Goal: Transaction & Acquisition: Purchase product/service

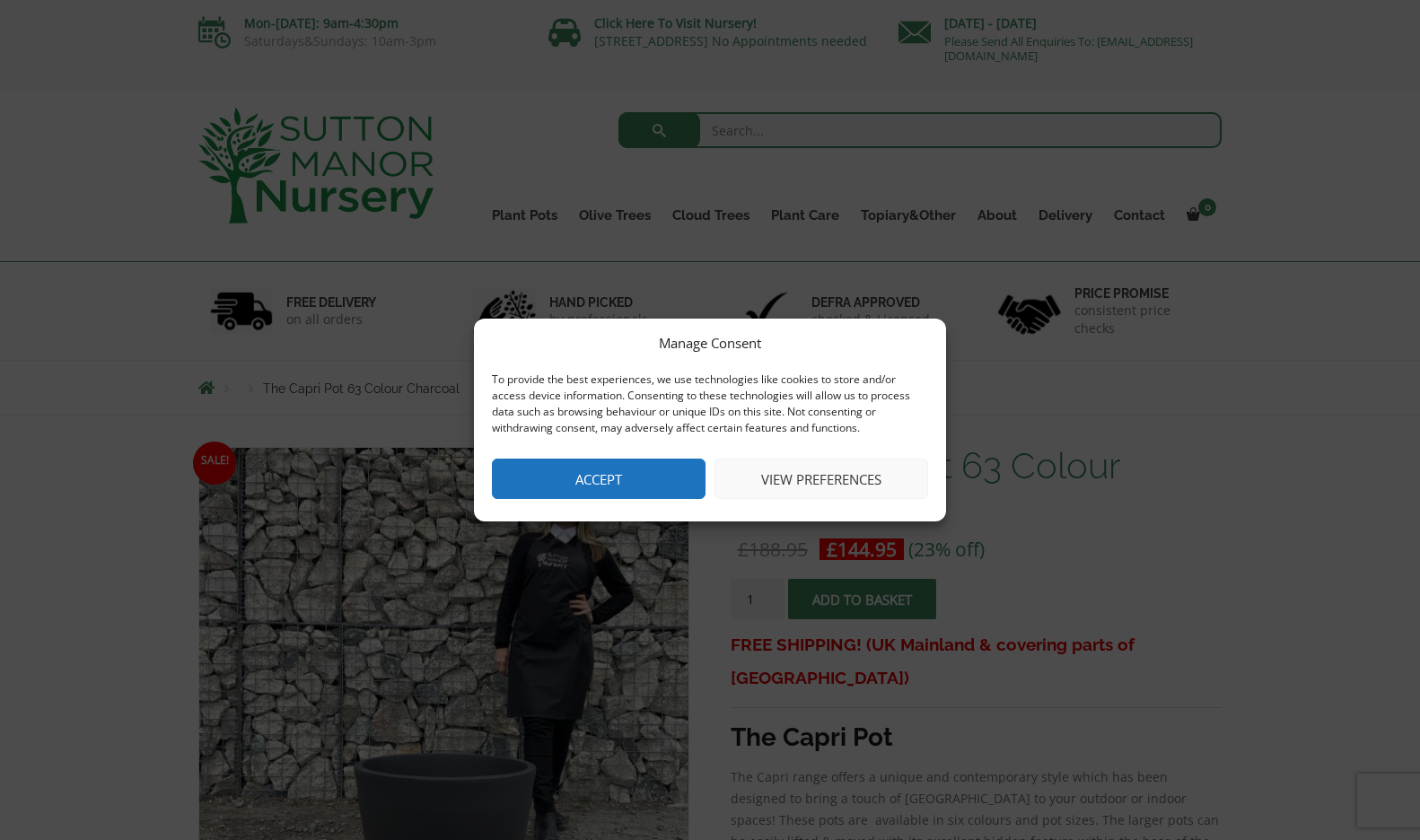
click at [616, 466] on button "Accept" at bounding box center [598, 479] width 213 height 40
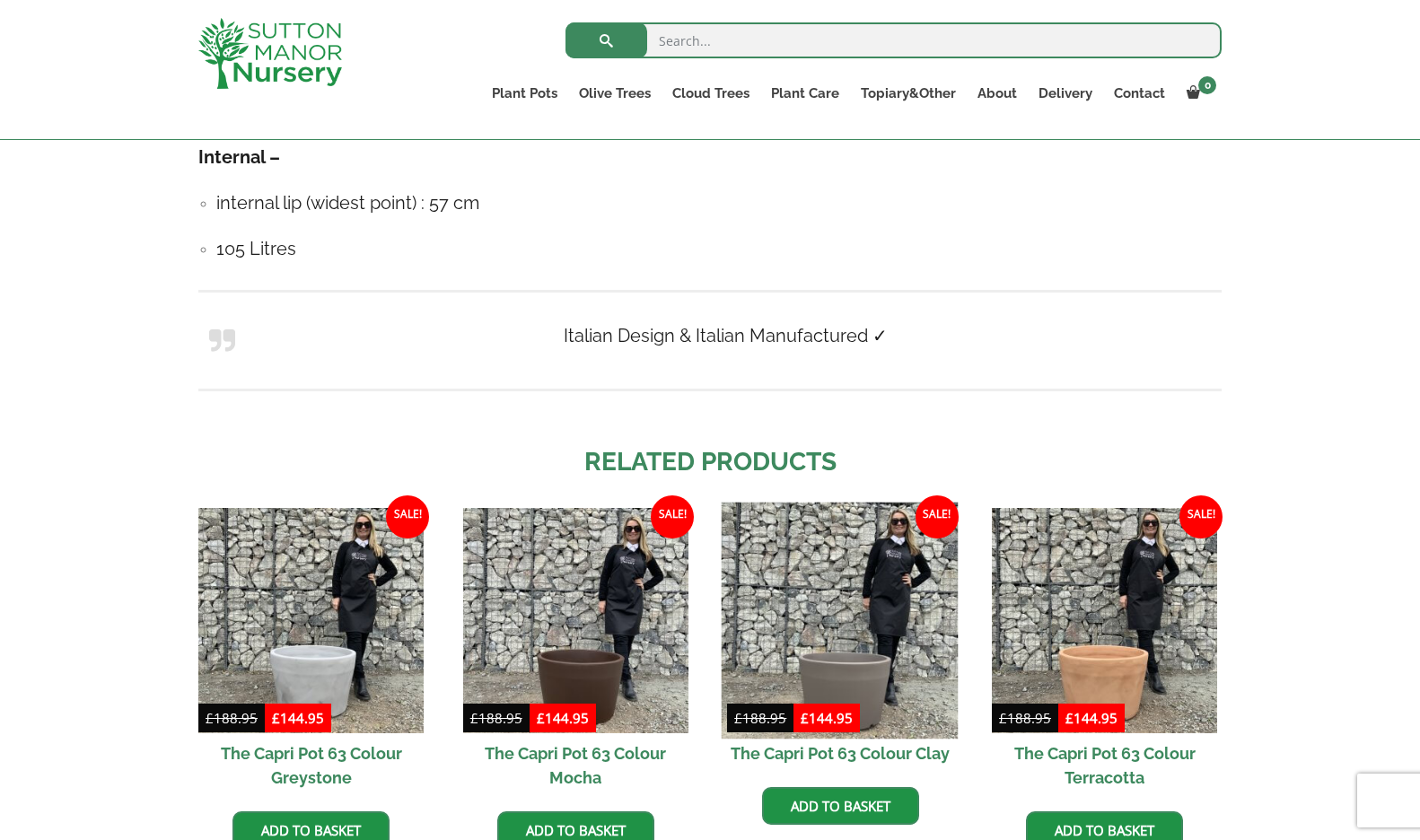
scroll to position [1305, 0]
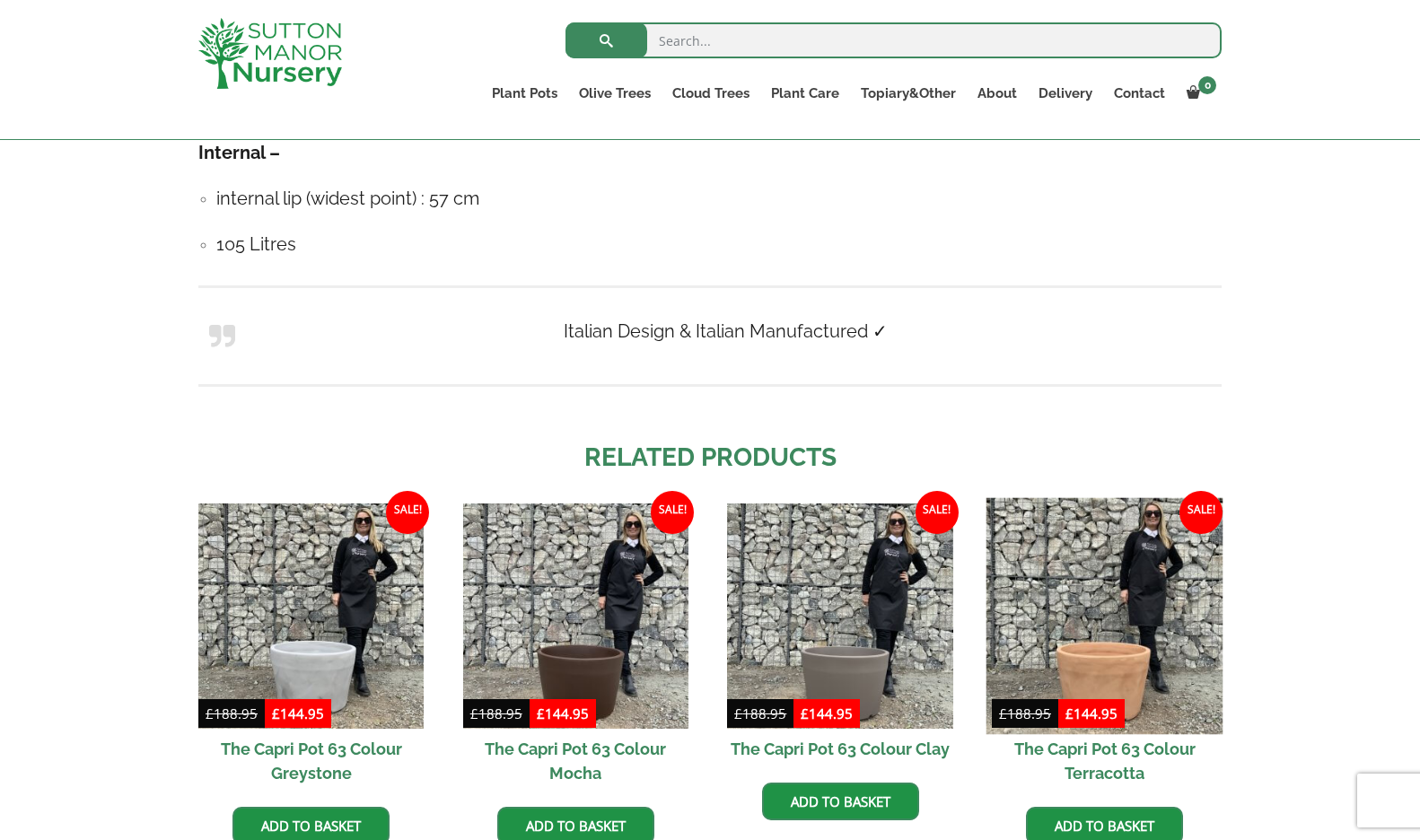
click at [1113, 668] on img at bounding box center [1105, 617] width 237 height 237
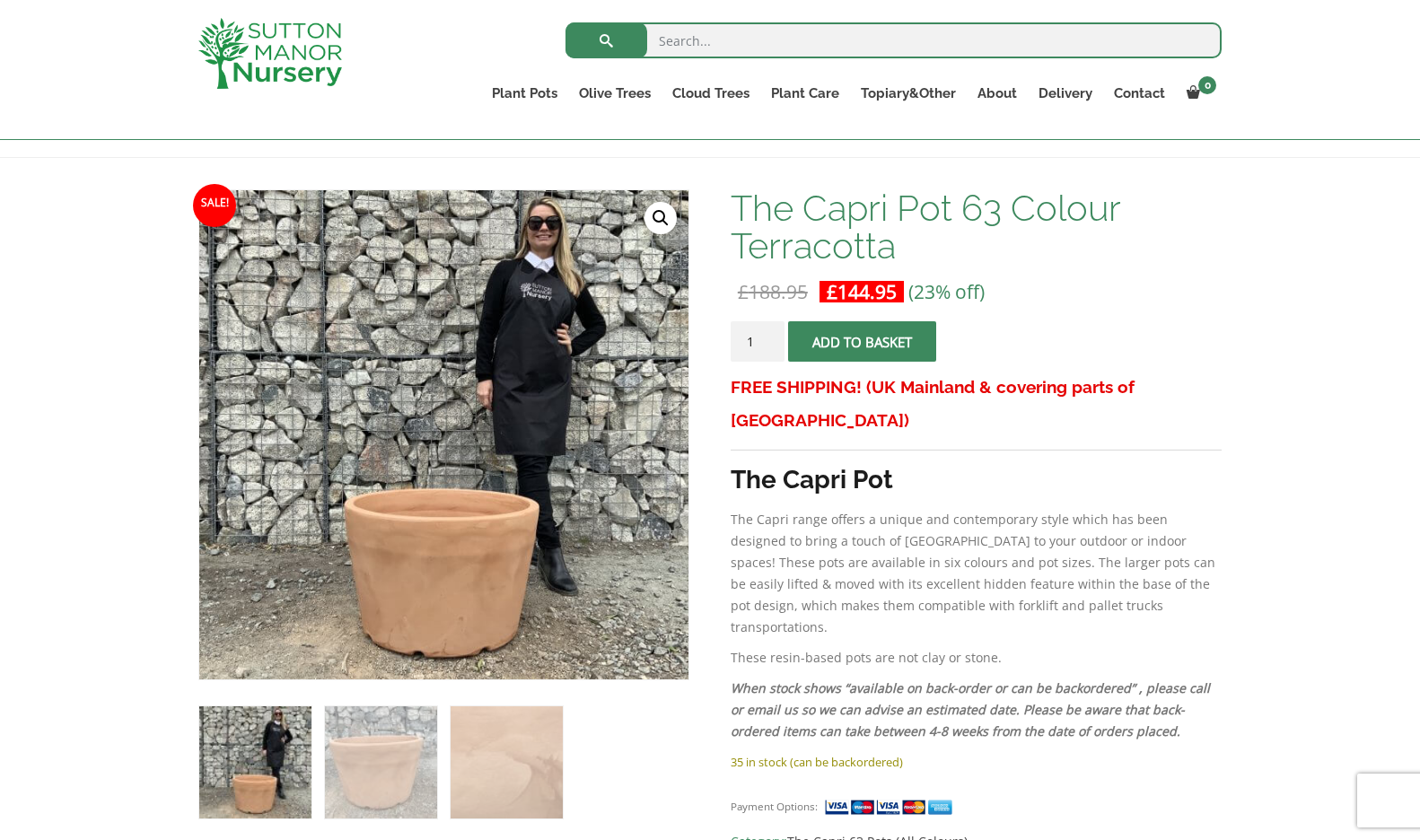
scroll to position [223, 0]
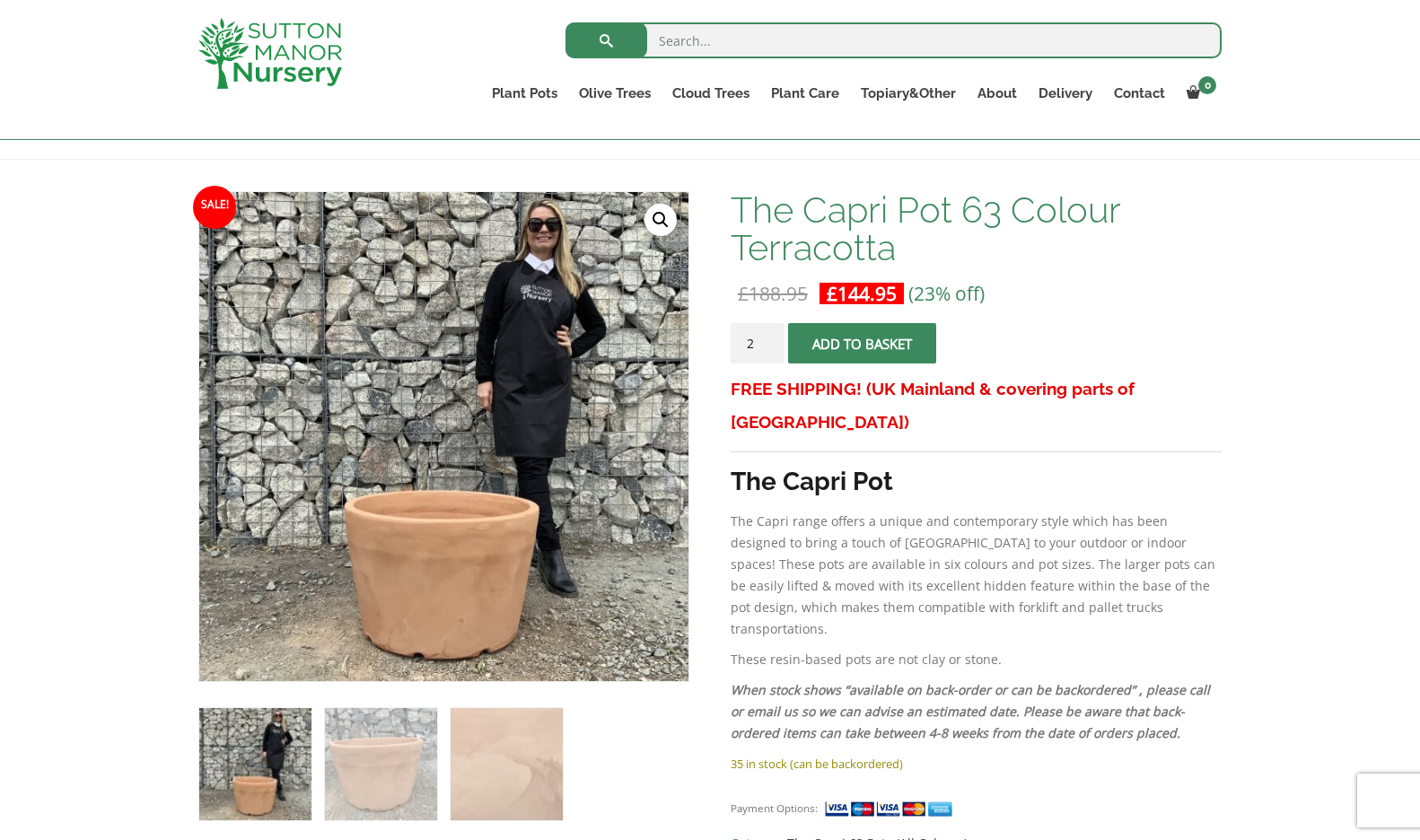
click at [766, 337] on input "2" at bounding box center [757, 343] width 54 height 40
click at [772, 336] on input "3" at bounding box center [757, 343] width 54 height 40
type input "4"
click at [772, 336] on input "4" at bounding box center [757, 343] width 54 height 40
click at [862, 344] on span "submit" at bounding box center [862, 344] width 0 height 0
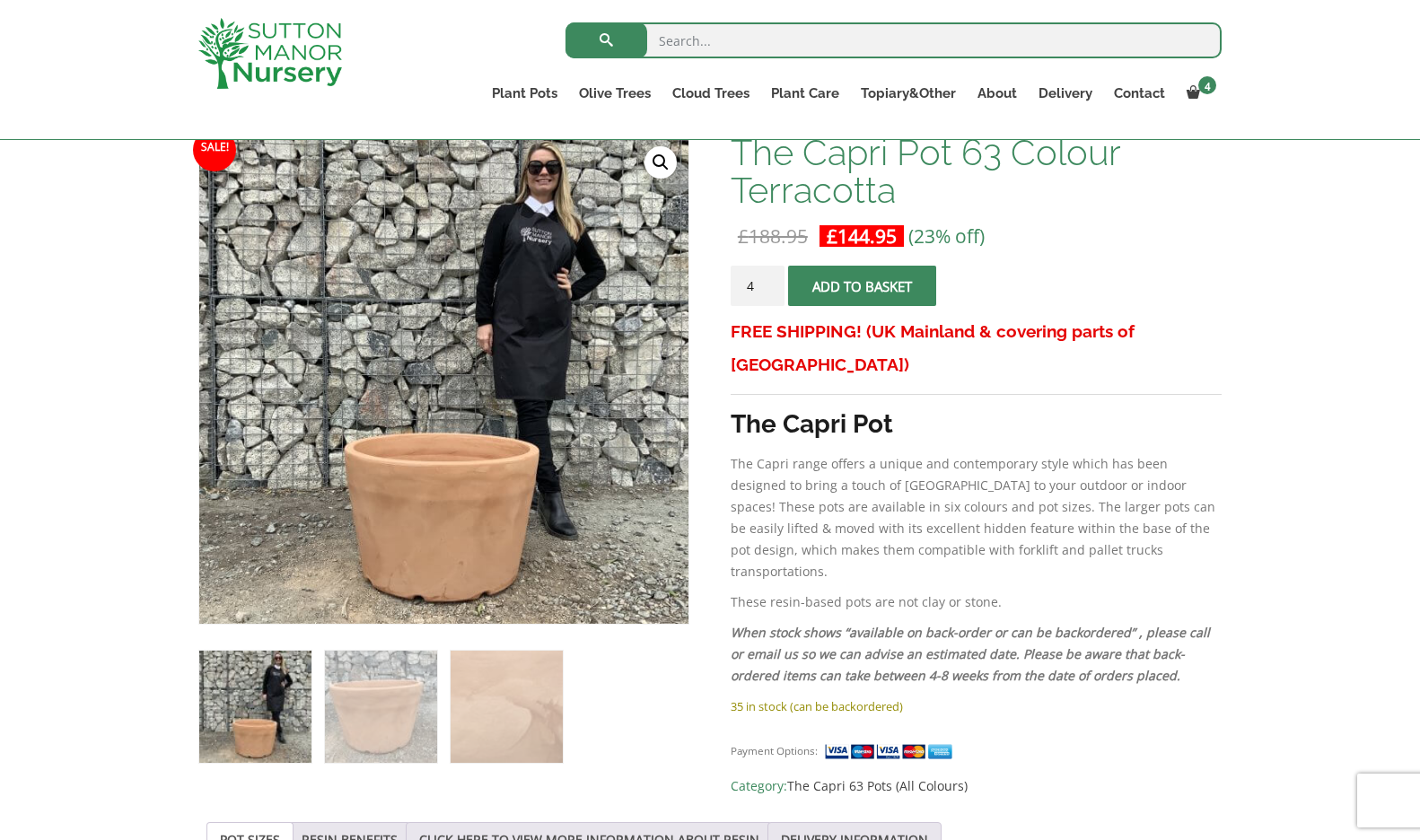
scroll to position [365, 0]
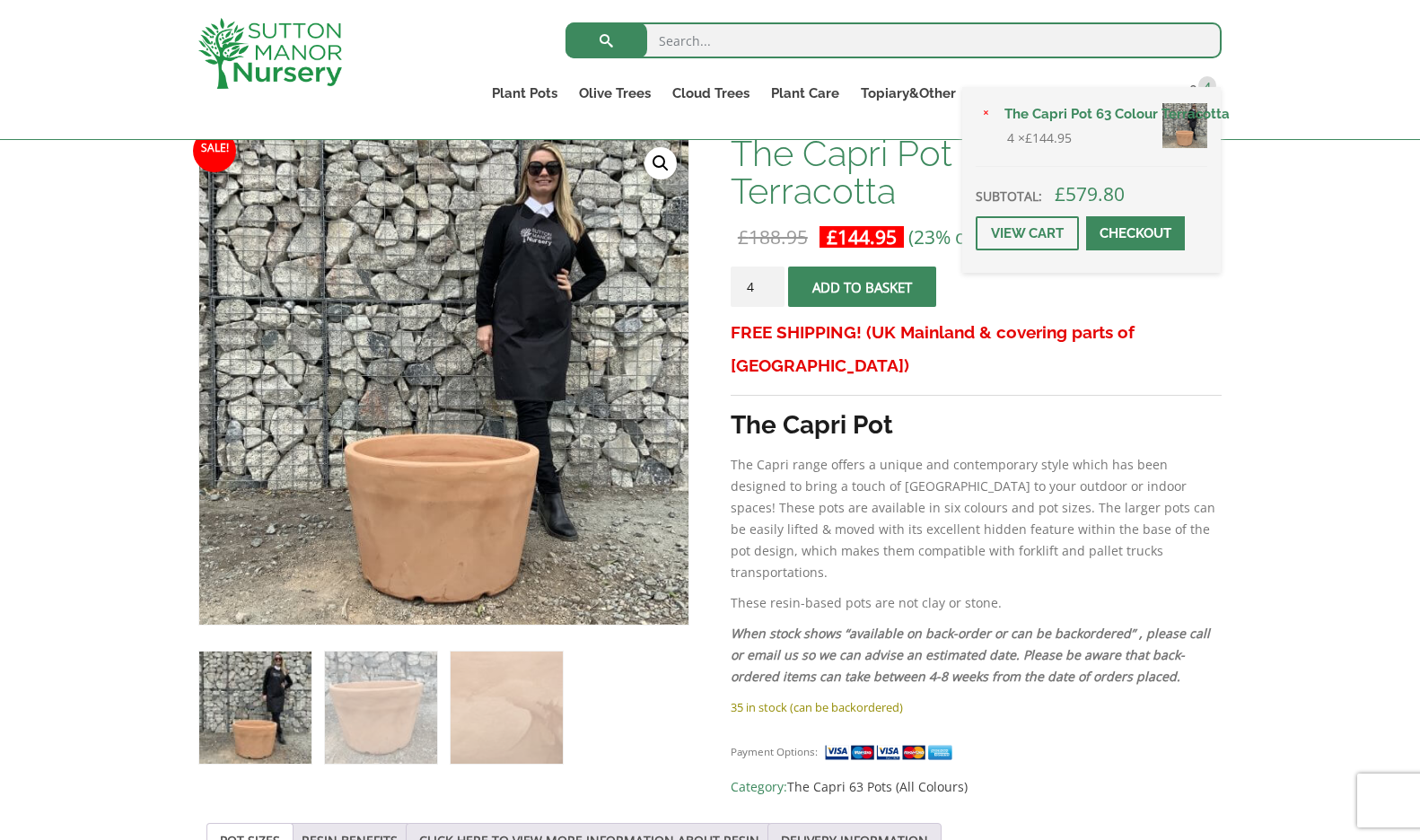
click at [1135, 233] on span at bounding box center [1135, 233] width 0 height 0
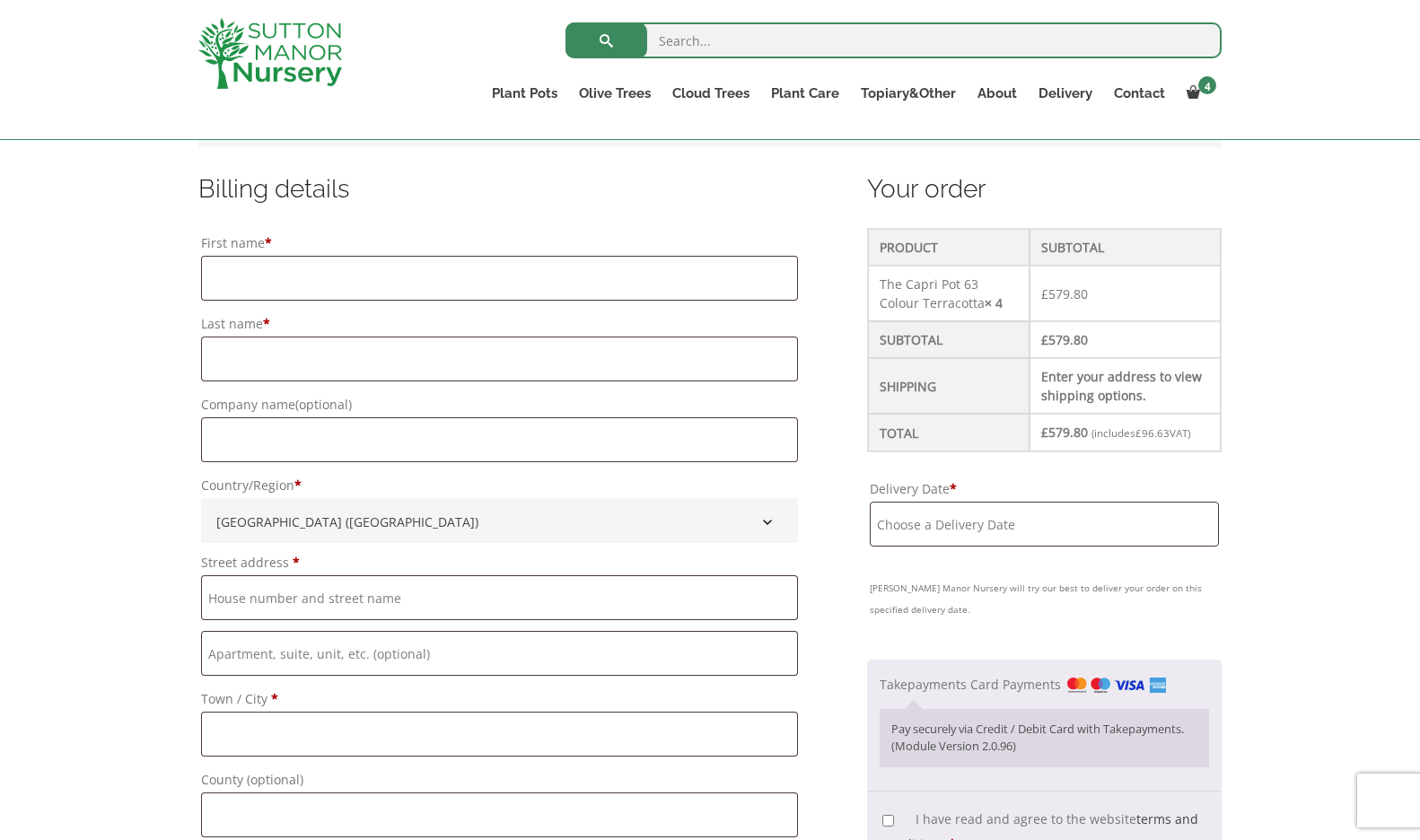
scroll to position [437, 0]
click at [598, 280] on input "First name *" at bounding box center [499, 275] width 596 height 45
type input "LEE"
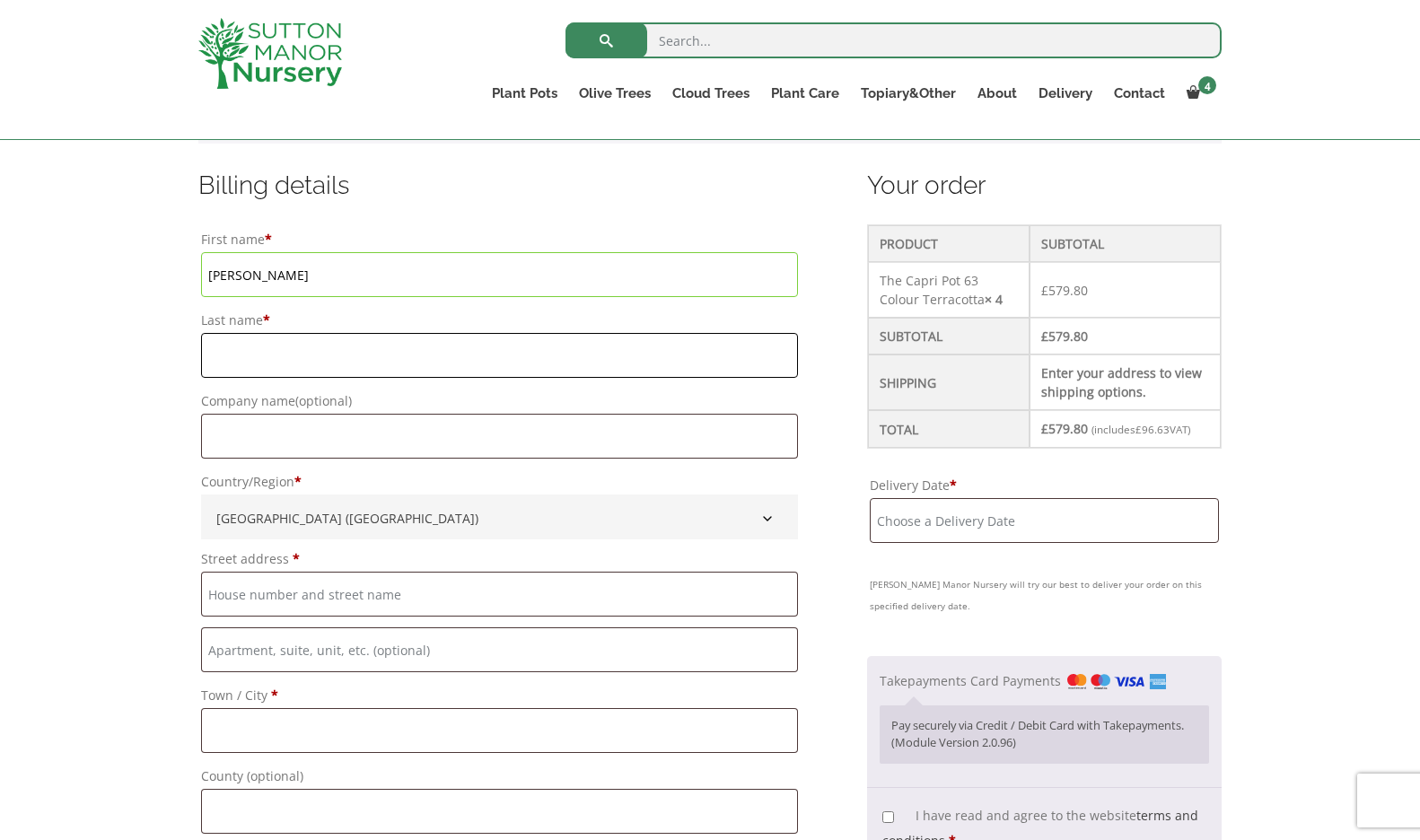
click at [572, 352] on input "Last name *" at bounding box center [499, 355] width 596 height 45
type input "HARMAN"
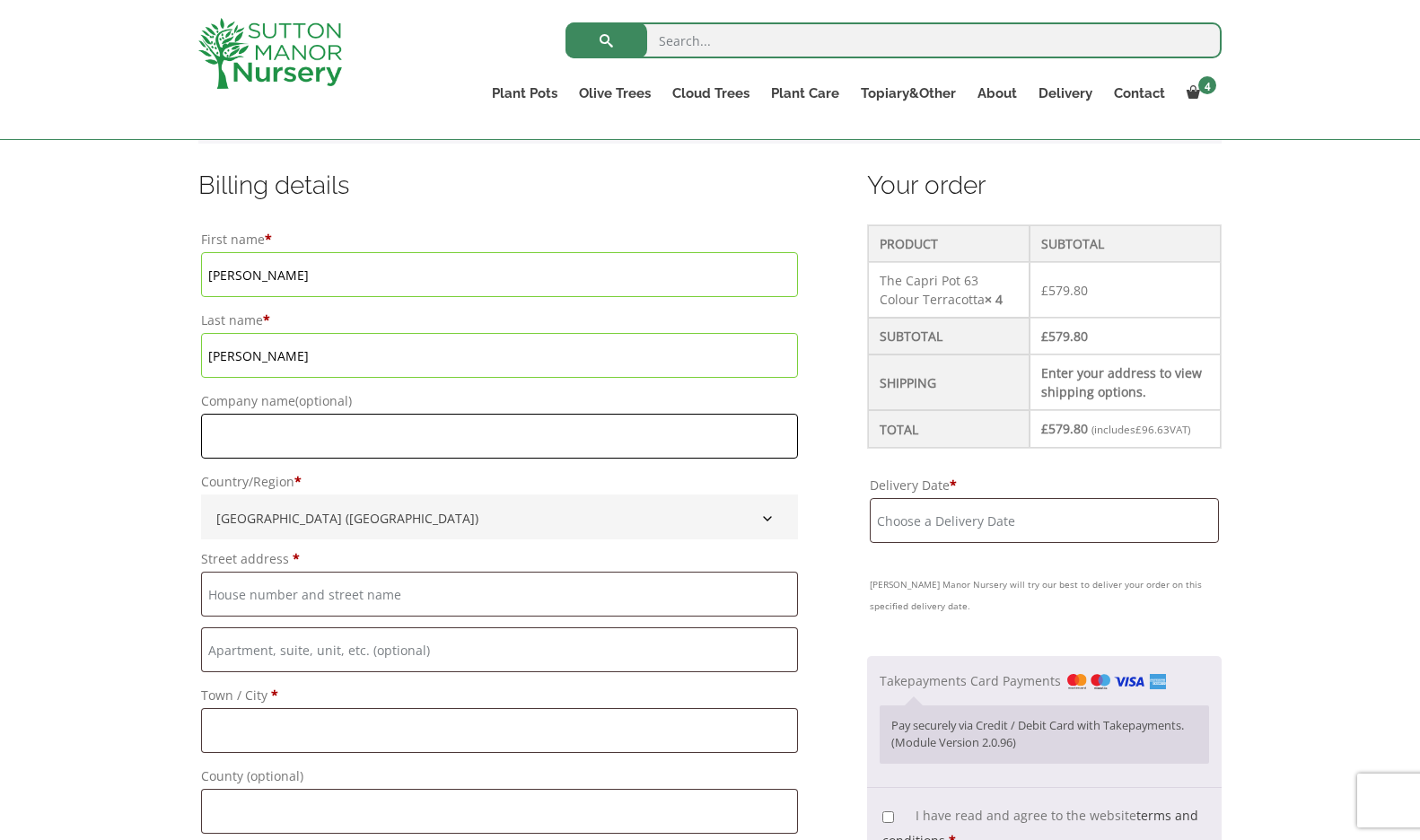
click at [585, 427] on input "Company name (optional)" at bounding box center [499, 436] width 596 height 45
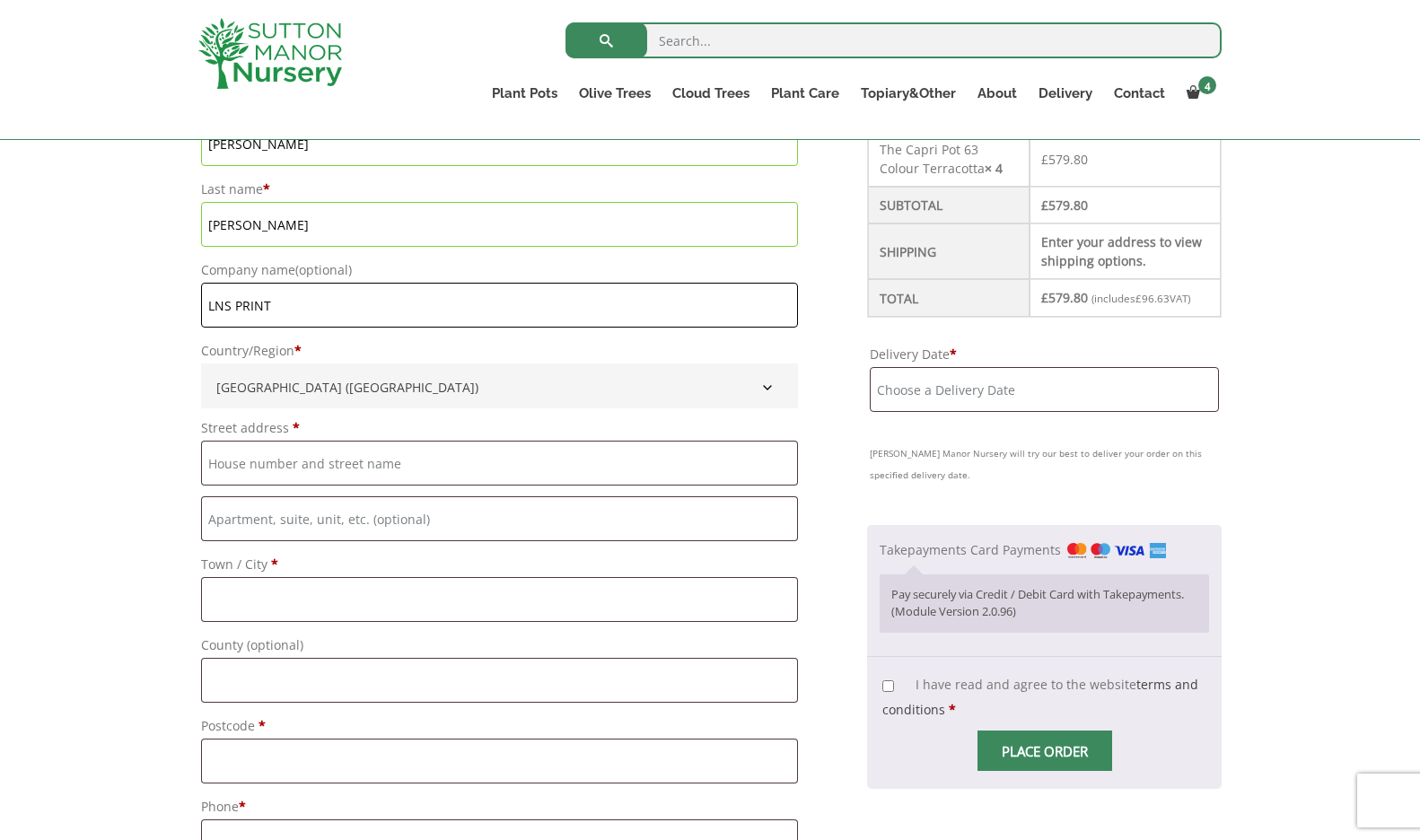
scroll to position [576, 0]
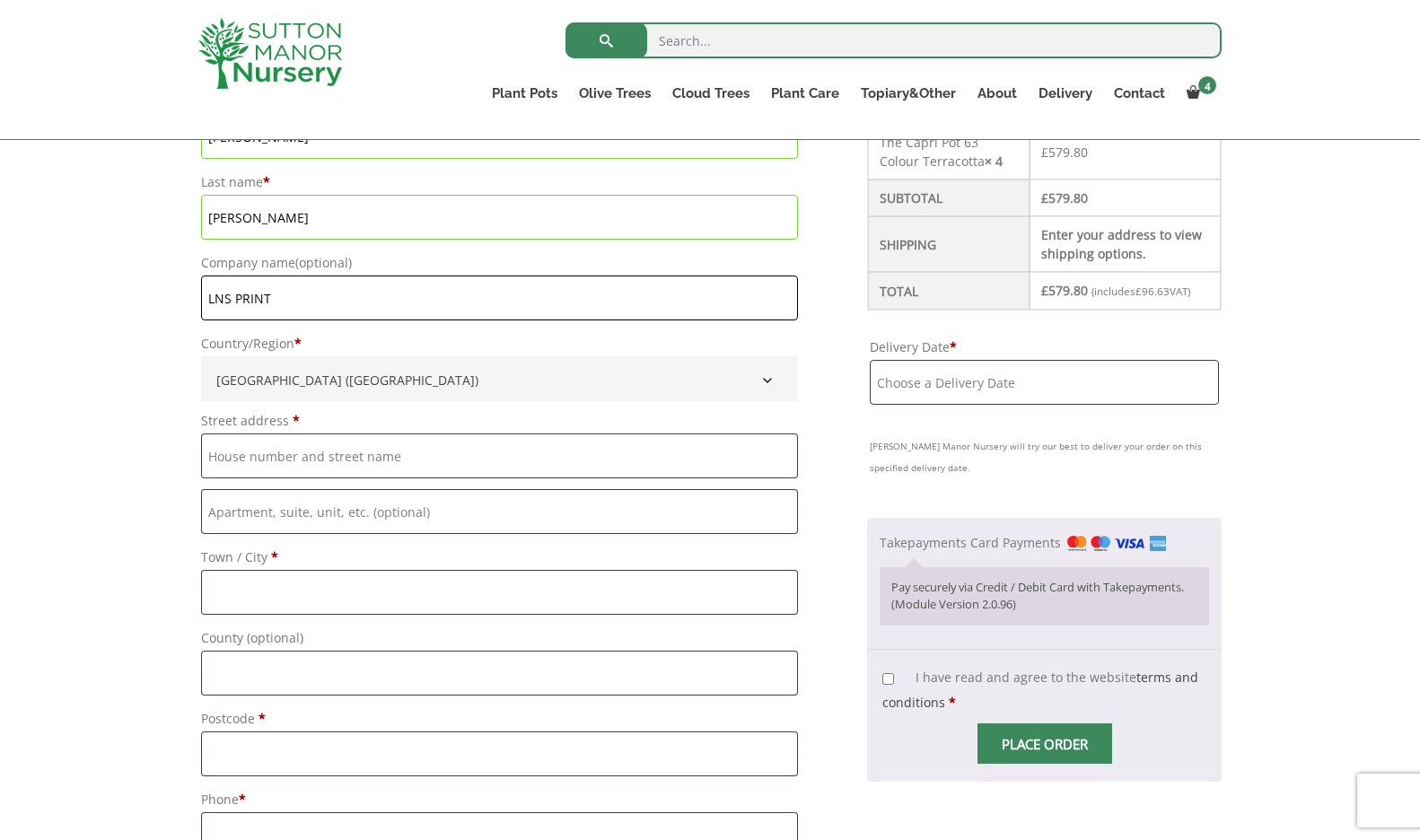
type input "LNS PRINT"
click at [510, 448] on input "Street address *" at bounding box center [499, 455] width 596 height 45
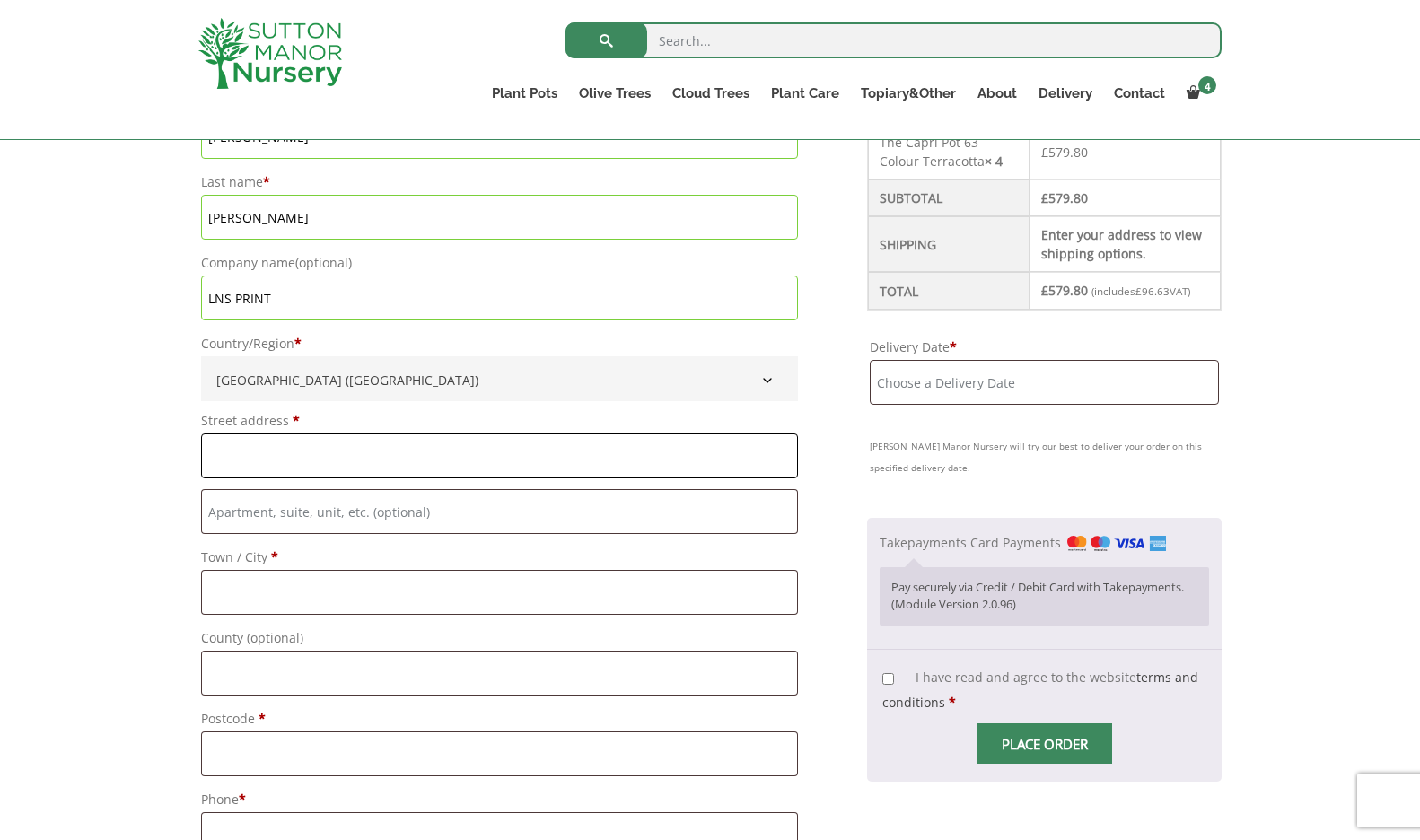
type input "3"
type input "UNIT 1"
click at [492, 592] on input "Town / City *" at bounding box center [499, 592] width 596 height 45
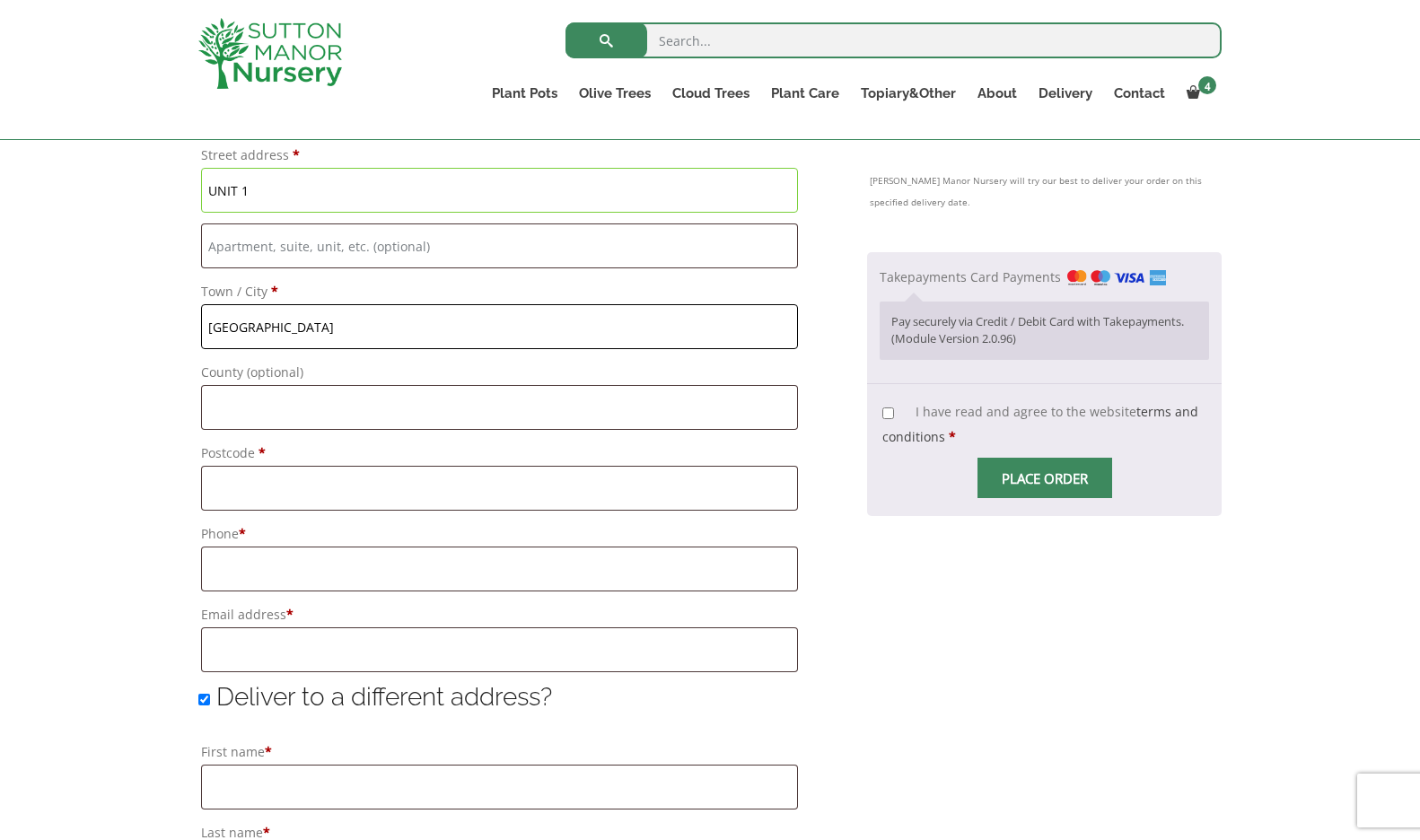
scroll to position [851, 0]
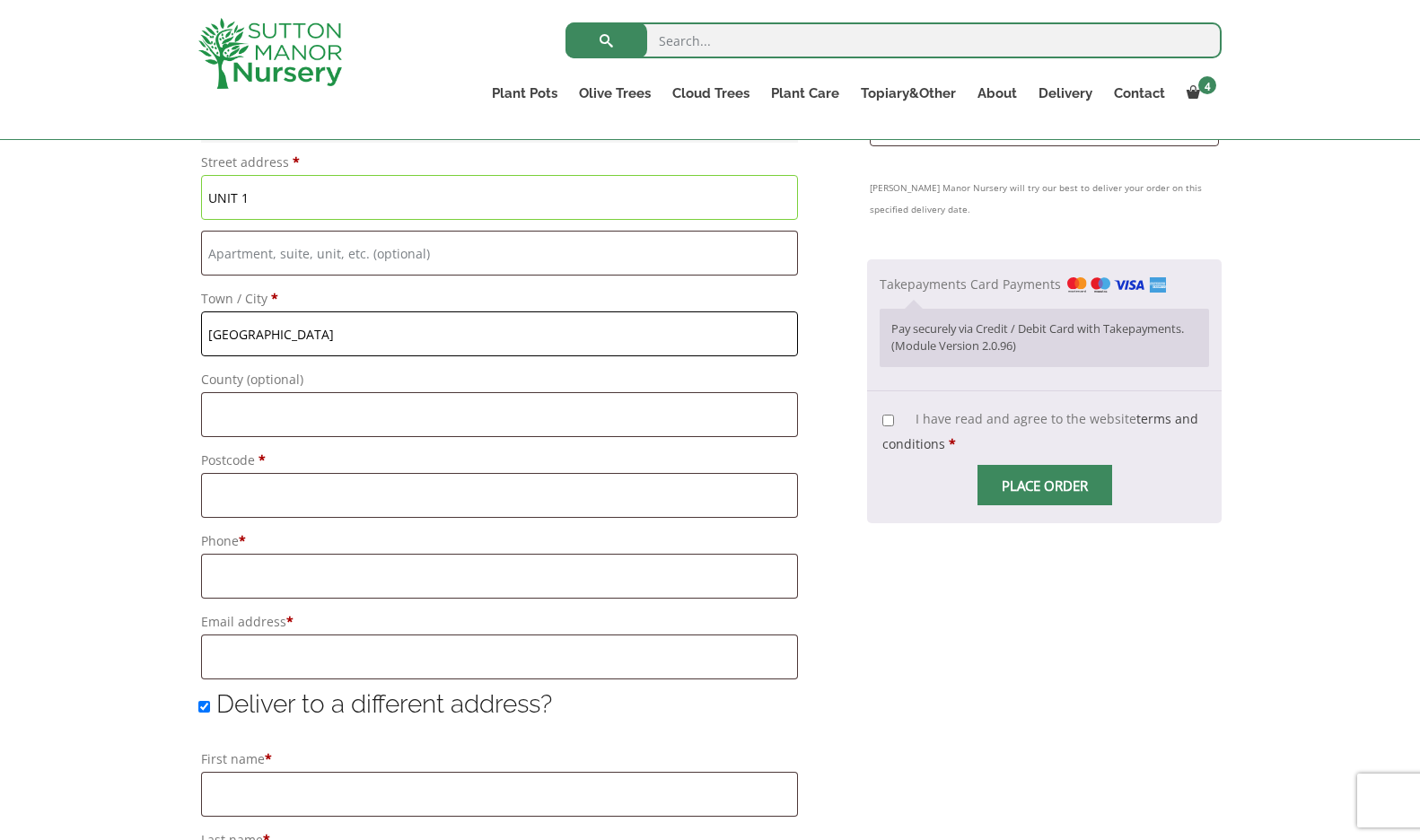
type input "LONDON"
click at [382, 254] on input "Flat, suite, unit, etc. (optional)" at bounding box center [499, 253] width 596 height 45
type input "ROSEBERY INDUSTRIAL PARK"
click at [348, 410] on input "County (optional)" at bounding box center [499, 416] width 596 height 45
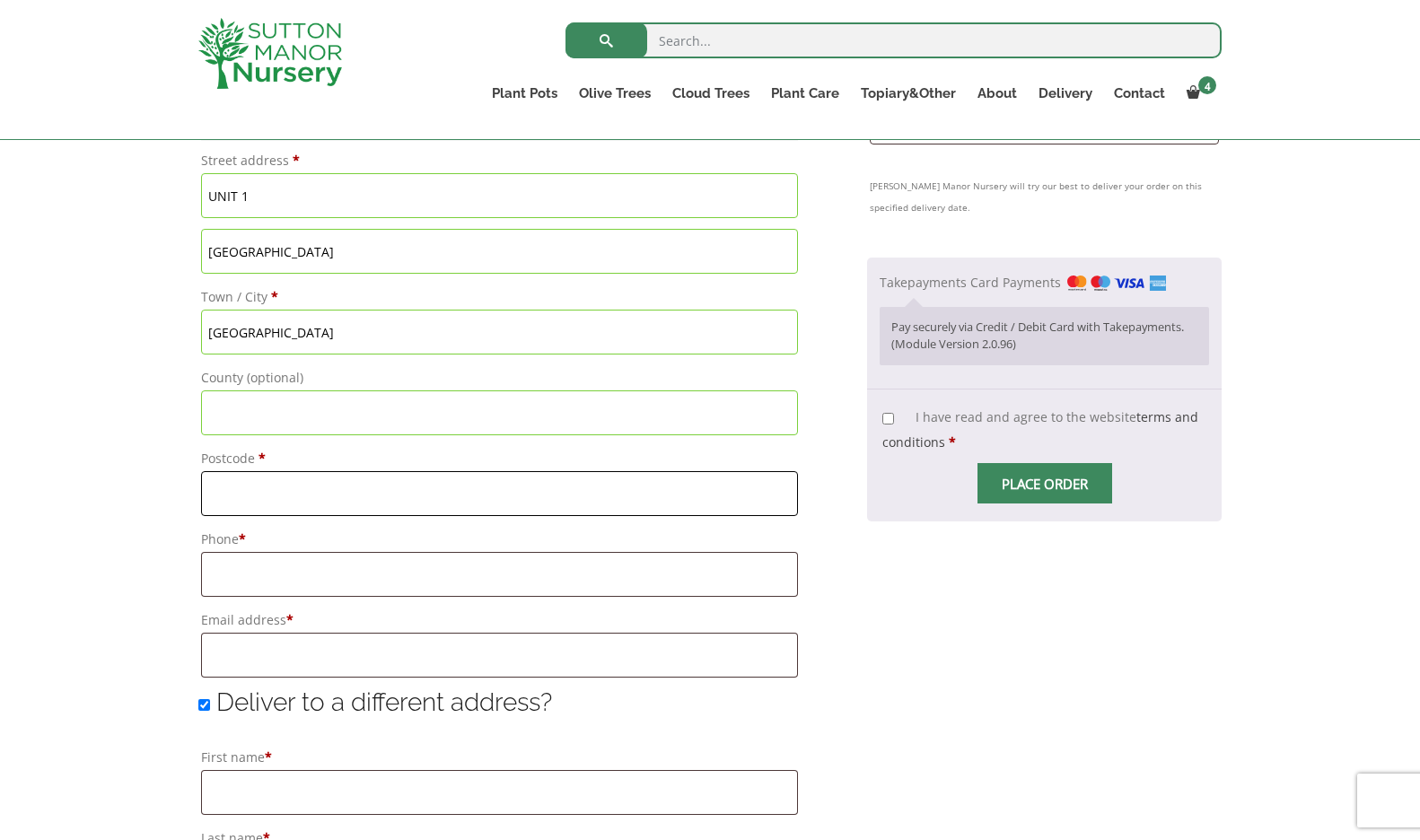
scroll to position [841, 0]
click at [360, 485] on input "Postcode *" at bounding box center [499, 489] width 596 height 45
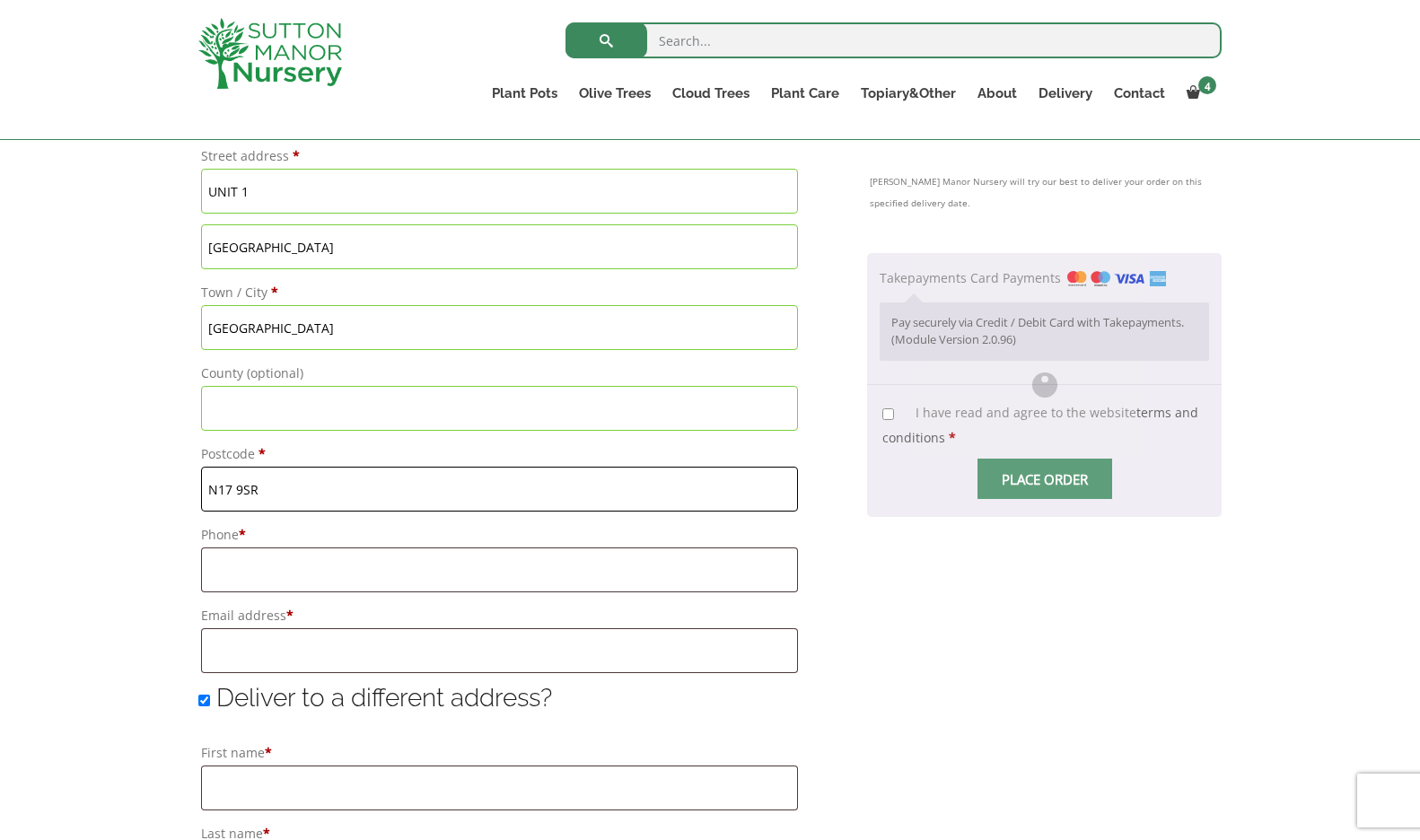
type input "N17 9SR"
click at [358, 557] on input "Phone *" at bounding box center [499, 569] width 596 height 45
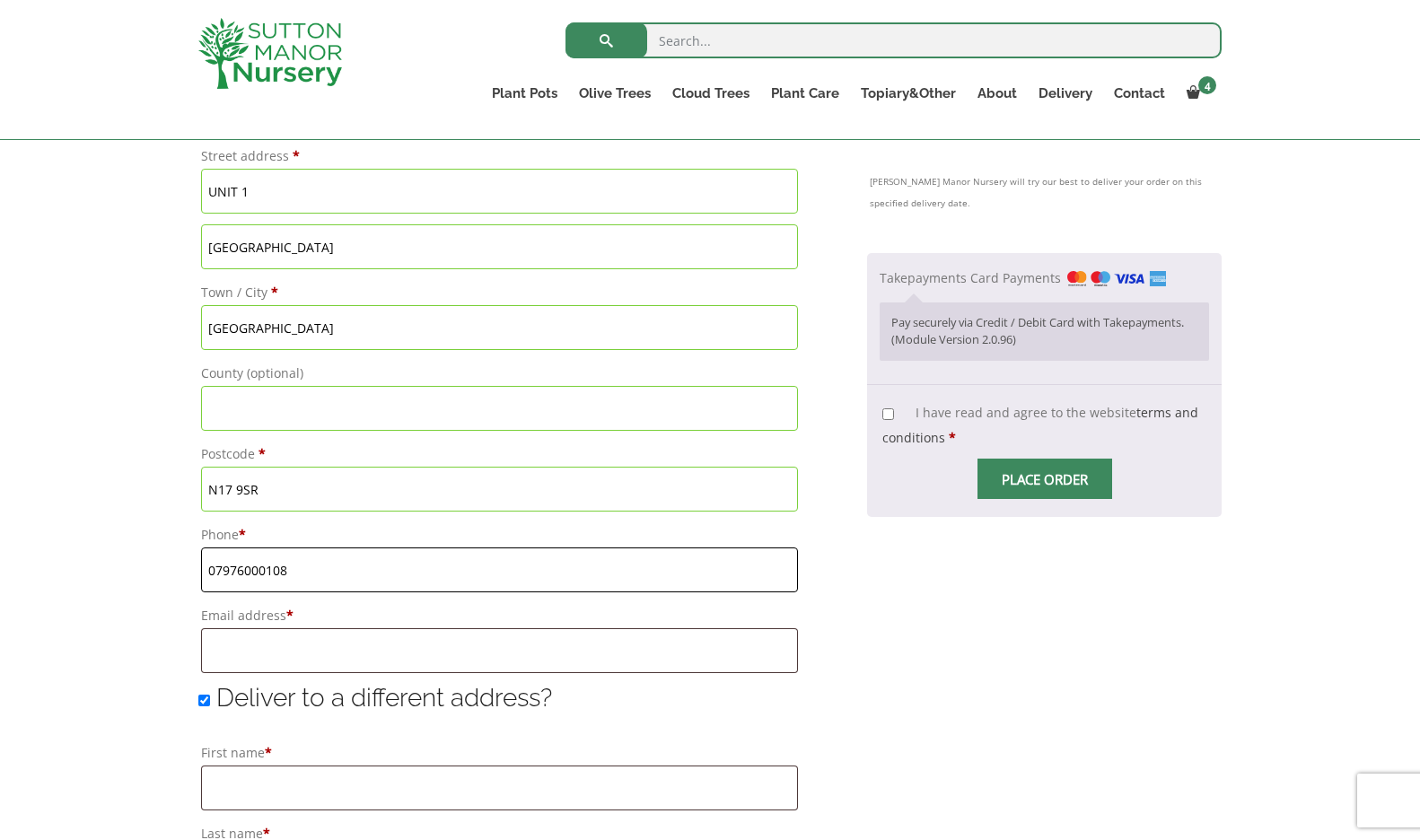
type input "07976000108"
click at [423, 638] on input "Email address *" at bounding box center [499, 650] width 596 height 45
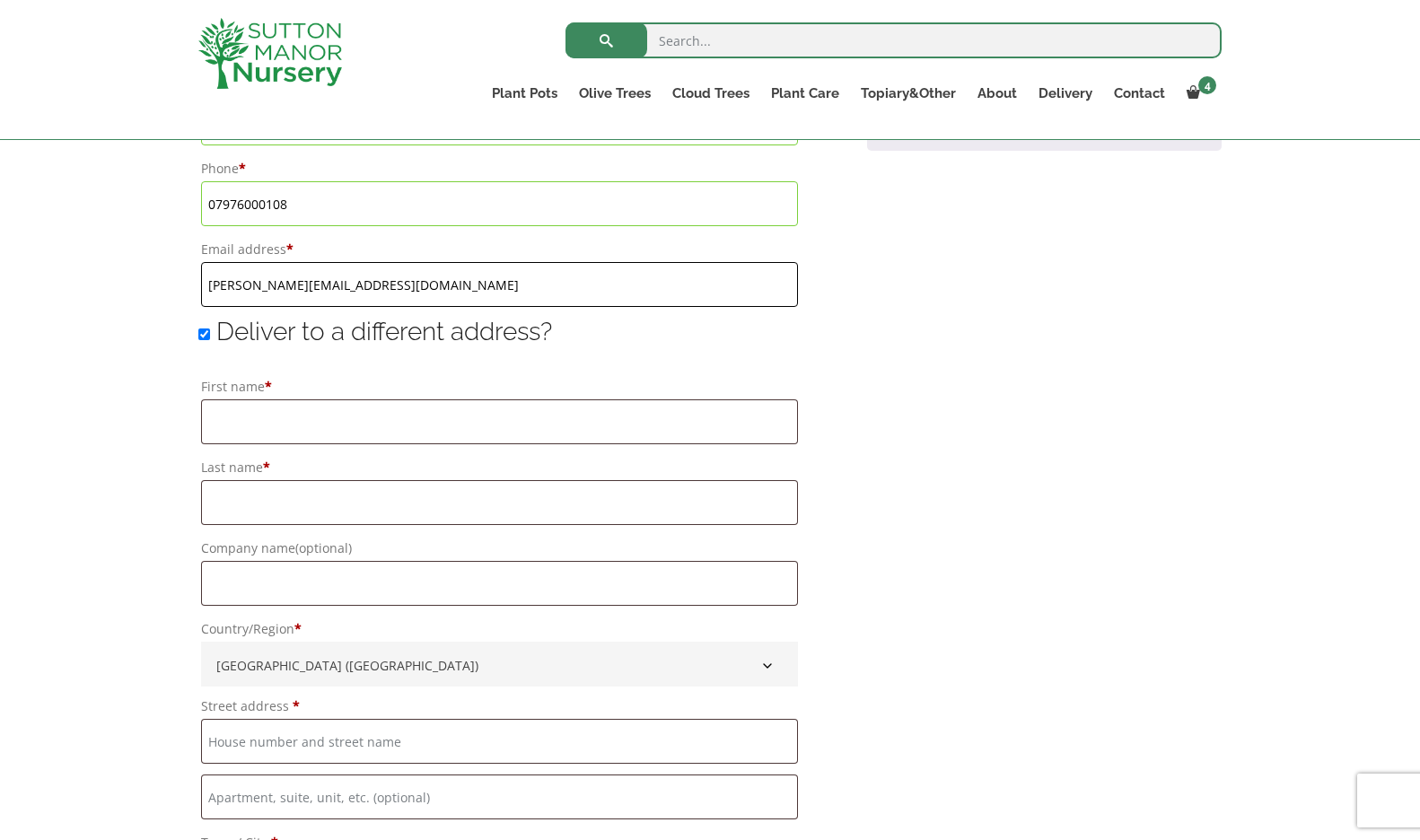
scroll to position [1210, 0]
type input "lee.harman1@ntlworld.com"
drag, startPoint x: 203, startPoint y: 330, endPoint x: 220, endPoint y: 338, distance: 18.8
click at [203, 330] on input "Deliver to a different address?" at bounding box center [204, 331] width 12 height 12
checkbox input "false"
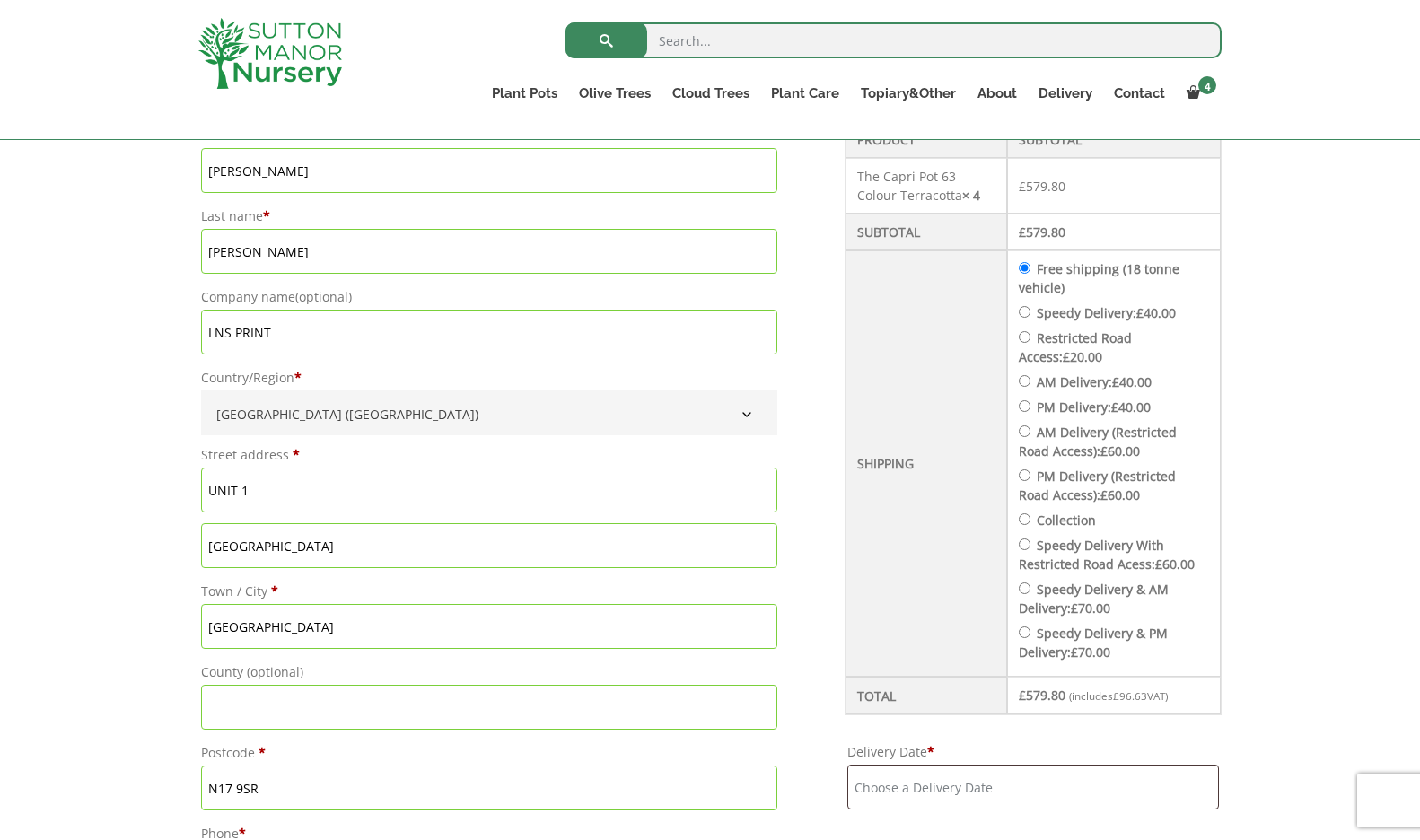
scroll to position [534, 0]
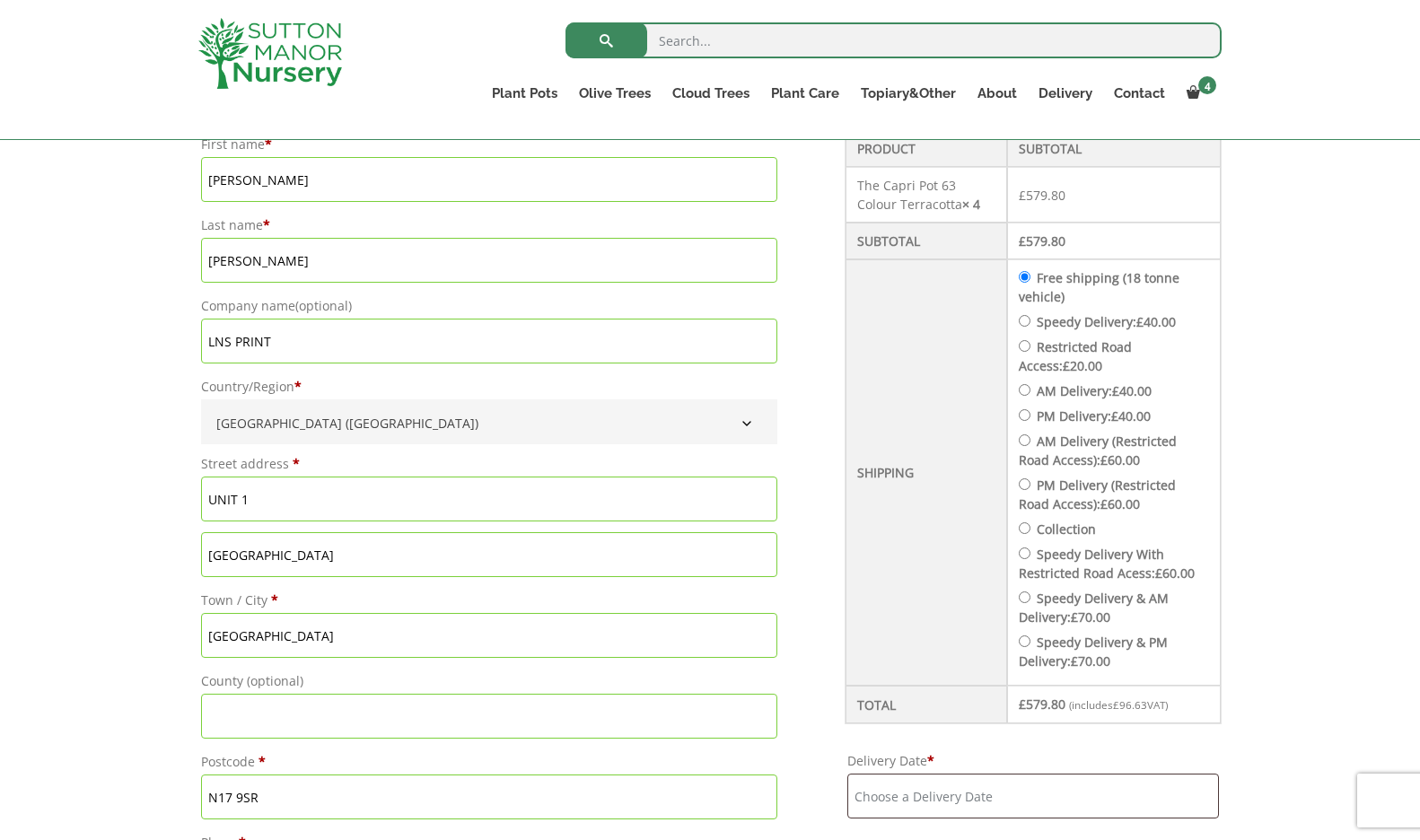
click at [205, 499] on input "UNIT 1" at bounding box center [489, 499] width 576 height 45
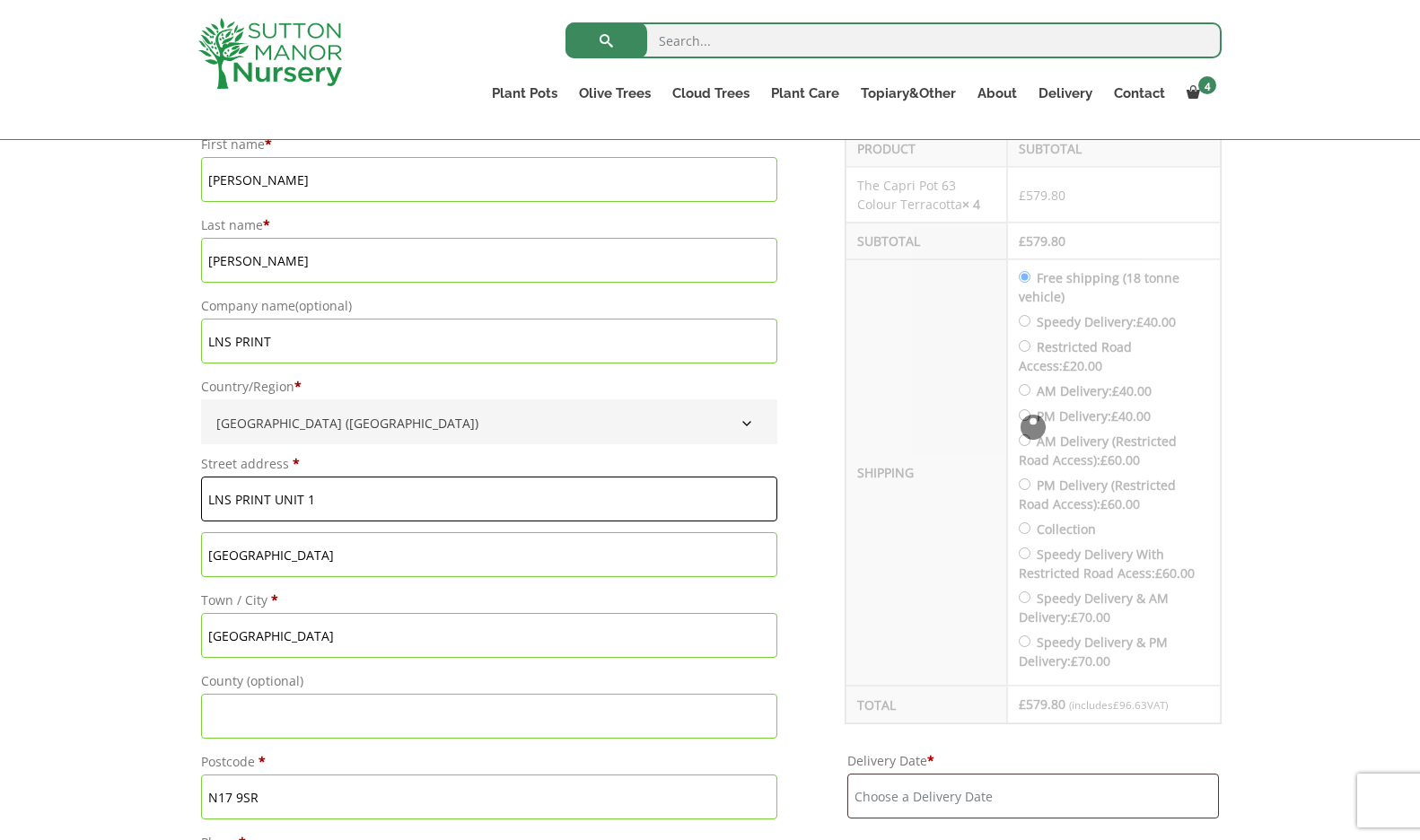
click at [349, 498] on input "LNS PRINT UNIT 1" at bounding box center [489, 499] width 576 height 45
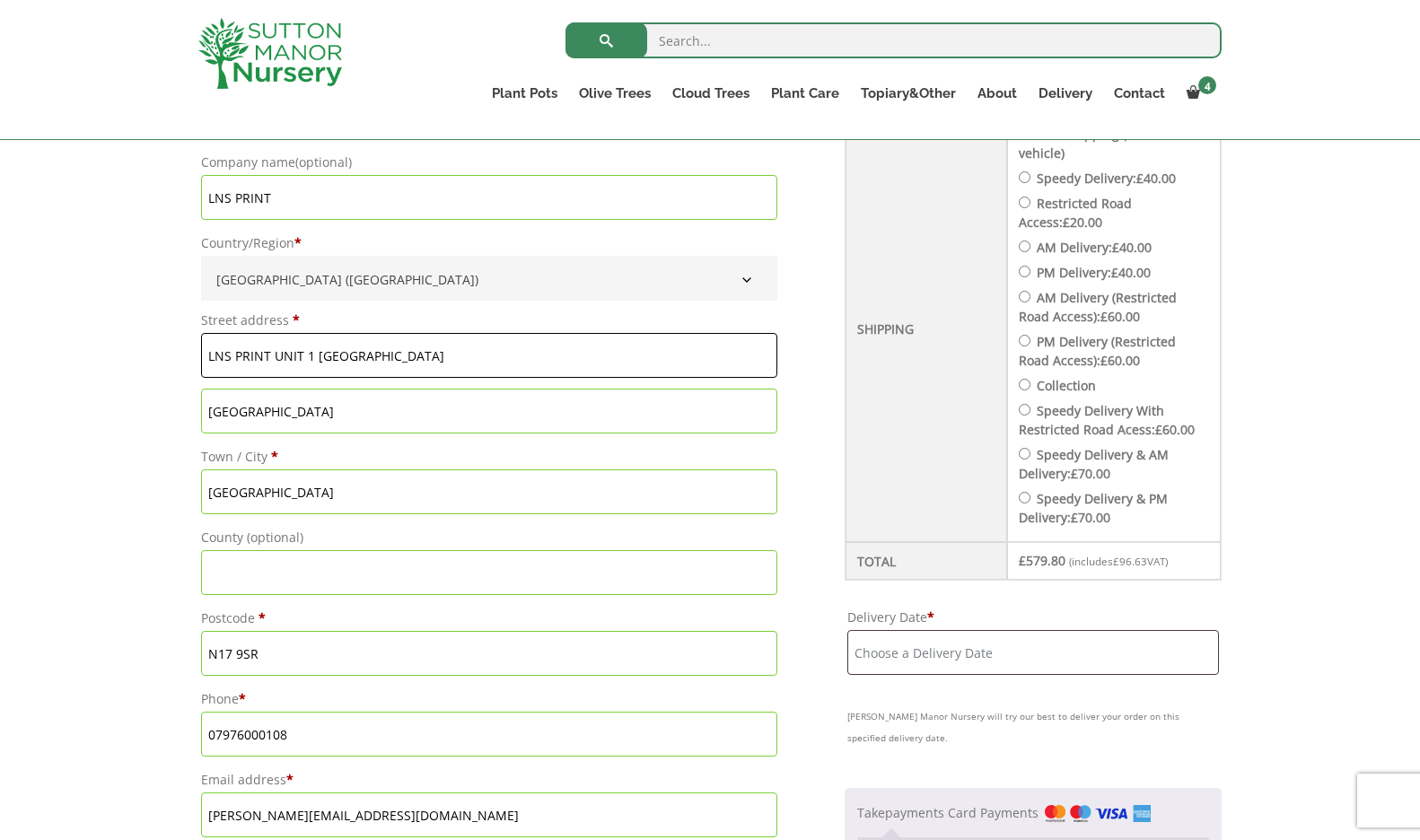
scroll to position [679, 0]
type input "LNS PRINT UNIT 1 ROSEBERY IND PARK"
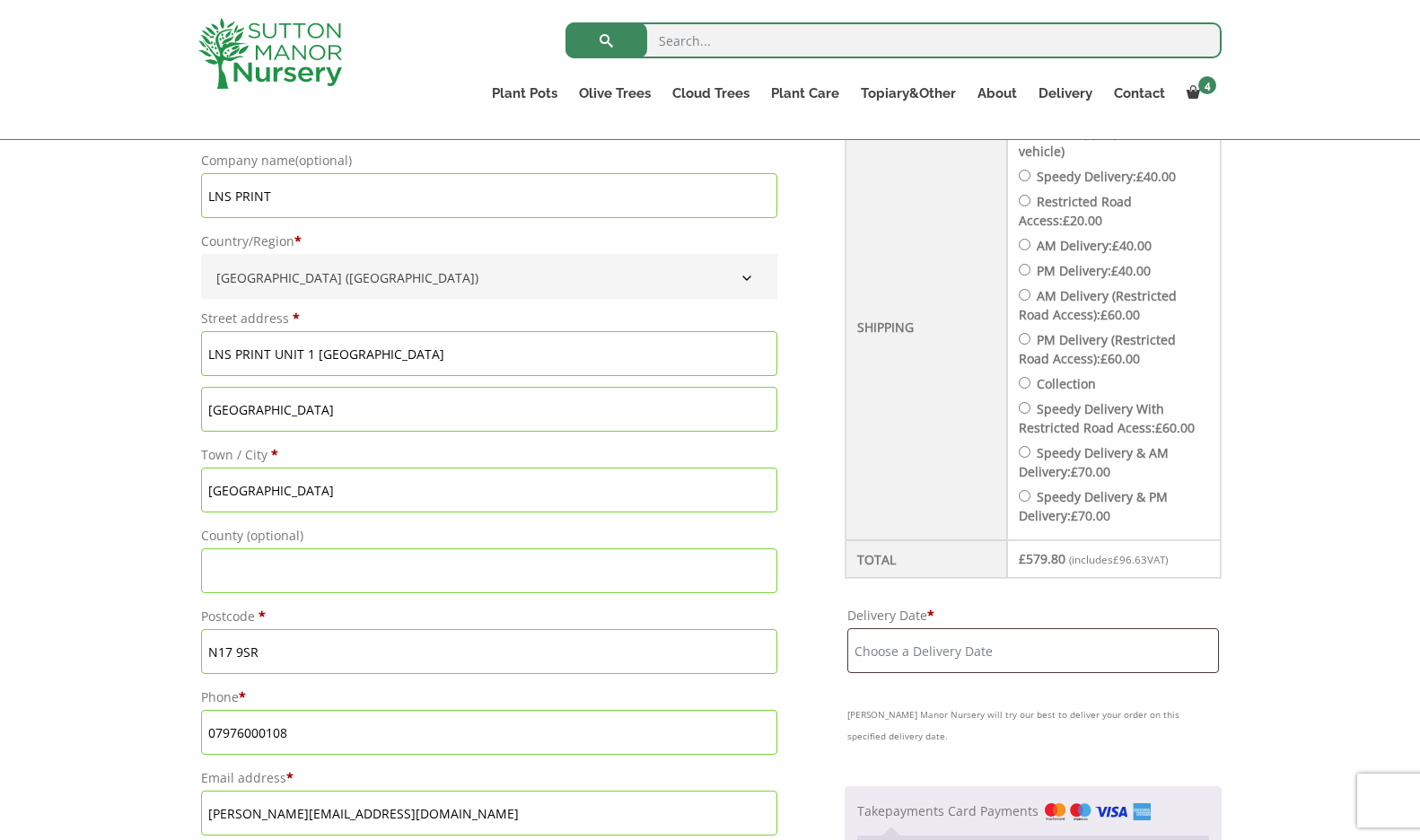
drag, startPoint x: 414, startPoint y: 412, endPoint x: 378, endPoint y: 410, distance: 36.1
click at [378, 410] on input "ROSEBERY INDUSTRIAL PARK" at bounding box center [489, 409] width 576 height 45
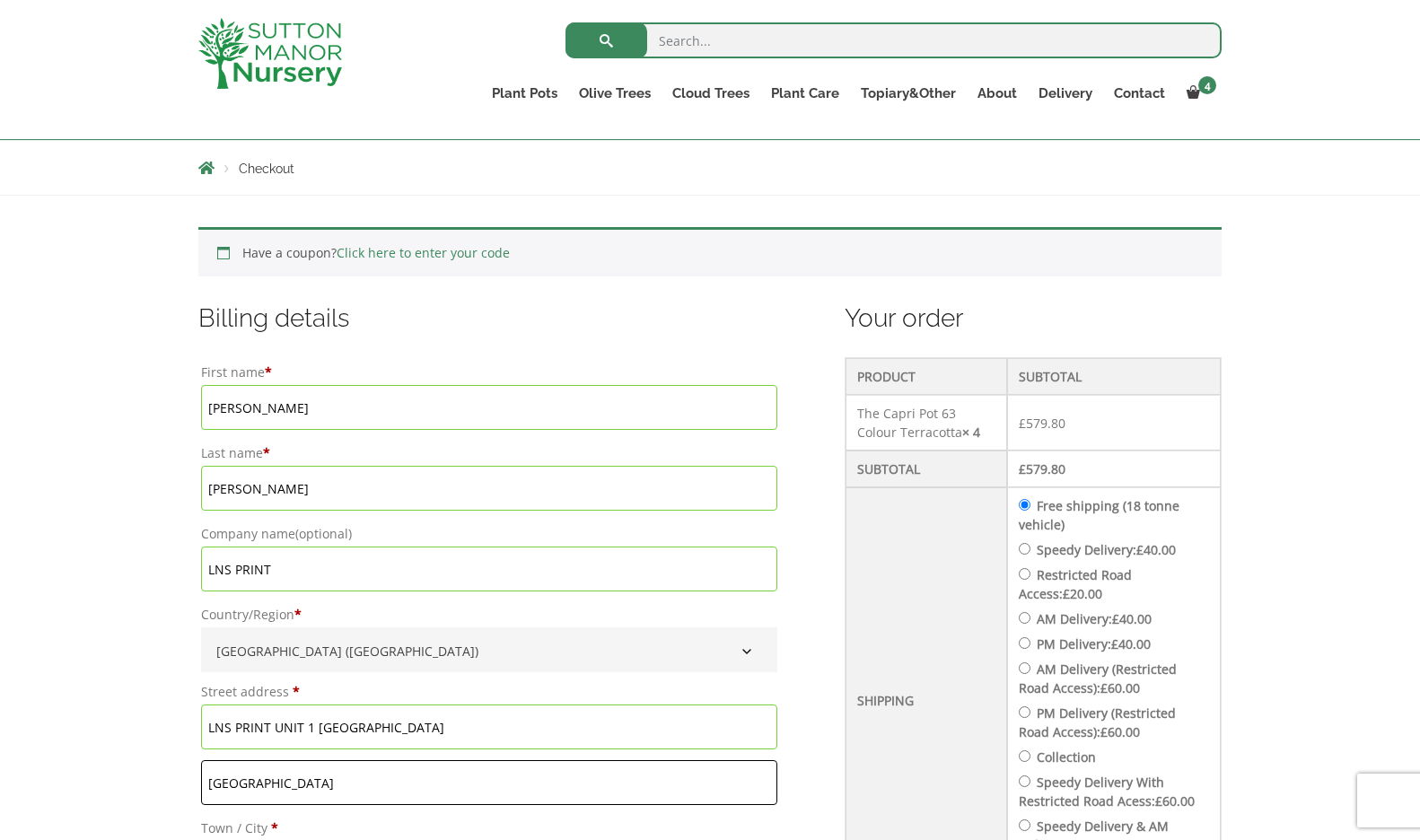
scroll to position [302, 0]
type input "[GEOGRAPHIC_DATA]"
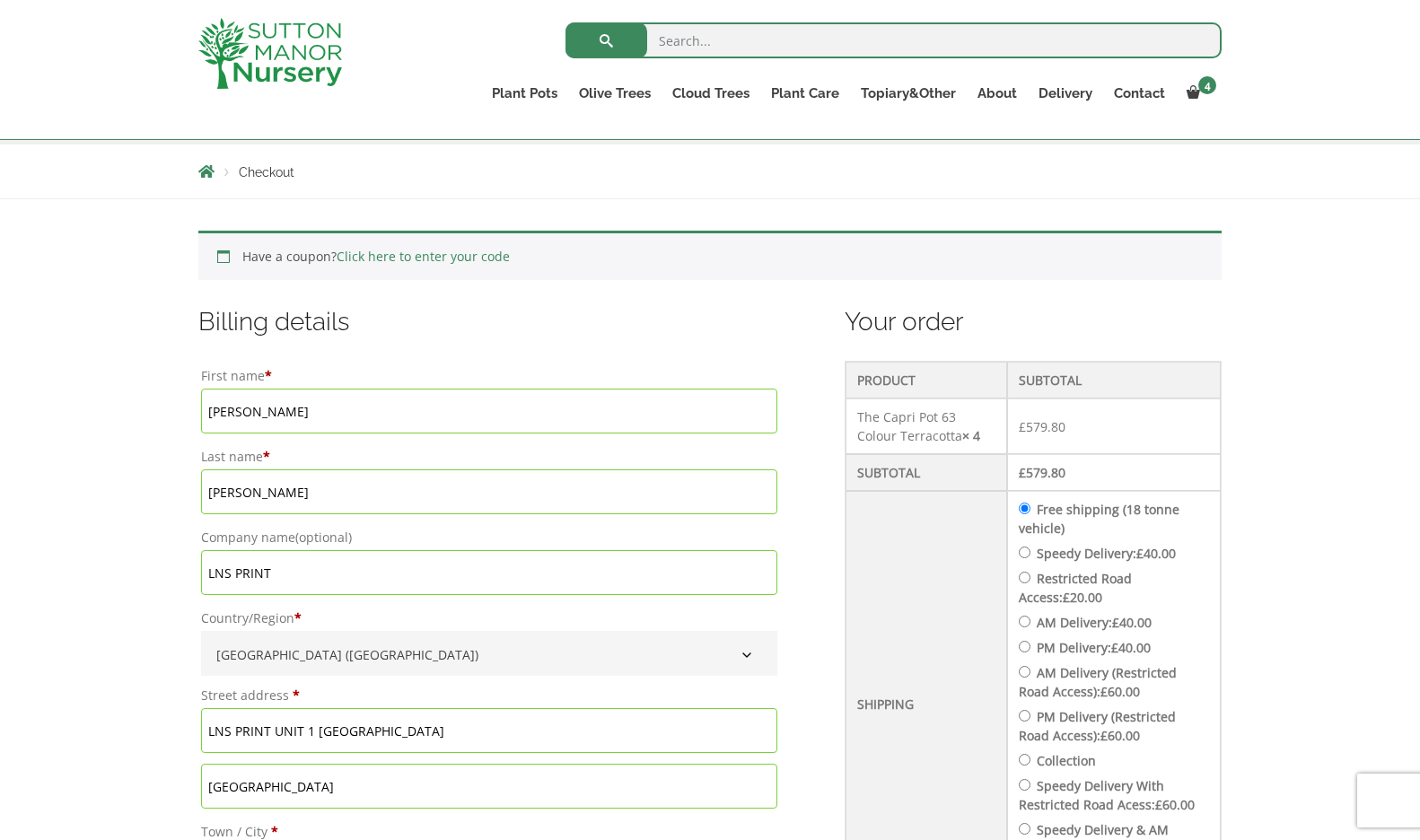
drag, startPoint x: 1029, startPoint y: 554, endPoint x: 1120, endPoint y: 609, distance: 106.3
click at [1029, 554] on input "Speedy Delivery: £ 40.00" at bounding box center [1024, 552] width 12 height 12
radio input "true"
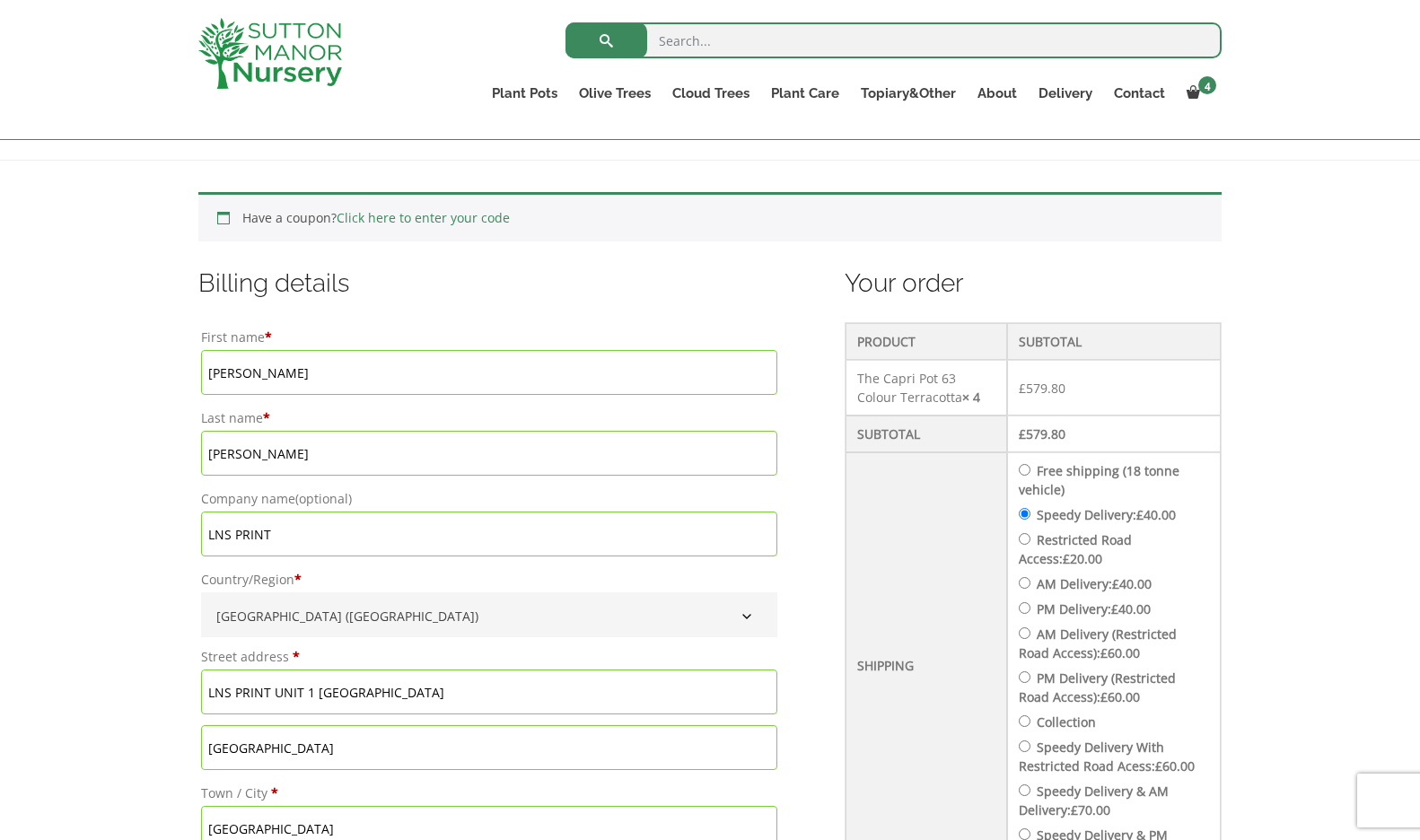
scroll to position [351, 0]
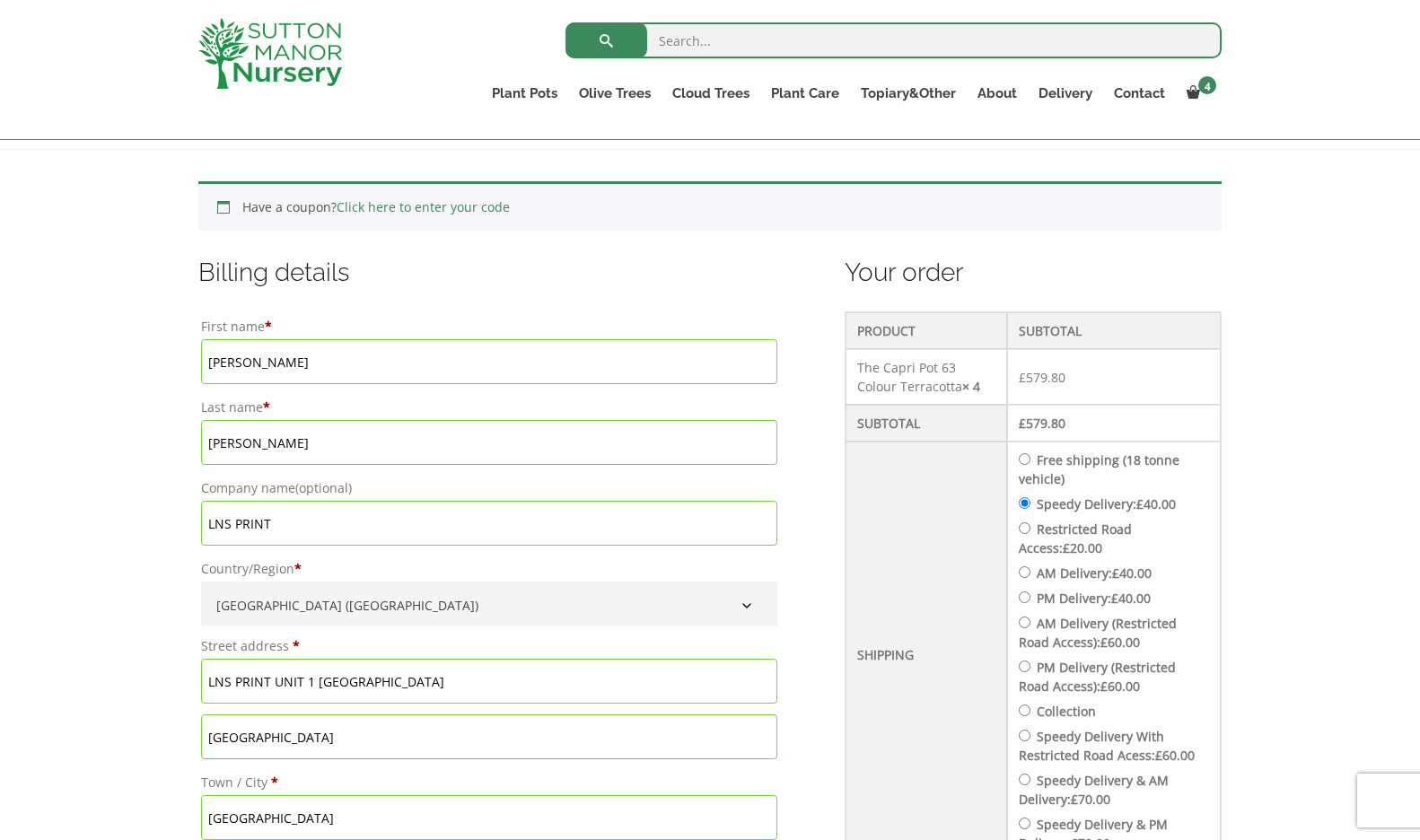
click at [1031, 575] on input "AM Delivery: £ 40.00" at bounding box center [1024, 572] width 12 height 12
radio input "true"
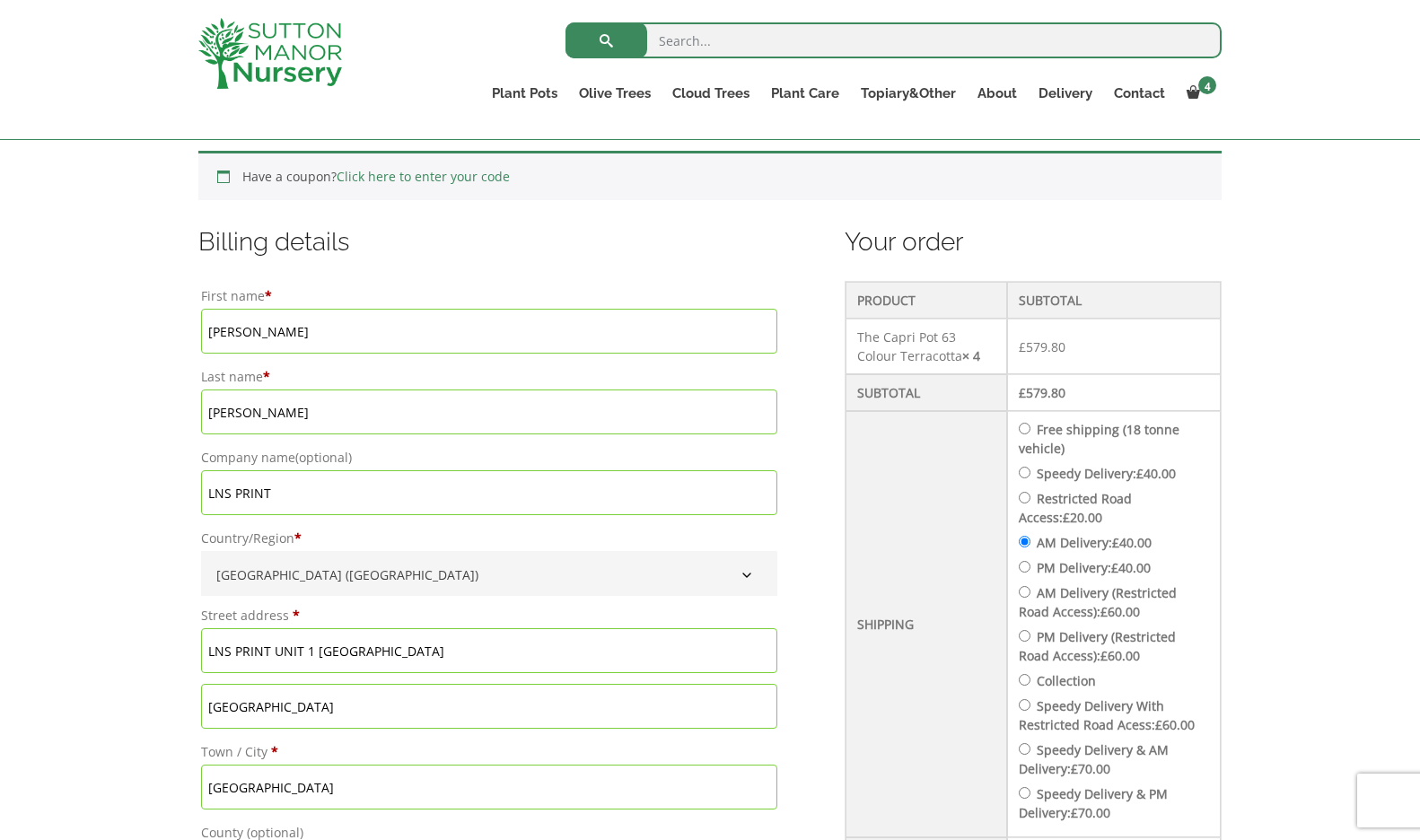
scroll to position [399, 0]
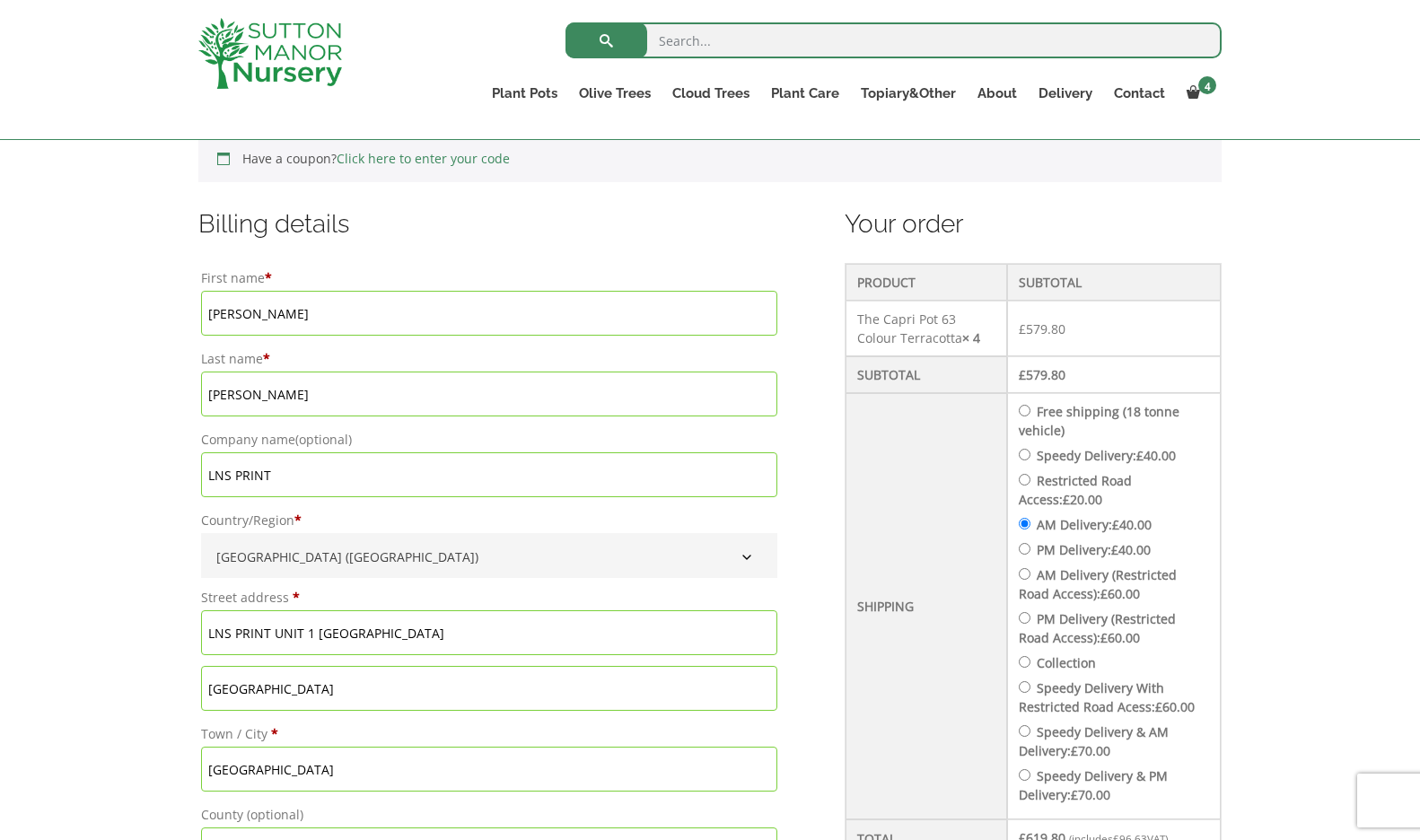
click at [1029, 452] on input "Speedy Delivery: £ 40.00" at bounding box center [1024, 454] width 12 height 12
radio input "true"
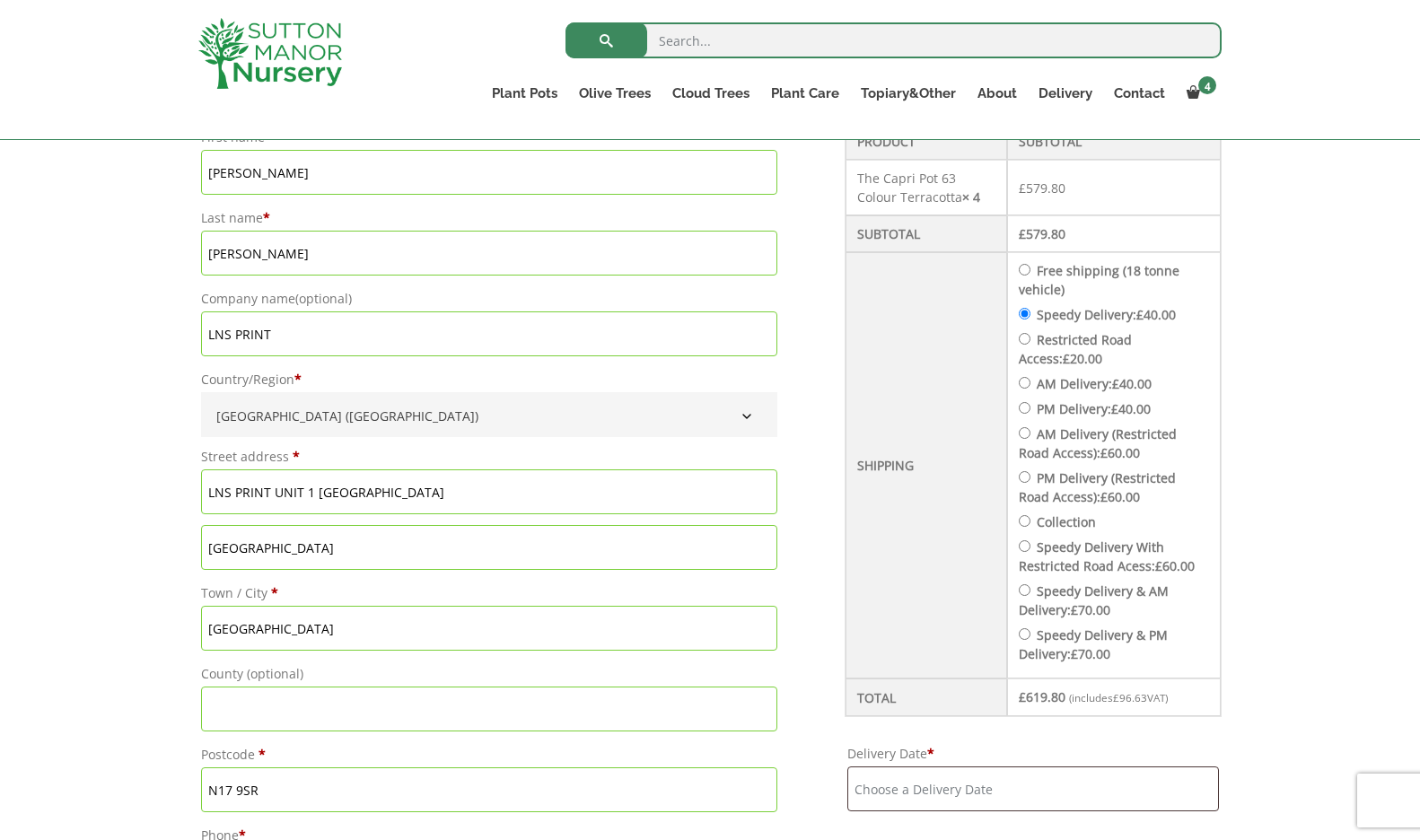
scroll to position [544, 0]
click at [1031, 587] on input "Speedy Delivery & AM Delivery: £ 70.00" at bounding box center [1024, 586] width 12 height 12
radio input "true"
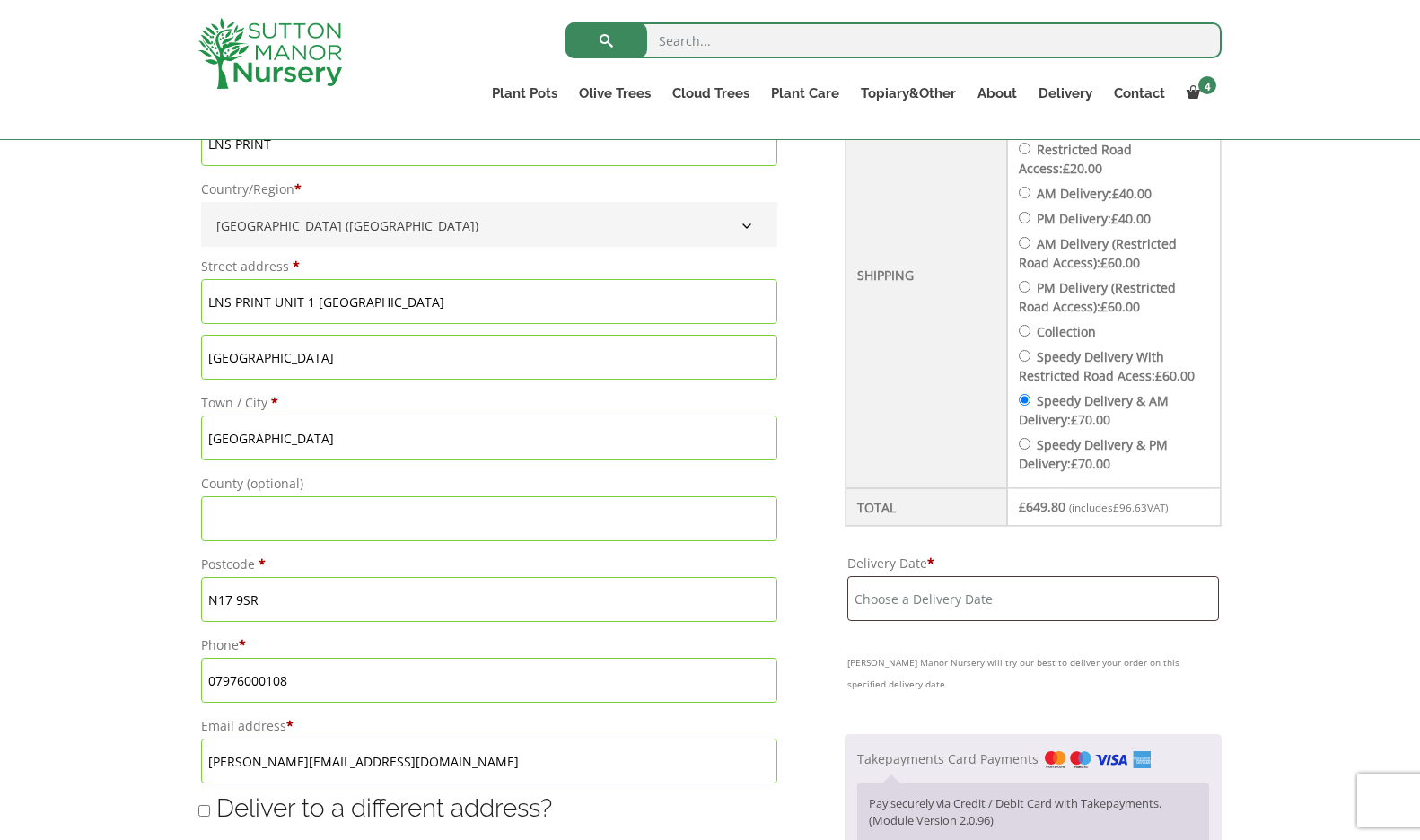
scroll to position [732, 0]
click at [1059, 597] on input "Delivery Date *" at bounding box center [1032, 596] width 371 height 45
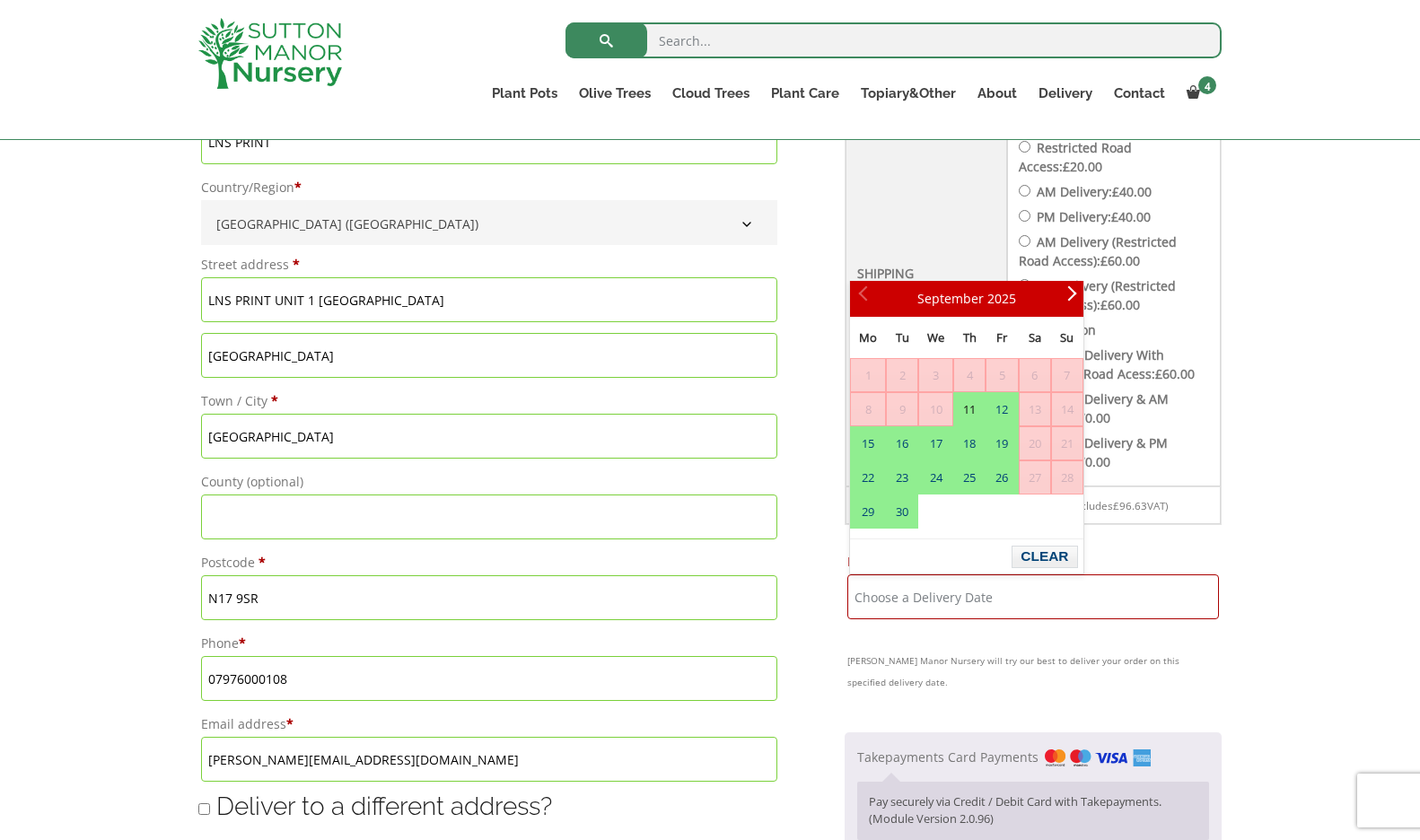
click at [962, 406] on link "11" at bounding box center [969, 409] width 30 height 32
type input "11 September, 2025"
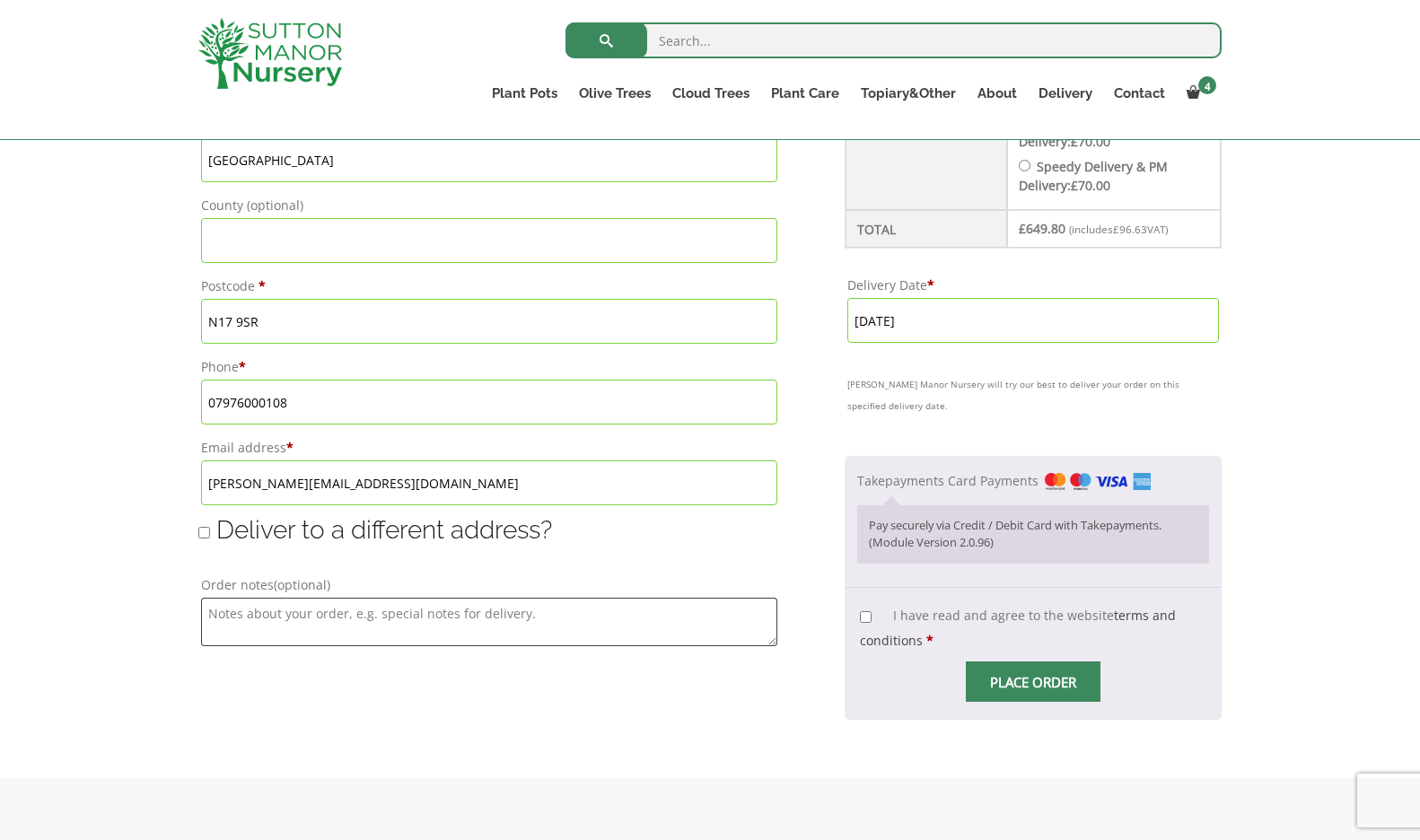
scroll to position [1014, 0]
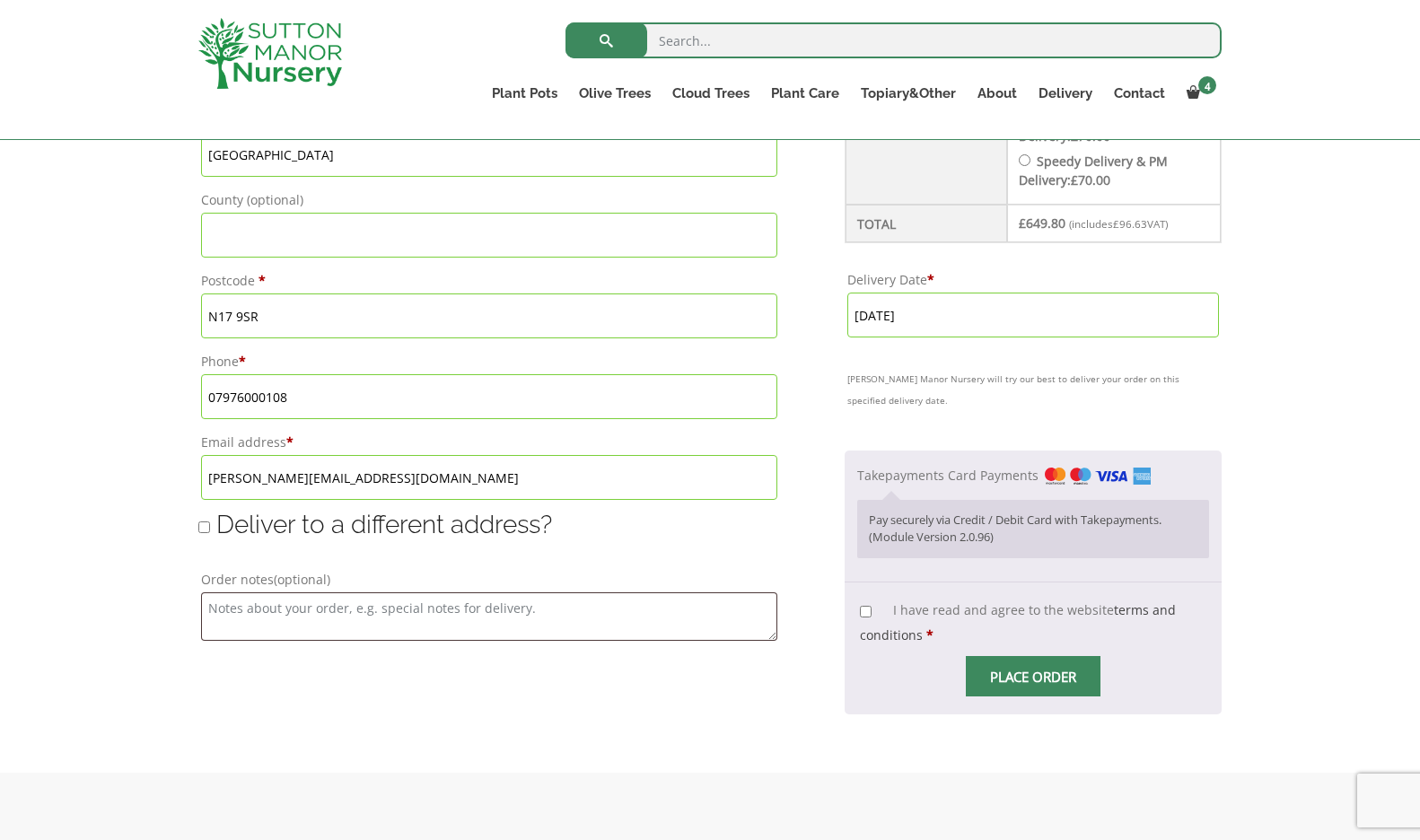
drag, startPoint x: 866, startPoint y: 610, endPoint x: 900, endPoint y: 621, distance: 35.7
click at [868, 610] on input "I have read and agree to the website terms and conditions *" at bounding box center [865, 611] width 12 height 12
checkbox input "true"
click at [1033, 677] on span "Checkout" at bounding box center [1033, 677] width 0 height 0
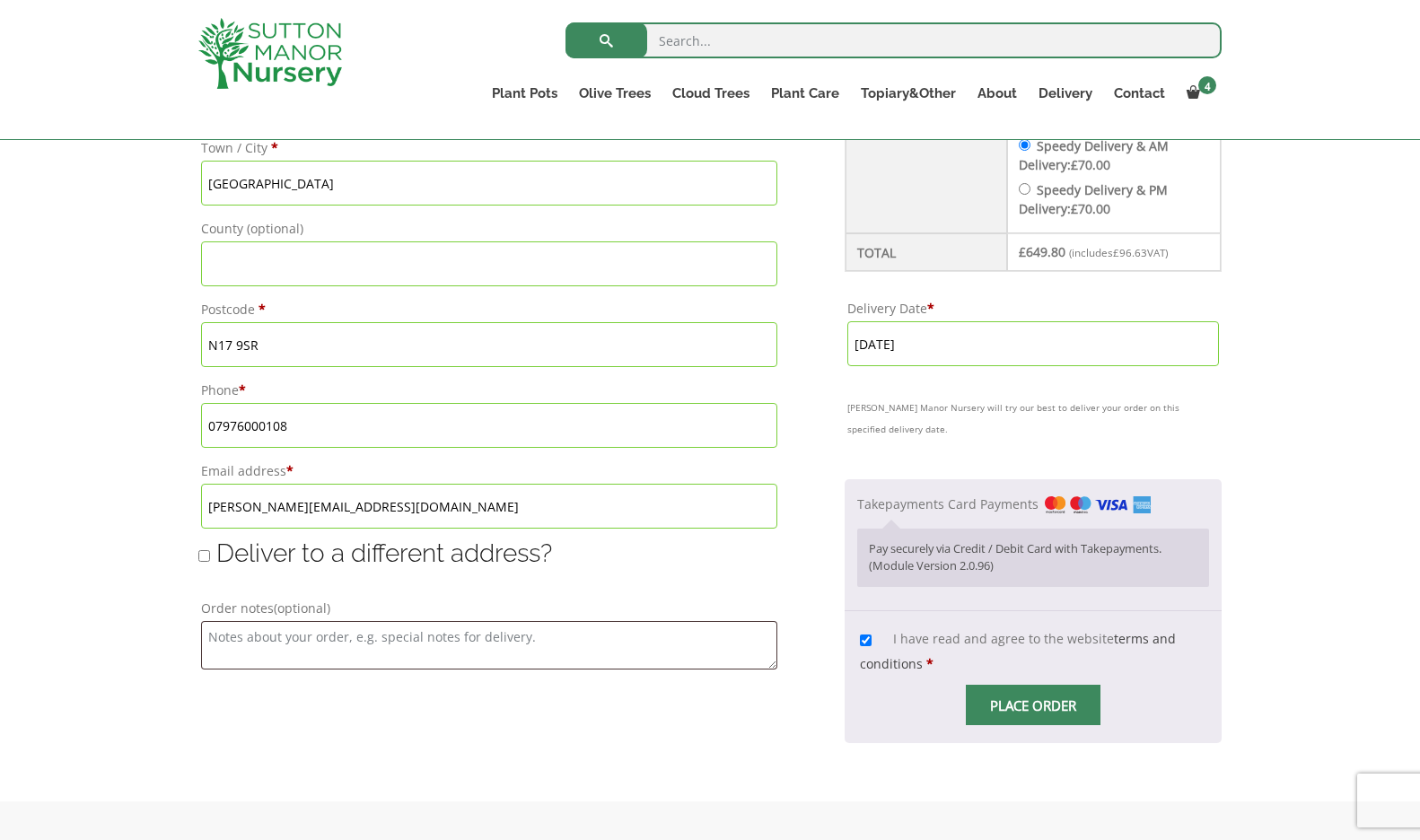
scroll to position [1000, 0]
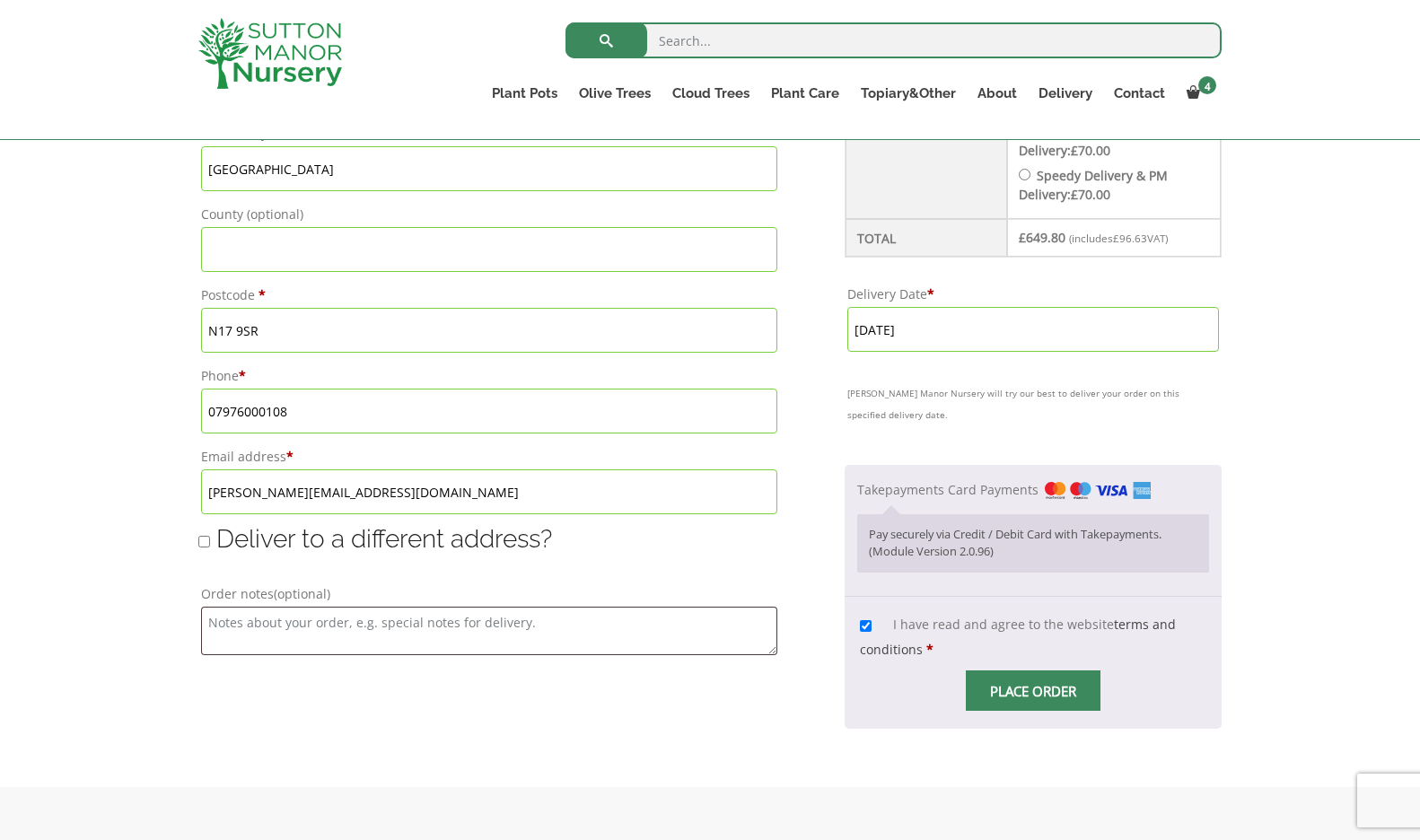
click at [1033, 691] on span "Checkout" at bounding box center [1033, 691] width 0 height 0
click at [1029, 683] on input "Place order" at bounding box center [1033, 690] width 135 height 40
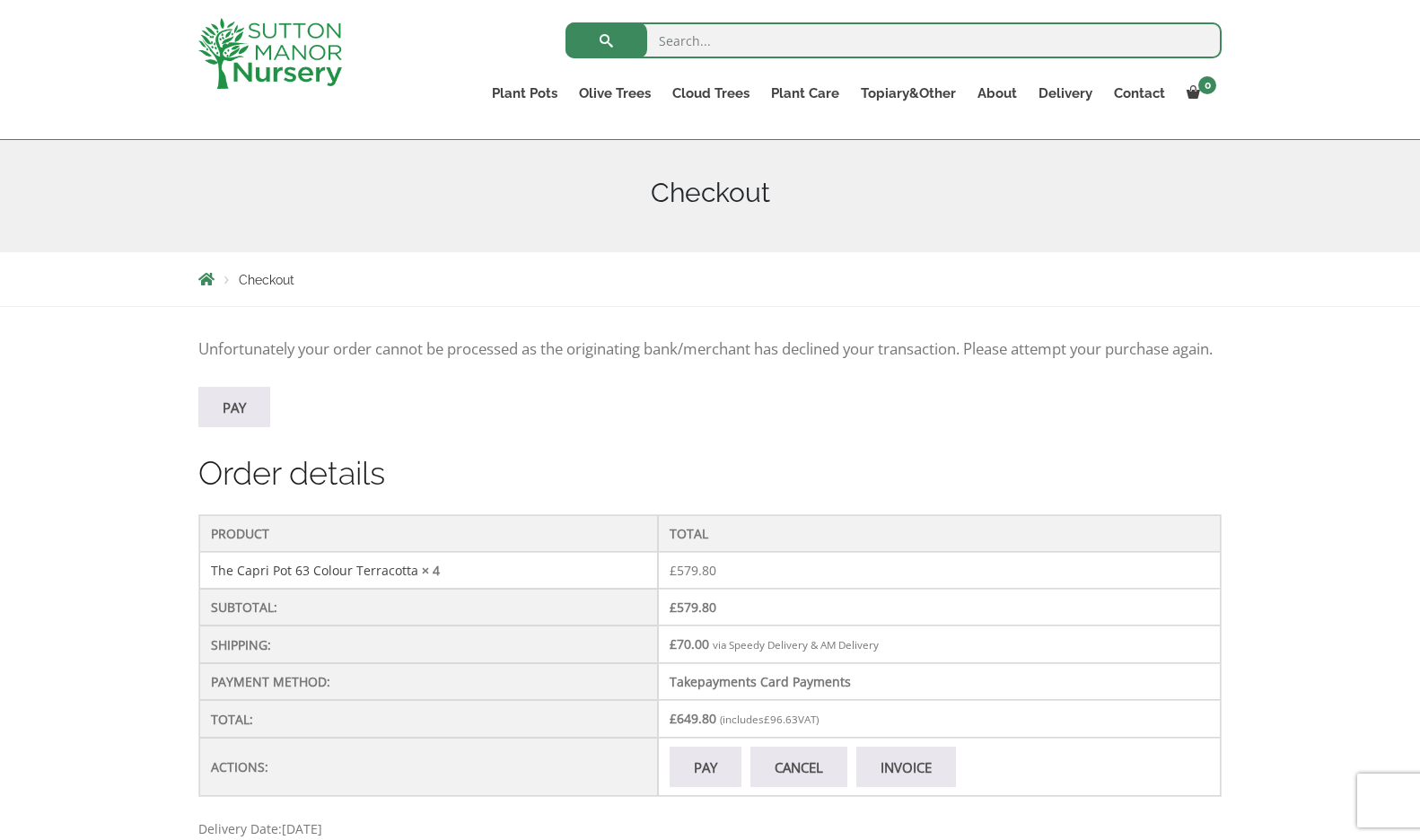
scroll to position [202, 0]
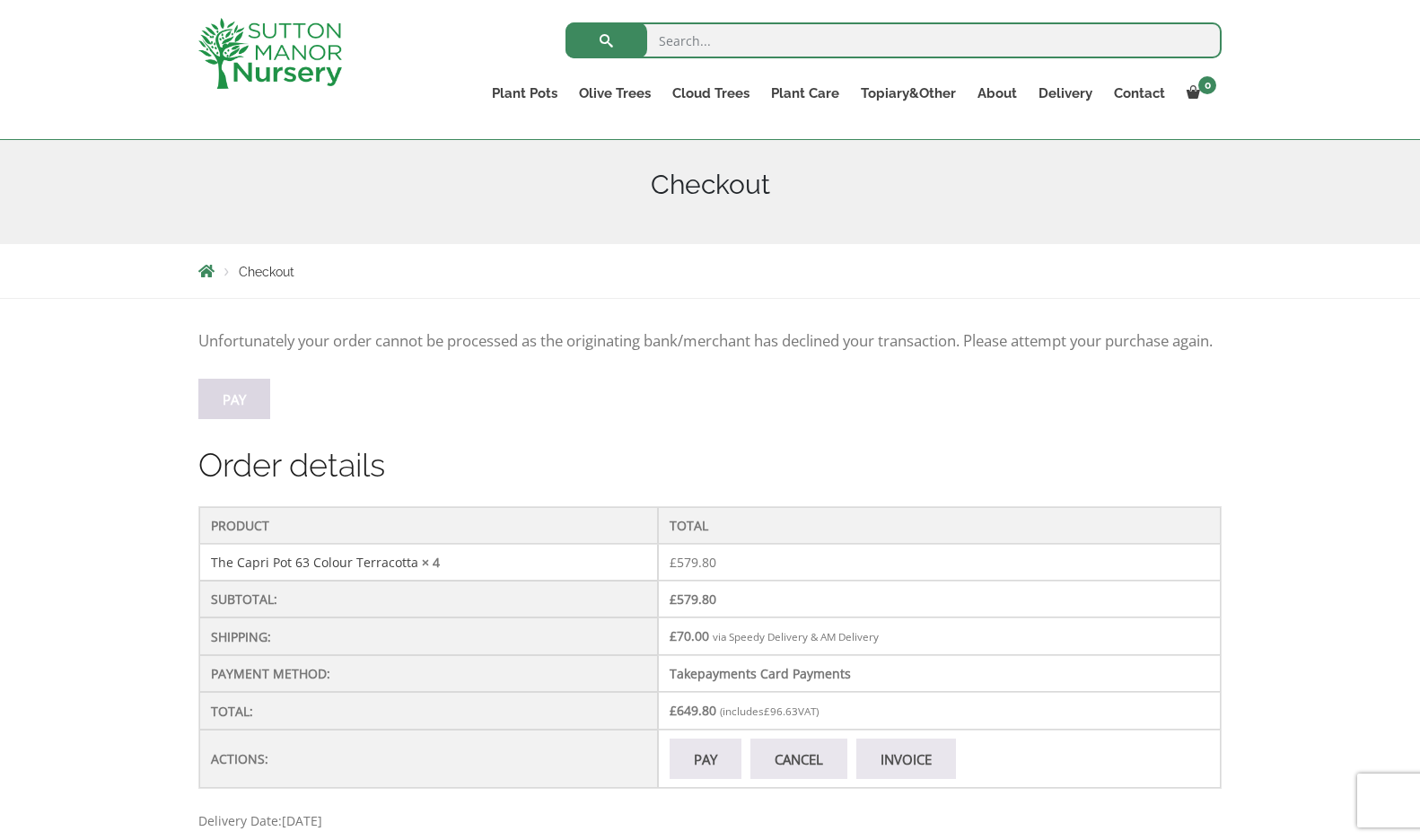
click at [235, 420] on link "Pay" at bounding box center [234, 399] width 72 height 40
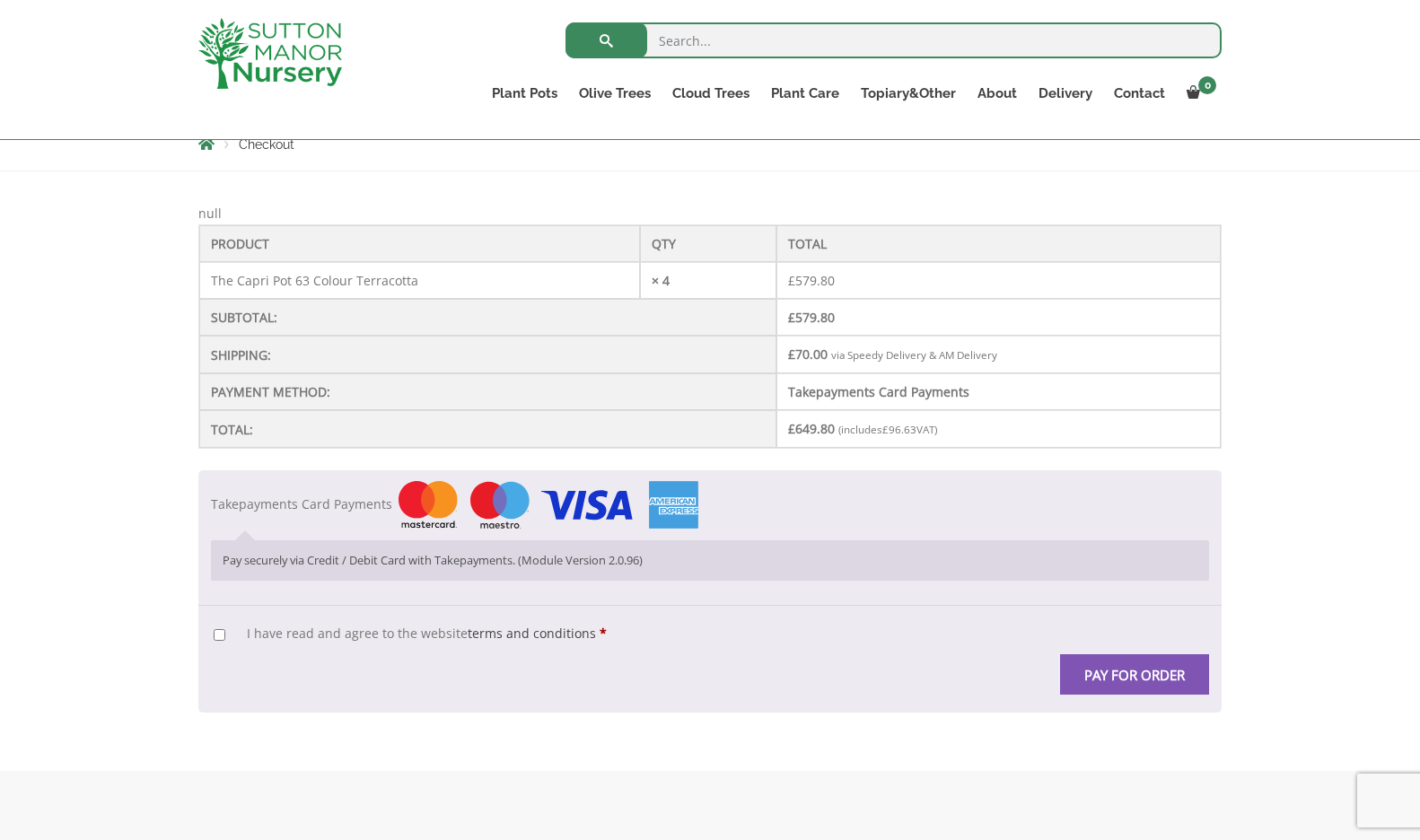
scroll to position [340, 0]
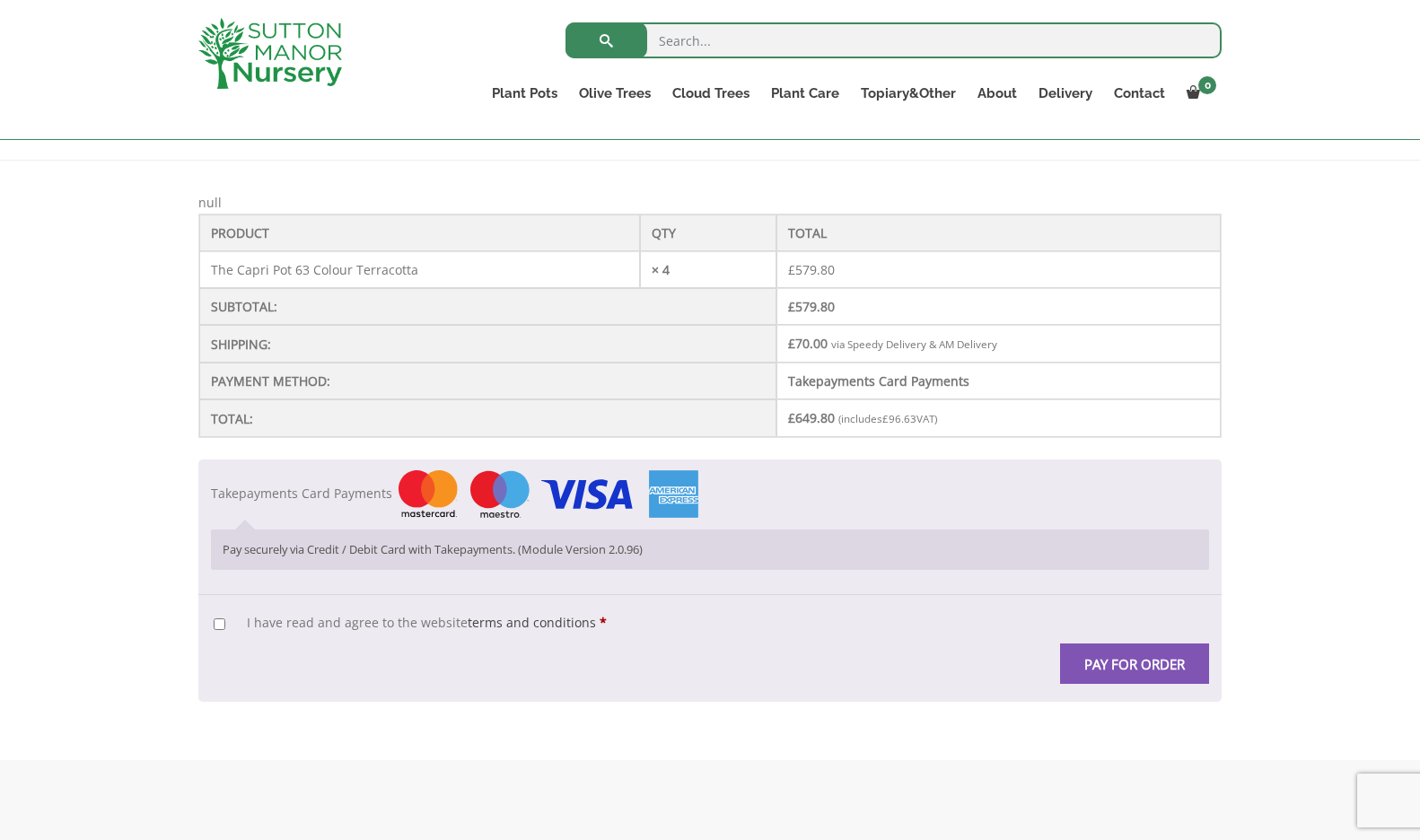
drag, startPoint x: 217, startPoint y: 620, endPoint x: 246, endPoint y: 627, distance: 29.8
click at [223, 621] on input "I have read and agree to the website terms and conditions *" at bounding box center [219, 624] width 12 height 12
checkbox input "true"
click at [1117, 659] on button "Pay for order" at bounding box center [1134, 664] width 149 height 40
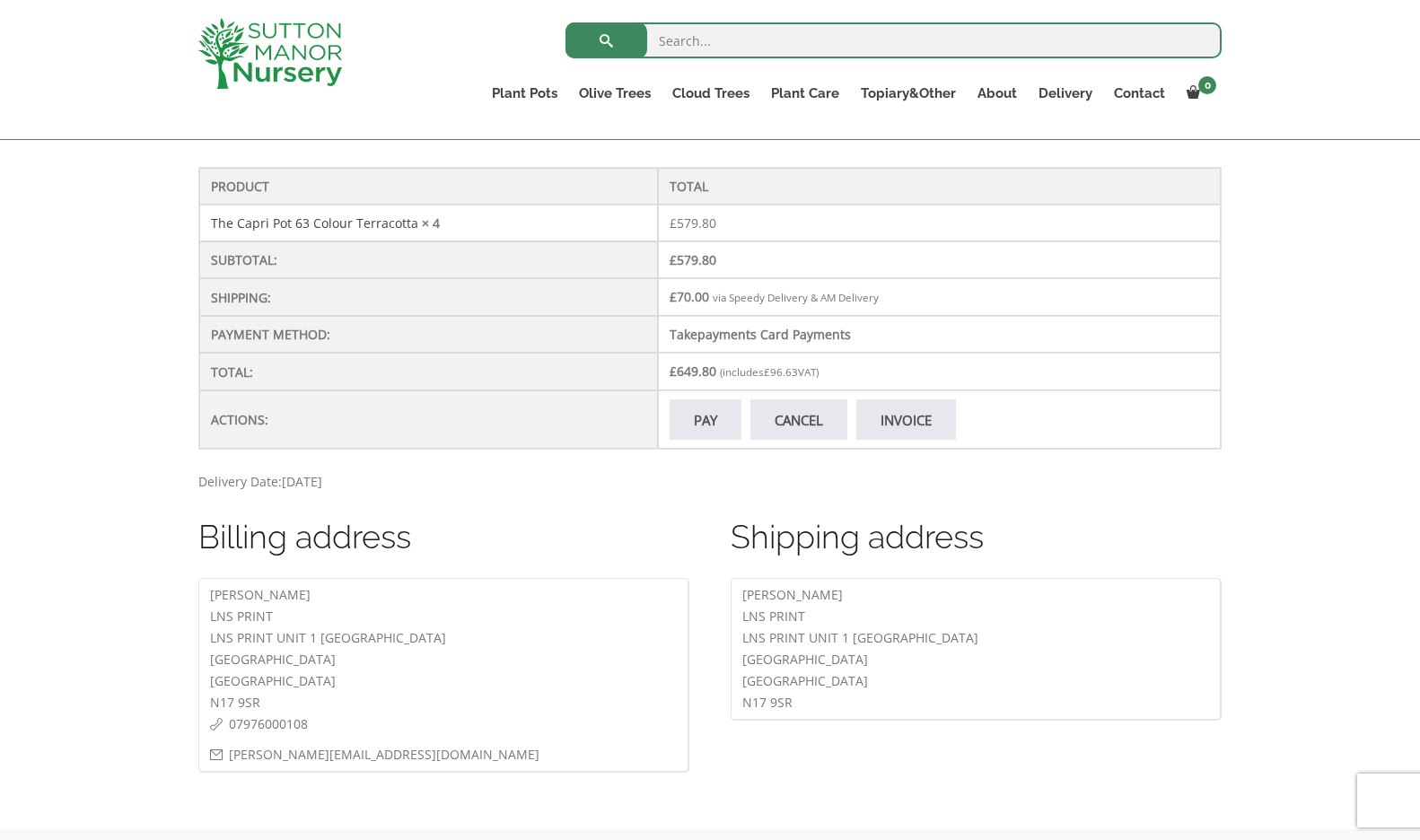
scroll to position [539, 0]
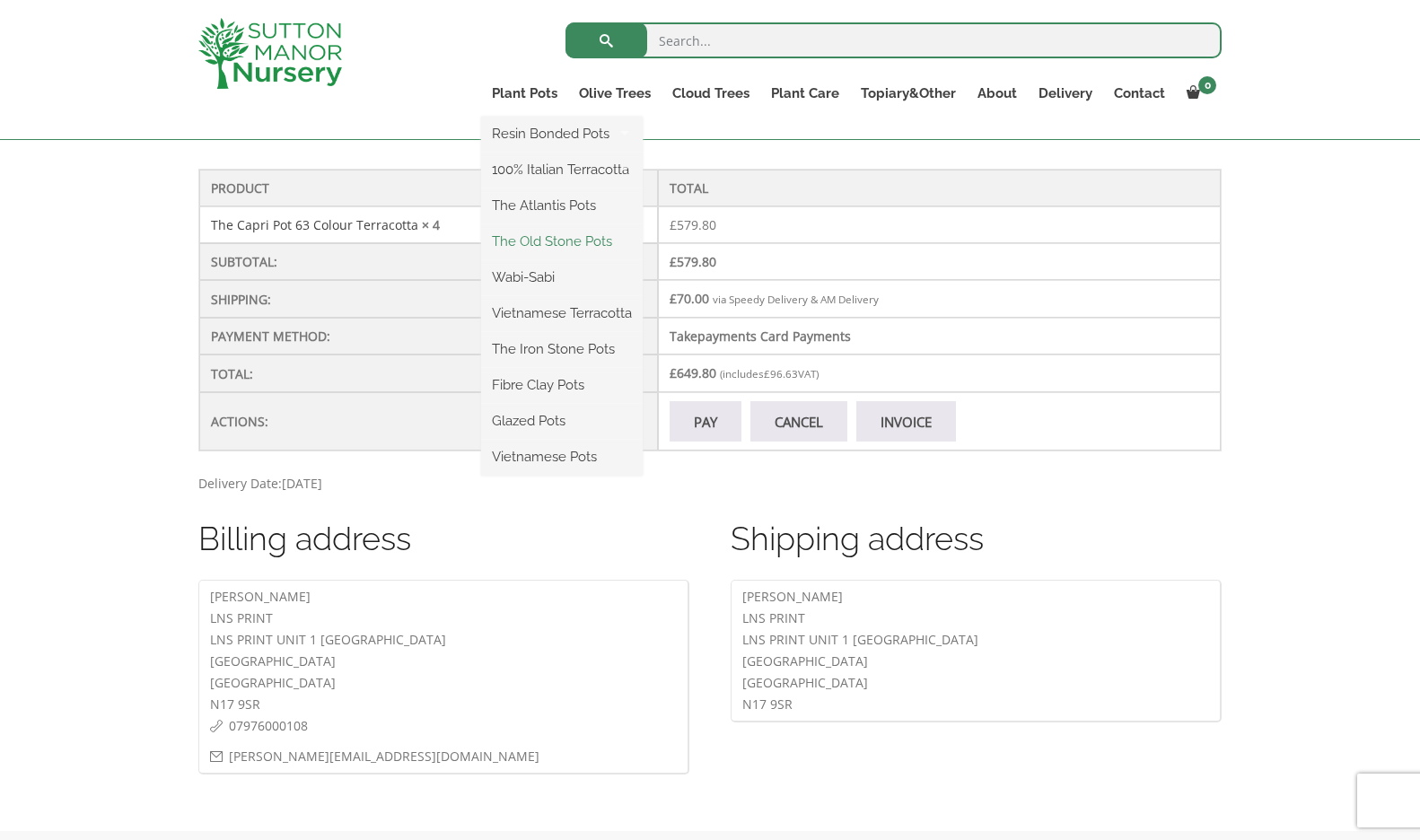
click at [603, 239] on link "The Old Stone Pots" at bounding box center [562, 242] width 161 height 27
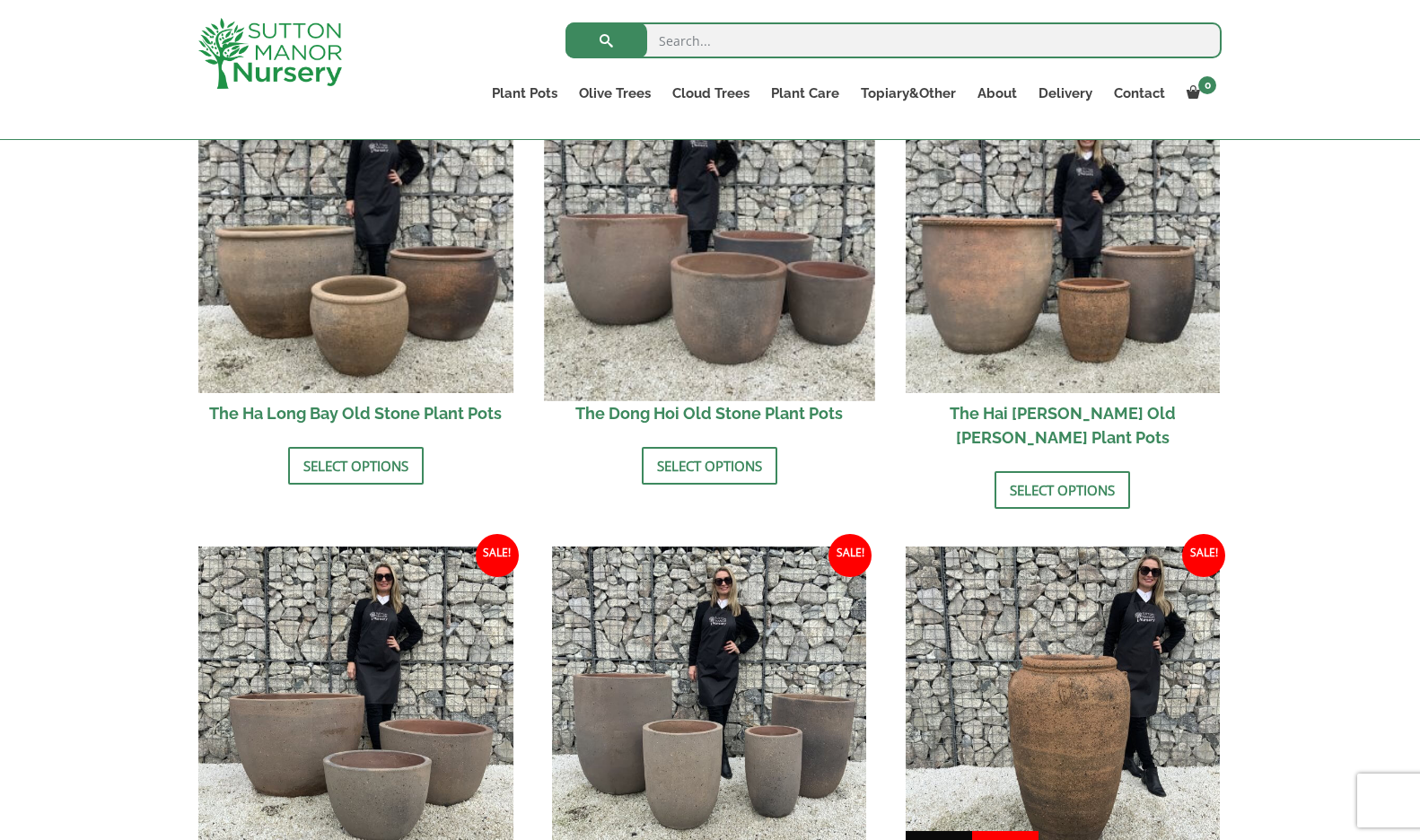
scroll to position [689, 0]
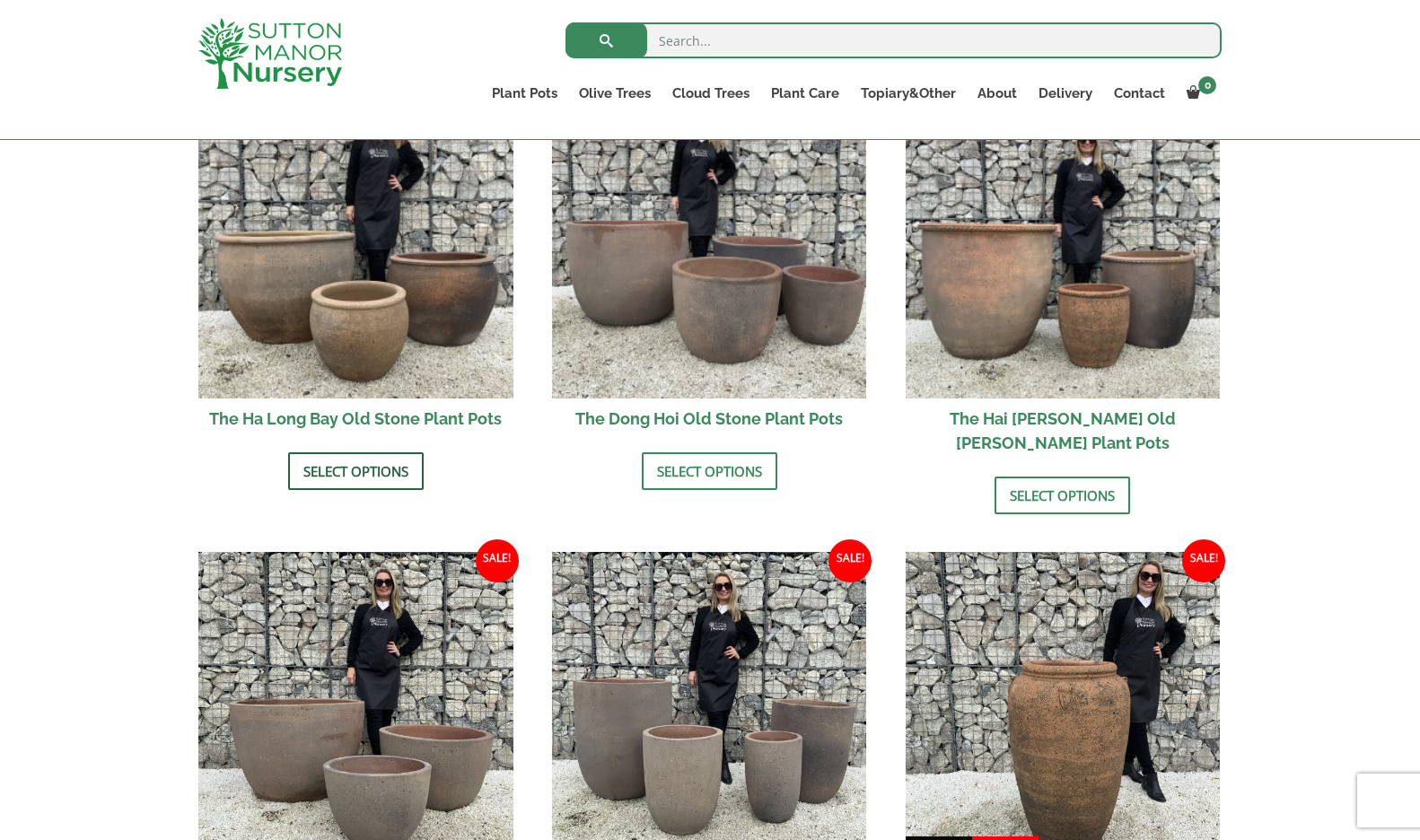
click at [390, 472] on link "Select options" at bounding box center [356, 471] width 136 height 37
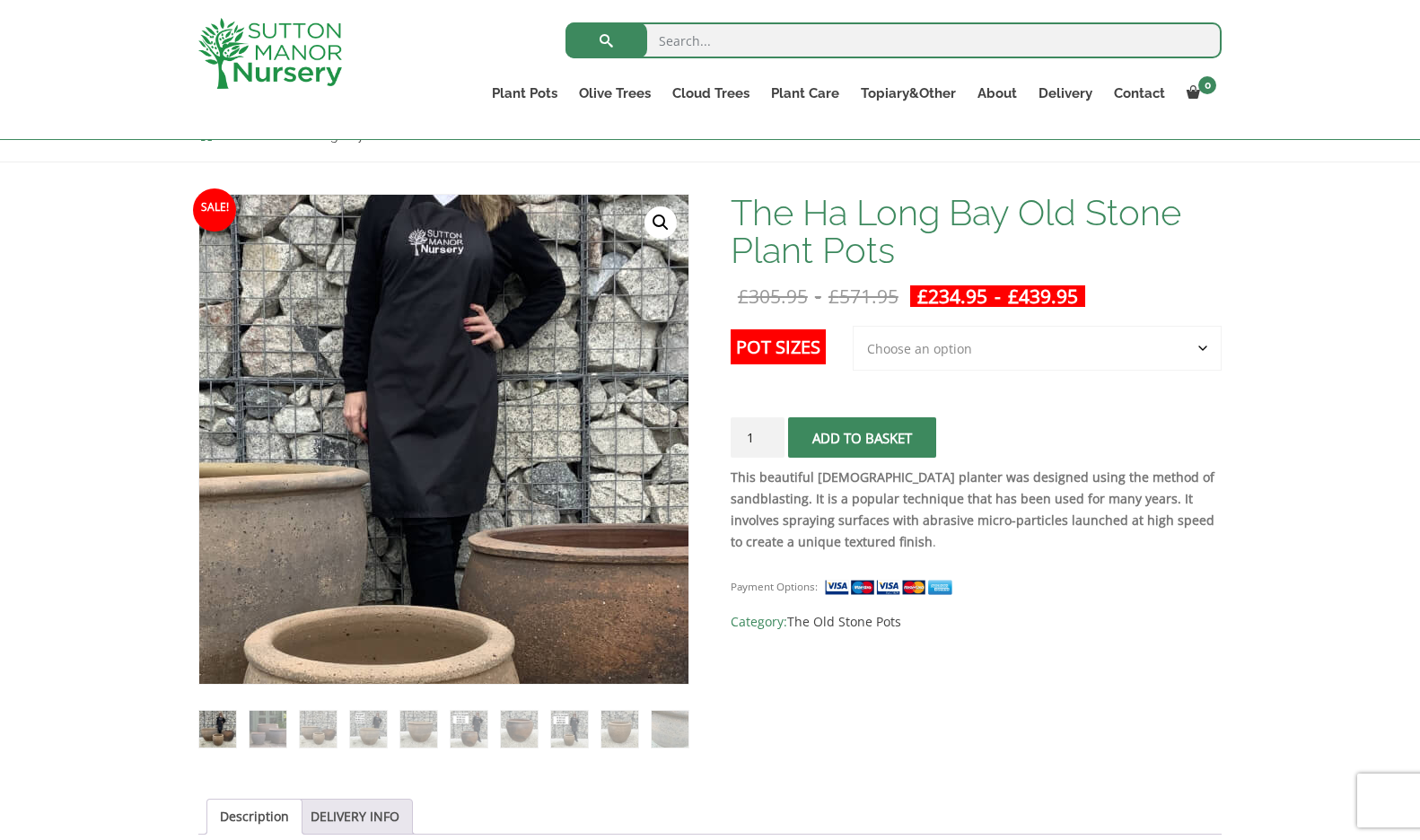
scroll to position [225, 0]
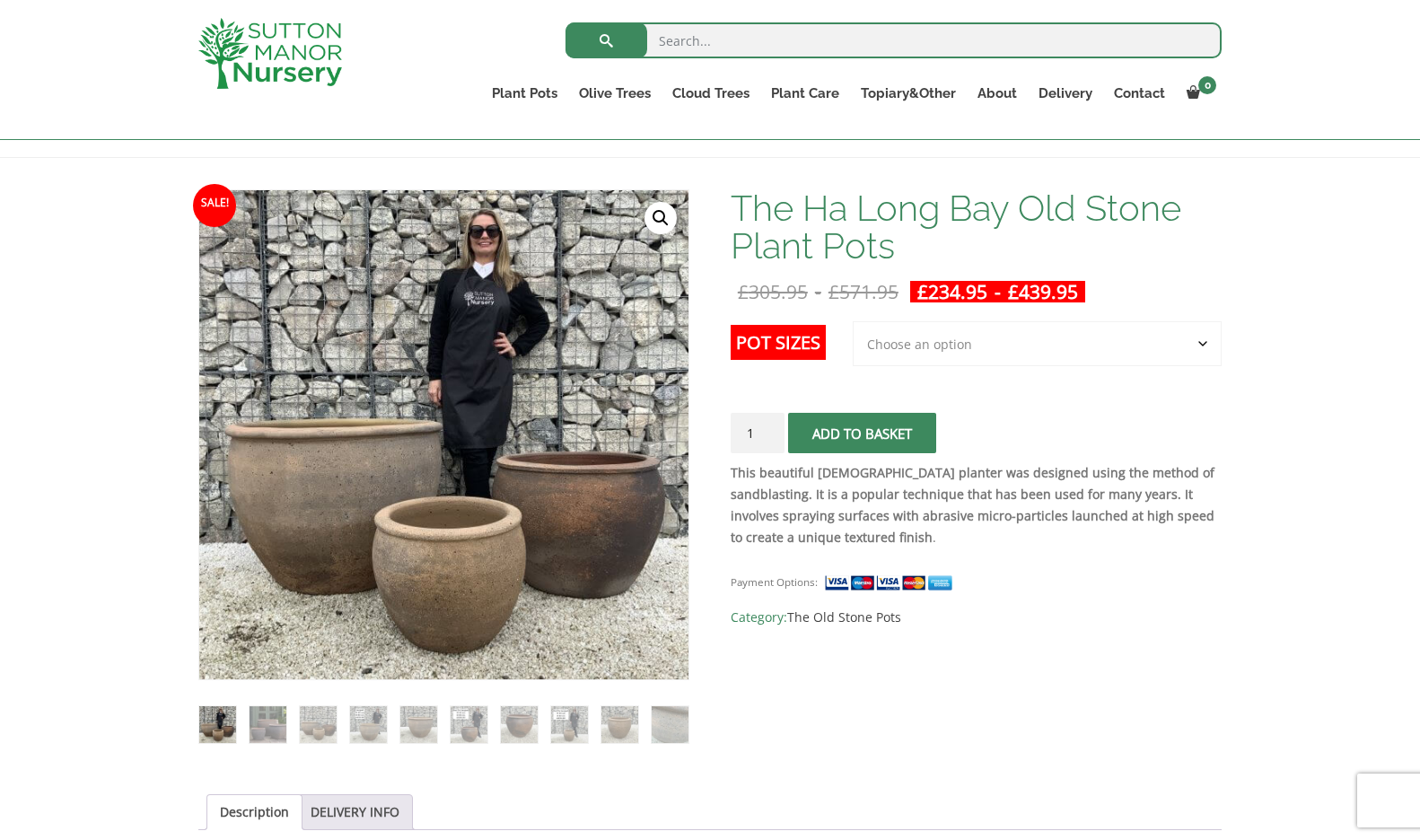
click at [897, 340] on select "Choose an option 3rd to Largest Pot In The Picture 2nd to Largest Pot In The Pi…" at bounding box center [1037, 343] width 368 height 45
select select "2nd to Largest Pot In The Picture"
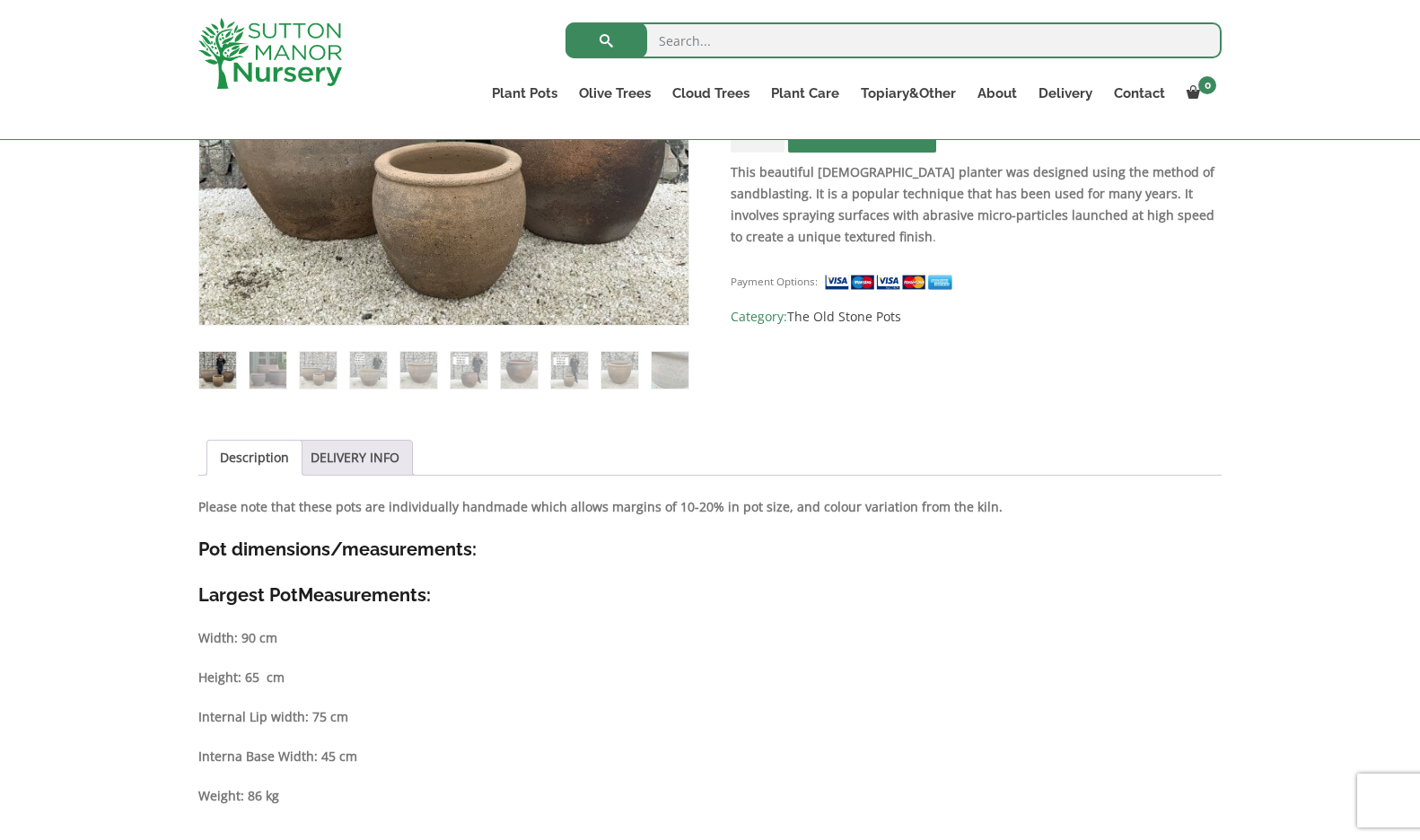
scroll to position [586, 0]
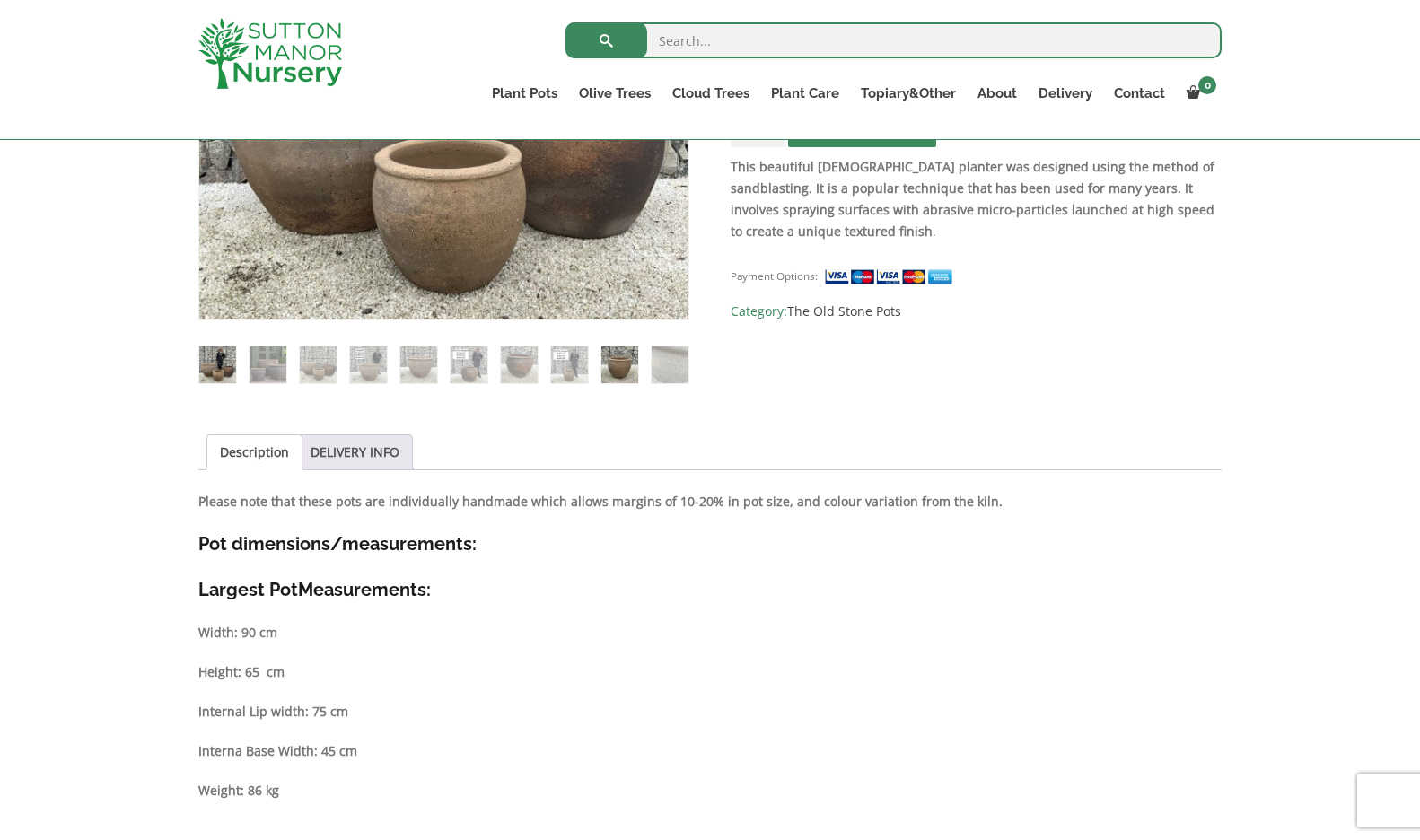
drag, startPoint x: 628, startPoint y: 367, endPoint x: 606, endPoint y: 365, distance: 22.1
click at [628, 367] on img at bounding box center [619, 365] width 36 height 36
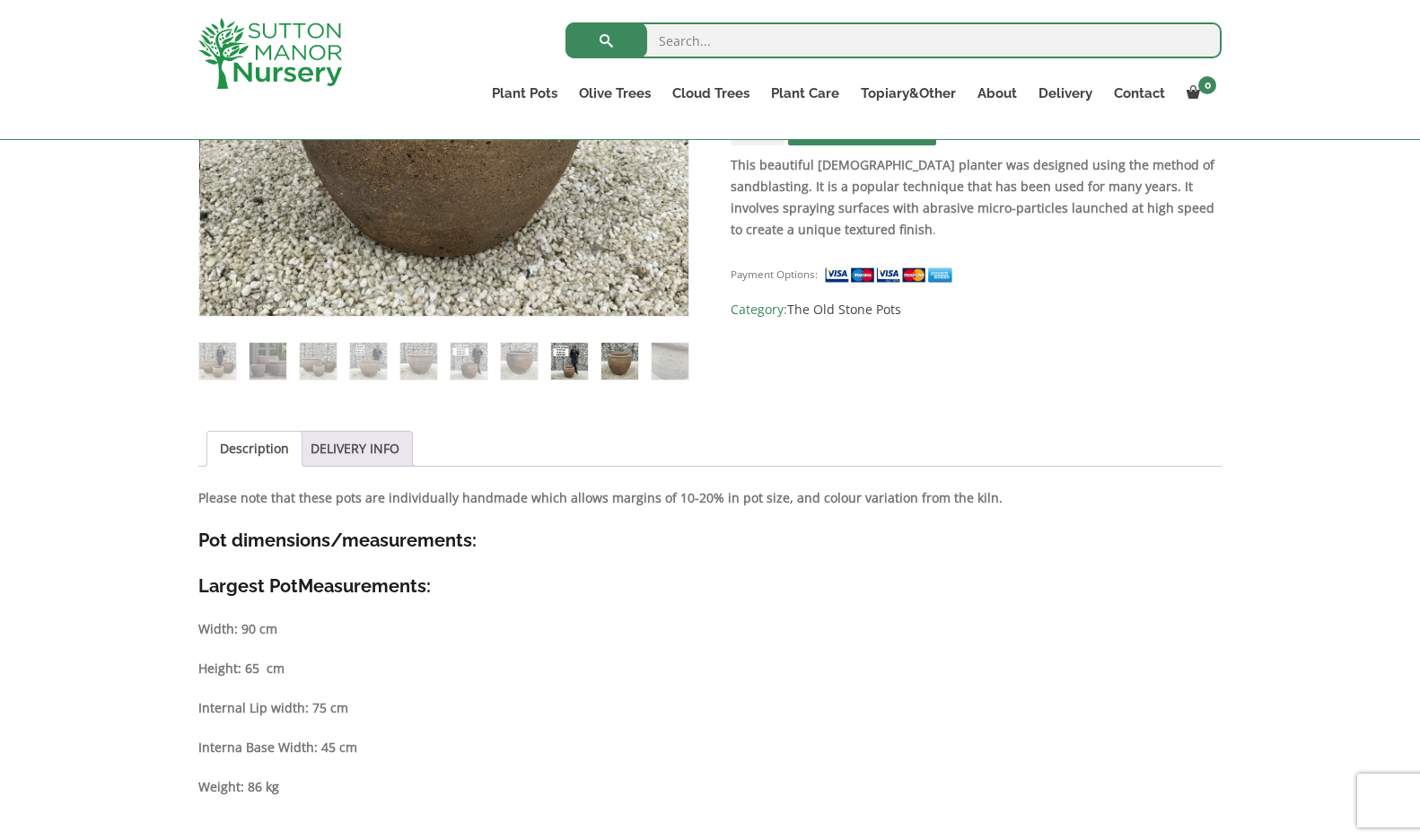
click at [572, 363] on img at bounding box center [569, 361] width 36 height 36
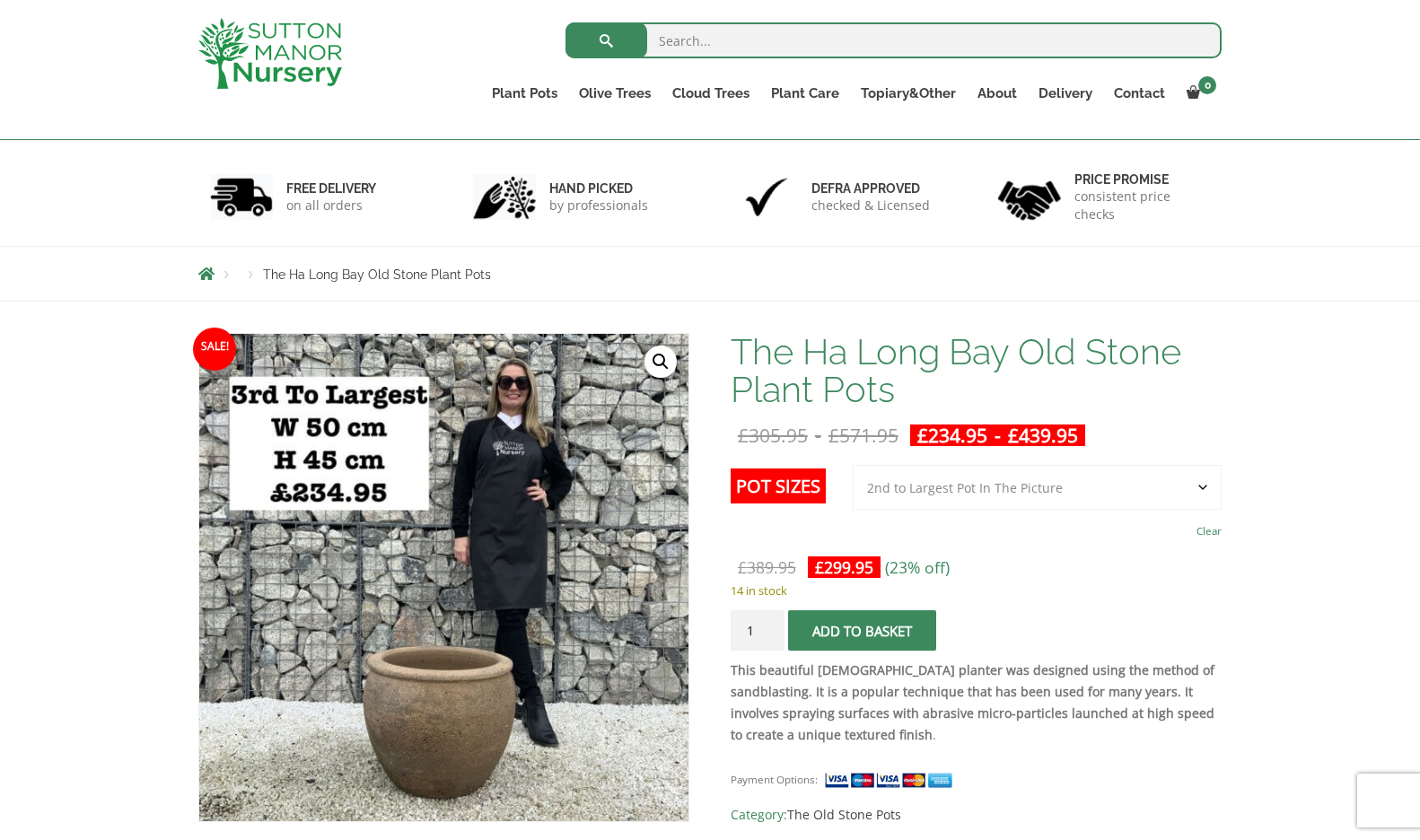
scroll to position [0, 0]
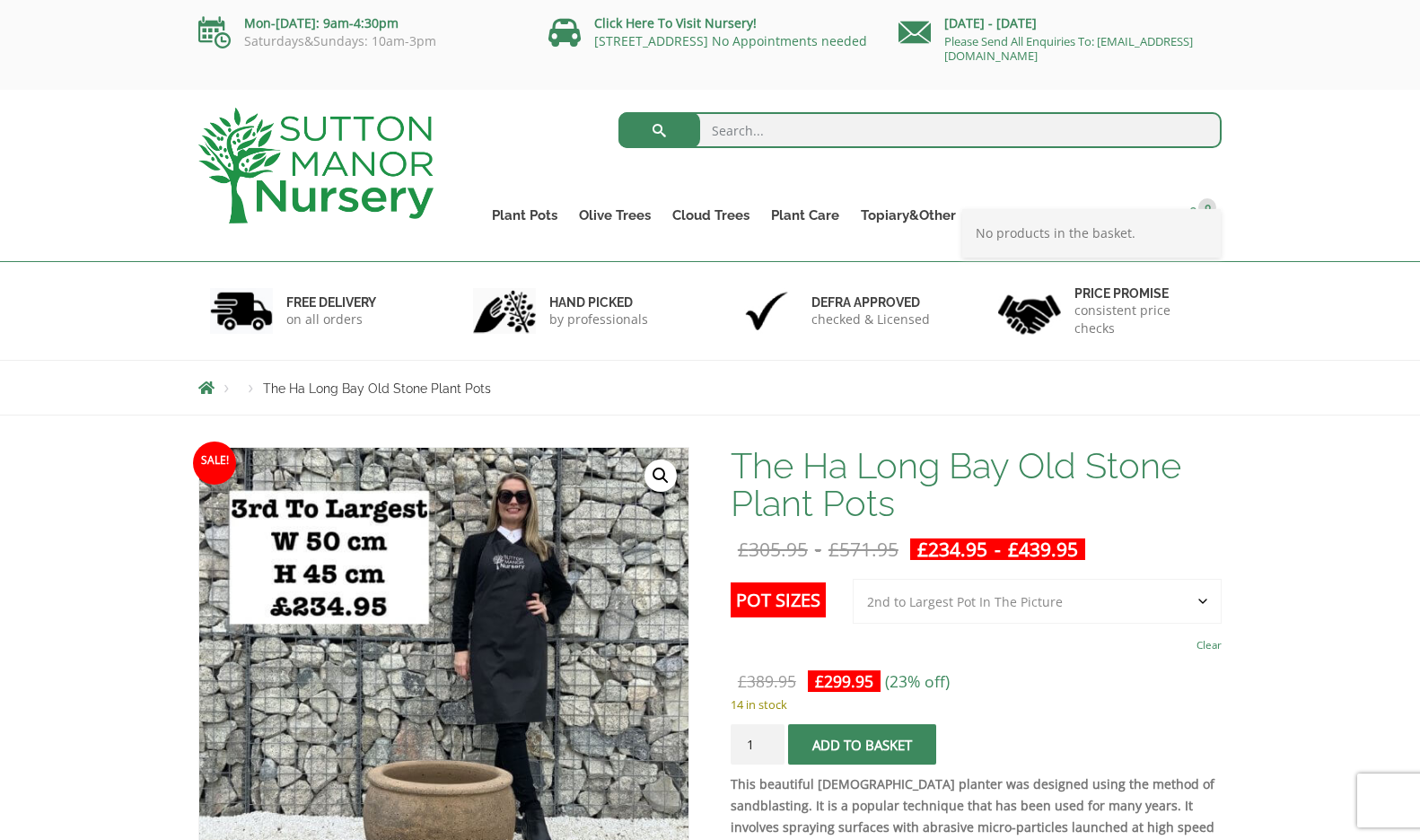
click at [1201, 202] on span "0" at bounding box center [1208, 208] width 18 height 18
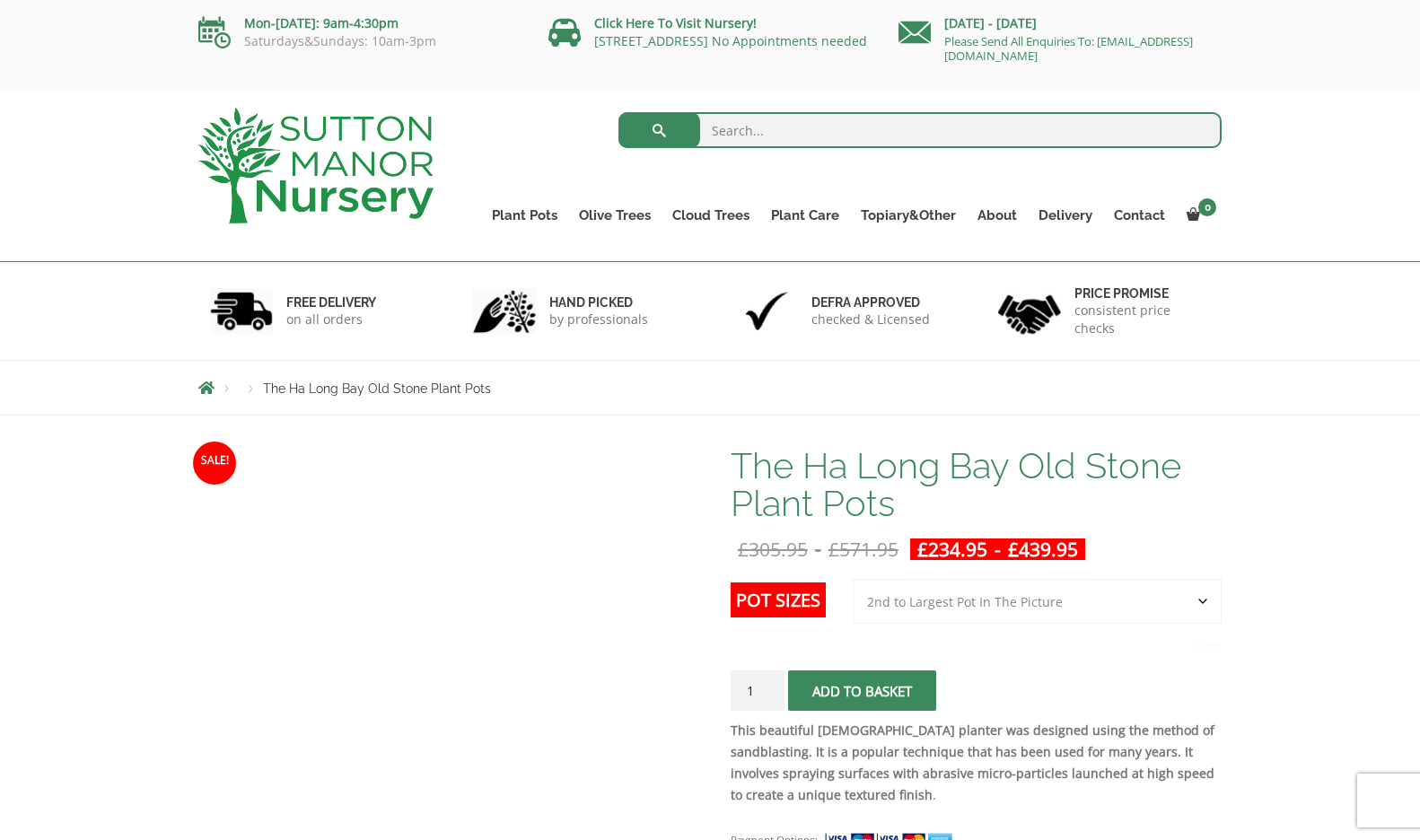
select select "2nd to Largest Pot In The Picture"
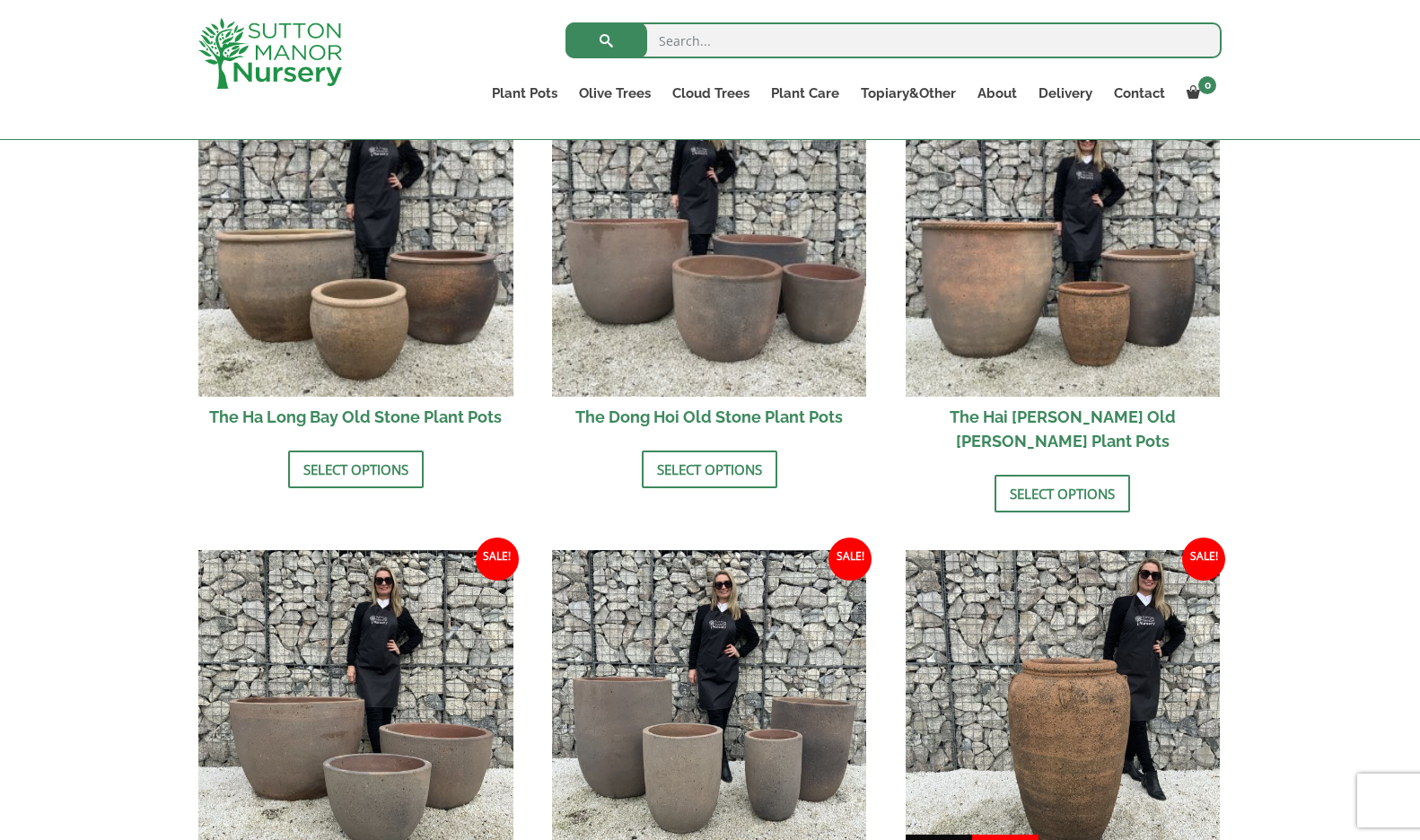
scroll to position [689, 0]
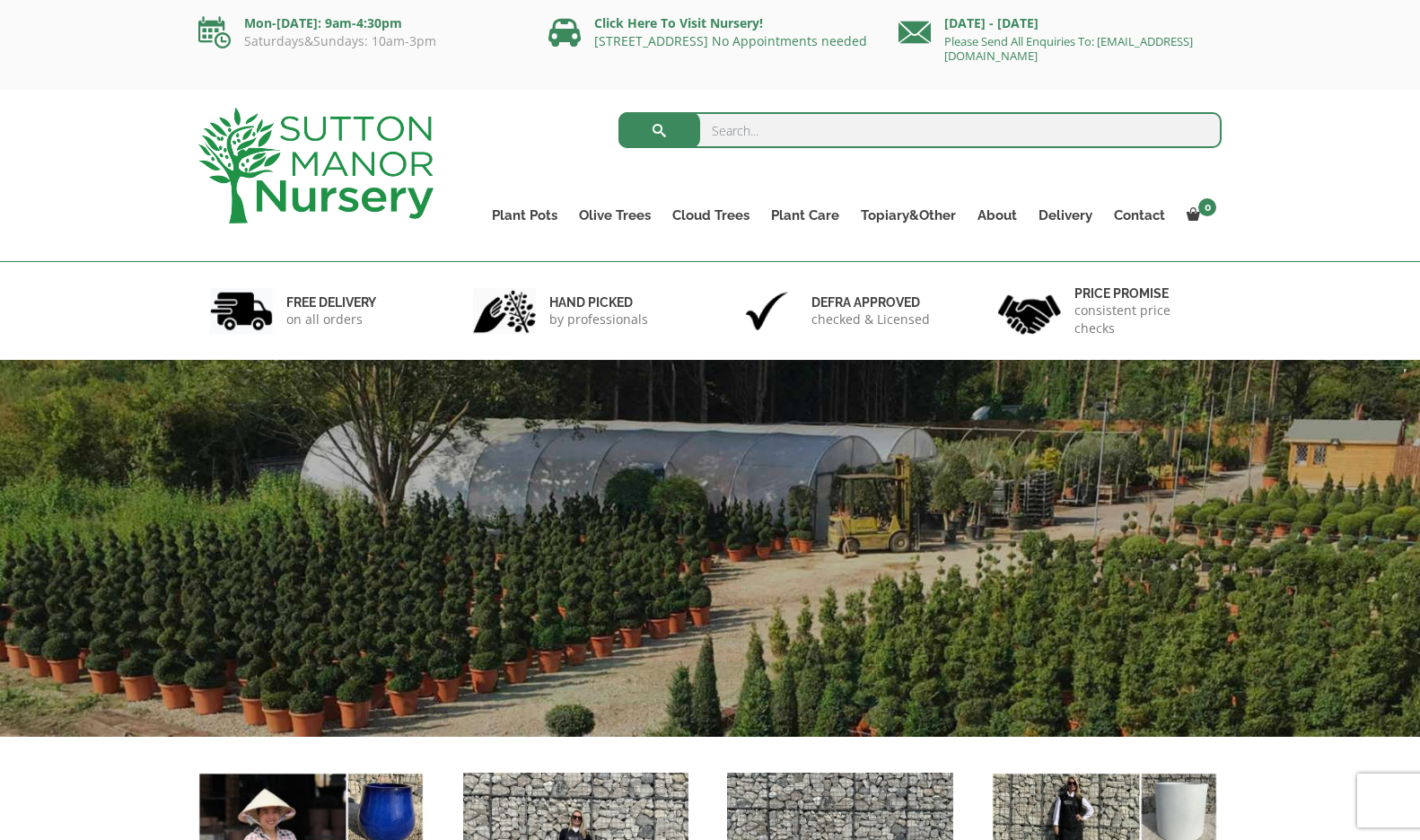
click at [779, 130] on input "search" at bounding box center [920, 130] width 604 height 36
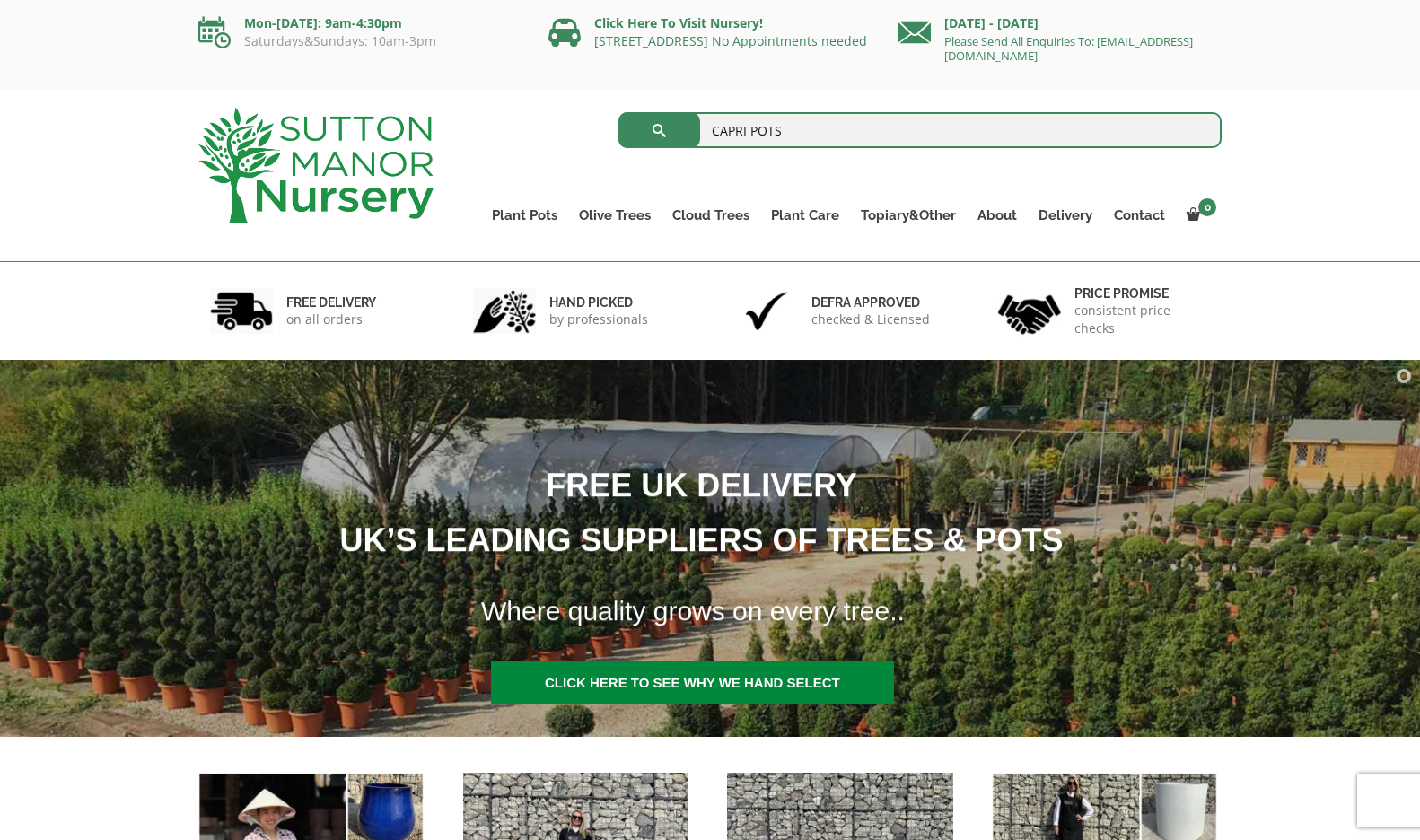
type input "CAPRI POTS"
click at [618, 112] on button "submit" at bounding box center [659, 130] width 82 height 36
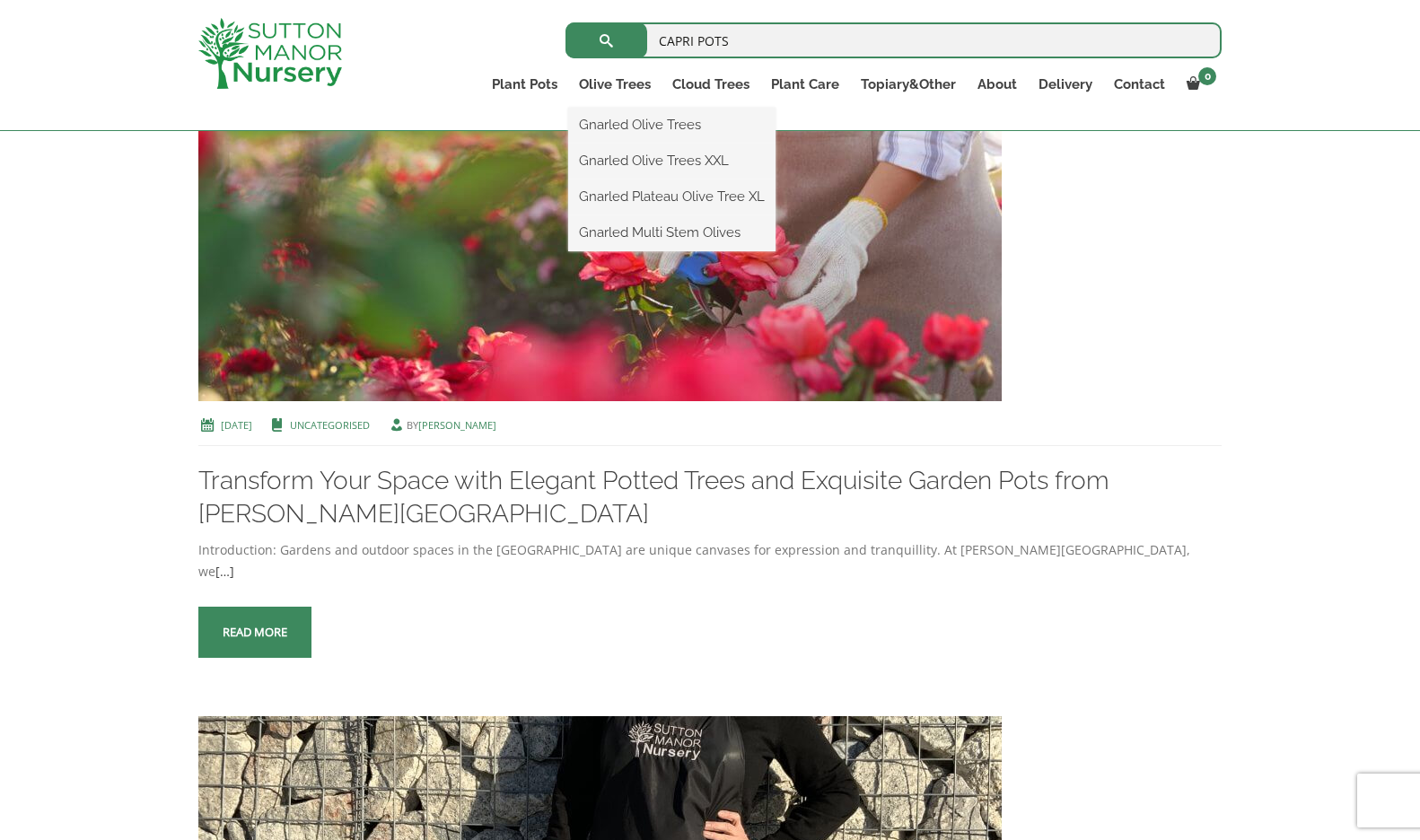
scroll to position [733, 0]
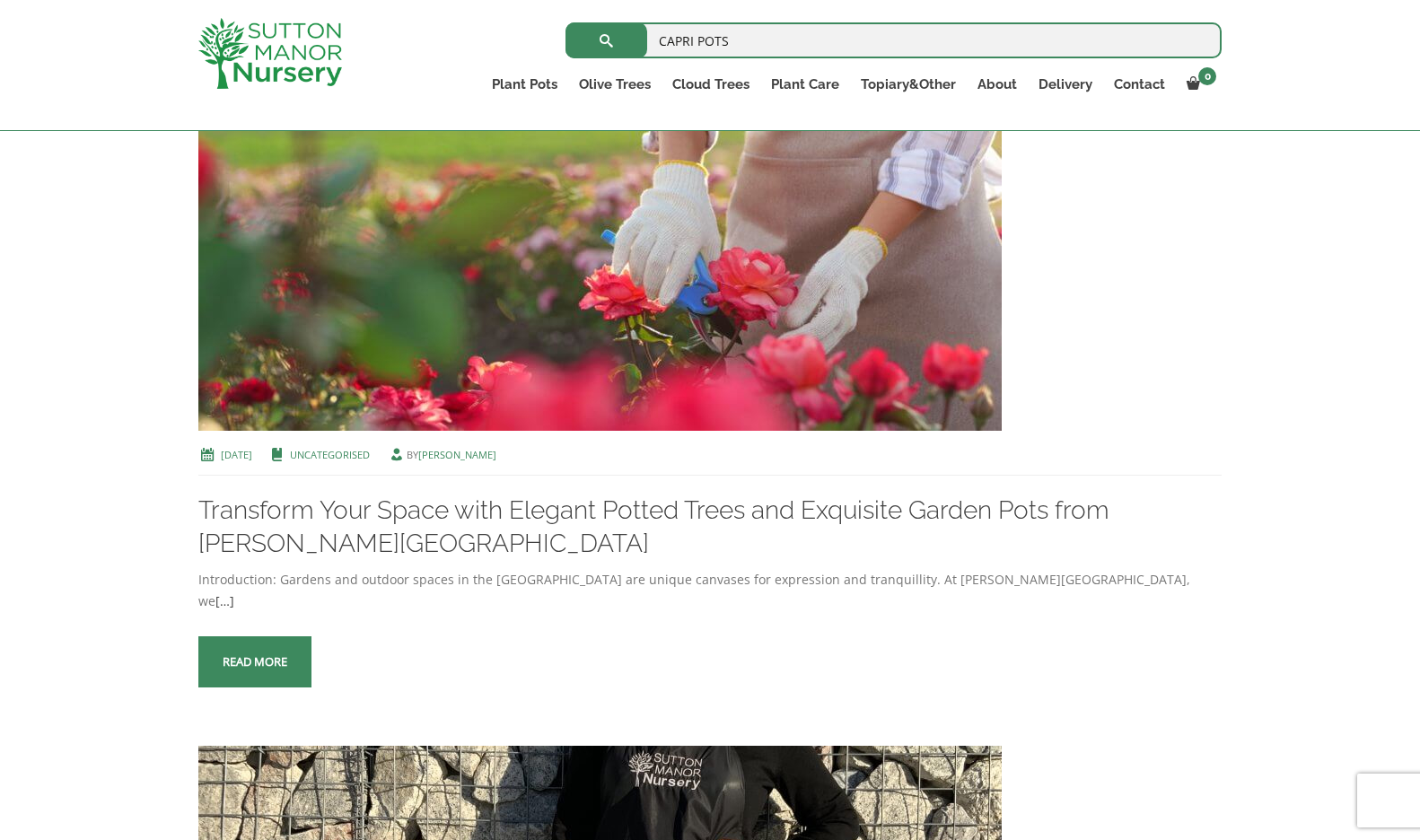
click at [766, 47] on input "CAPRI POTS" at bounding box center [893, 40] width 656 height 36
drag, startPoint x: 727, startPoint y: 36, endPoint x: 739, endPoint y: 36, distance: 12.0
click at [729, 36] on input "CAPRI POTS TER" at bounding box center [893, 40] width 656 height 36
click at [811, 37] on input "CAPRI POTS 63 TER" at bounding box center [893, 40] width 656 height 36
type input "CAPRI POTS 63 TERECOTA"
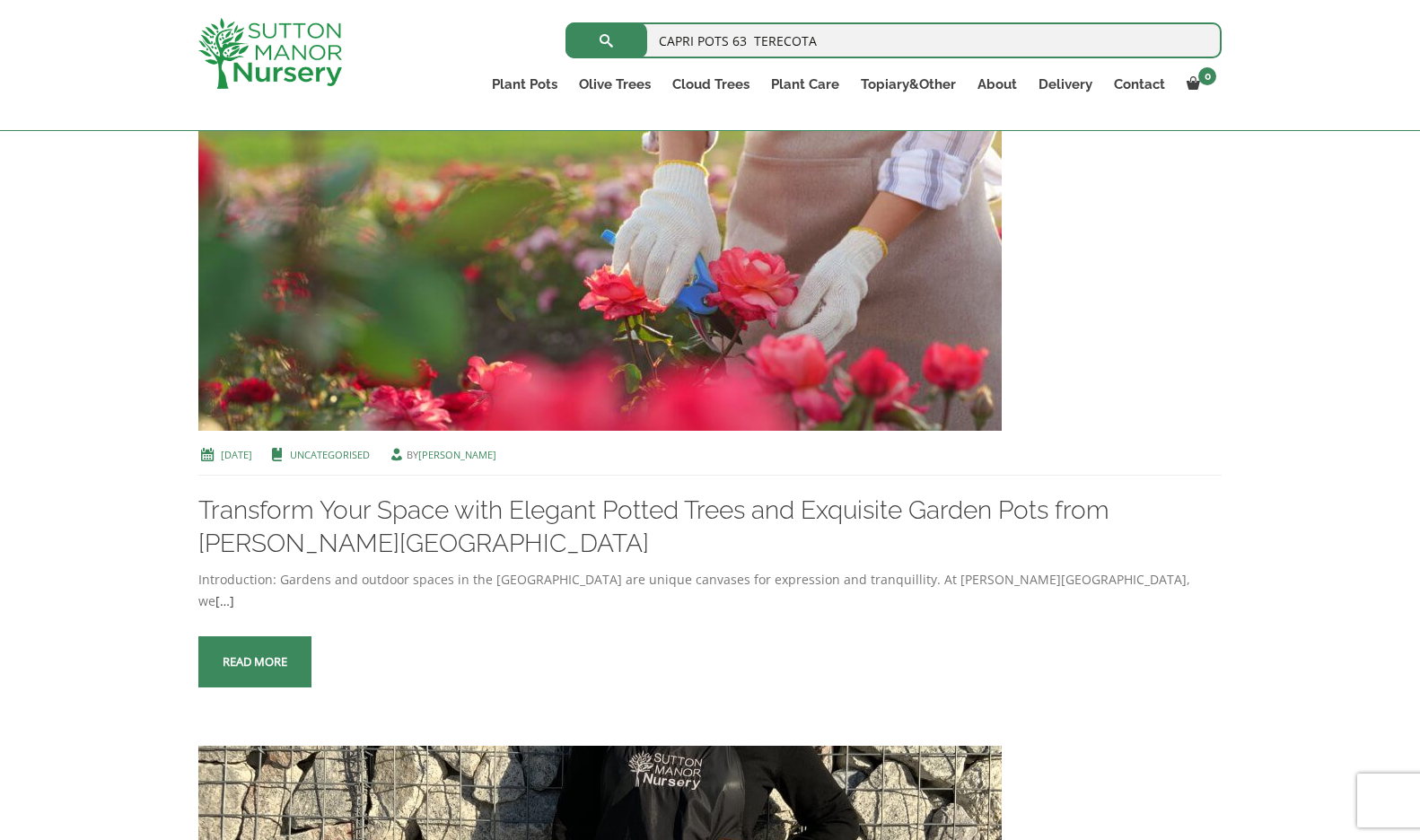
click at [565, 23] on button "submit" at bounding box center [606, 40] width 82 height 36
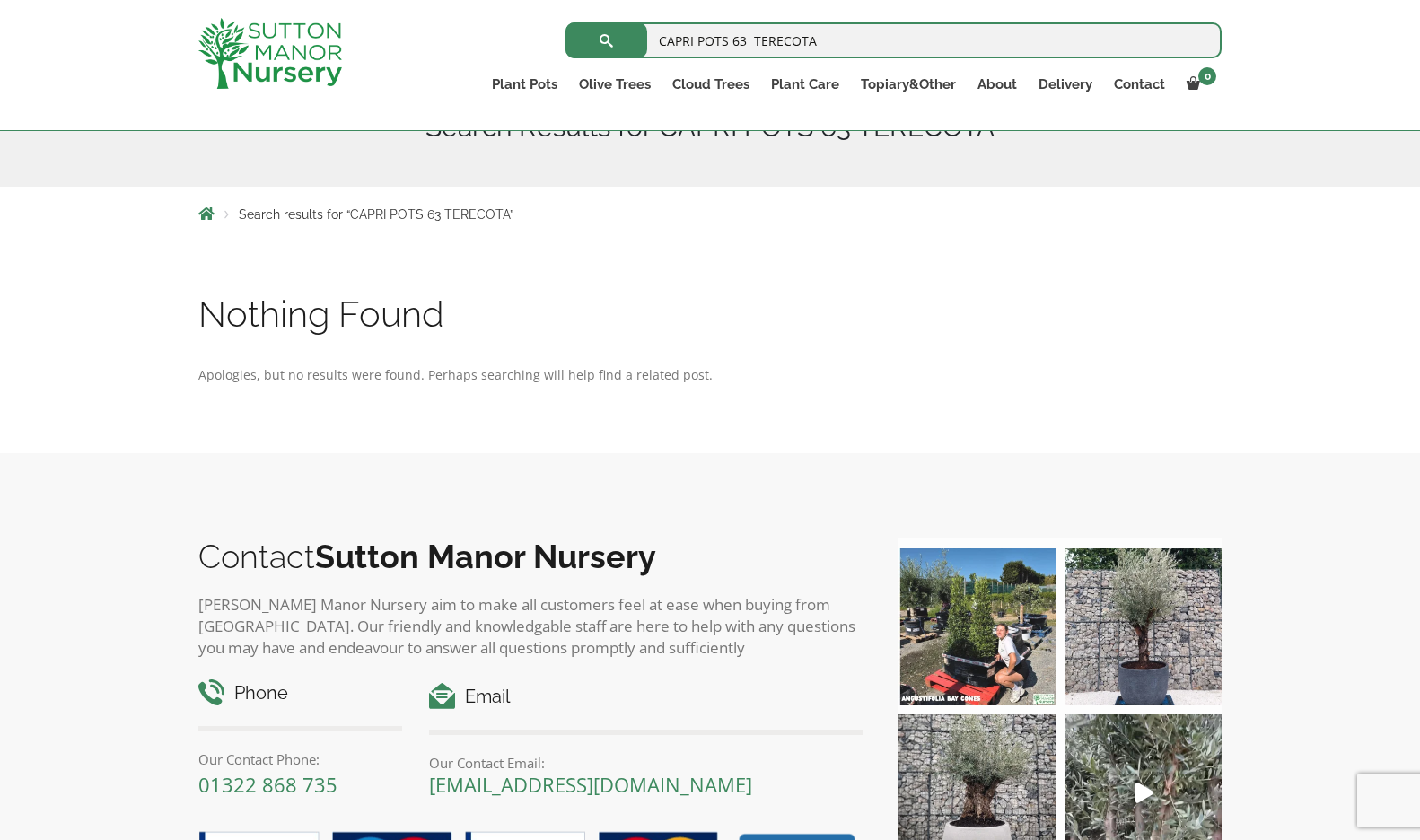
scroll to position [248, 0]
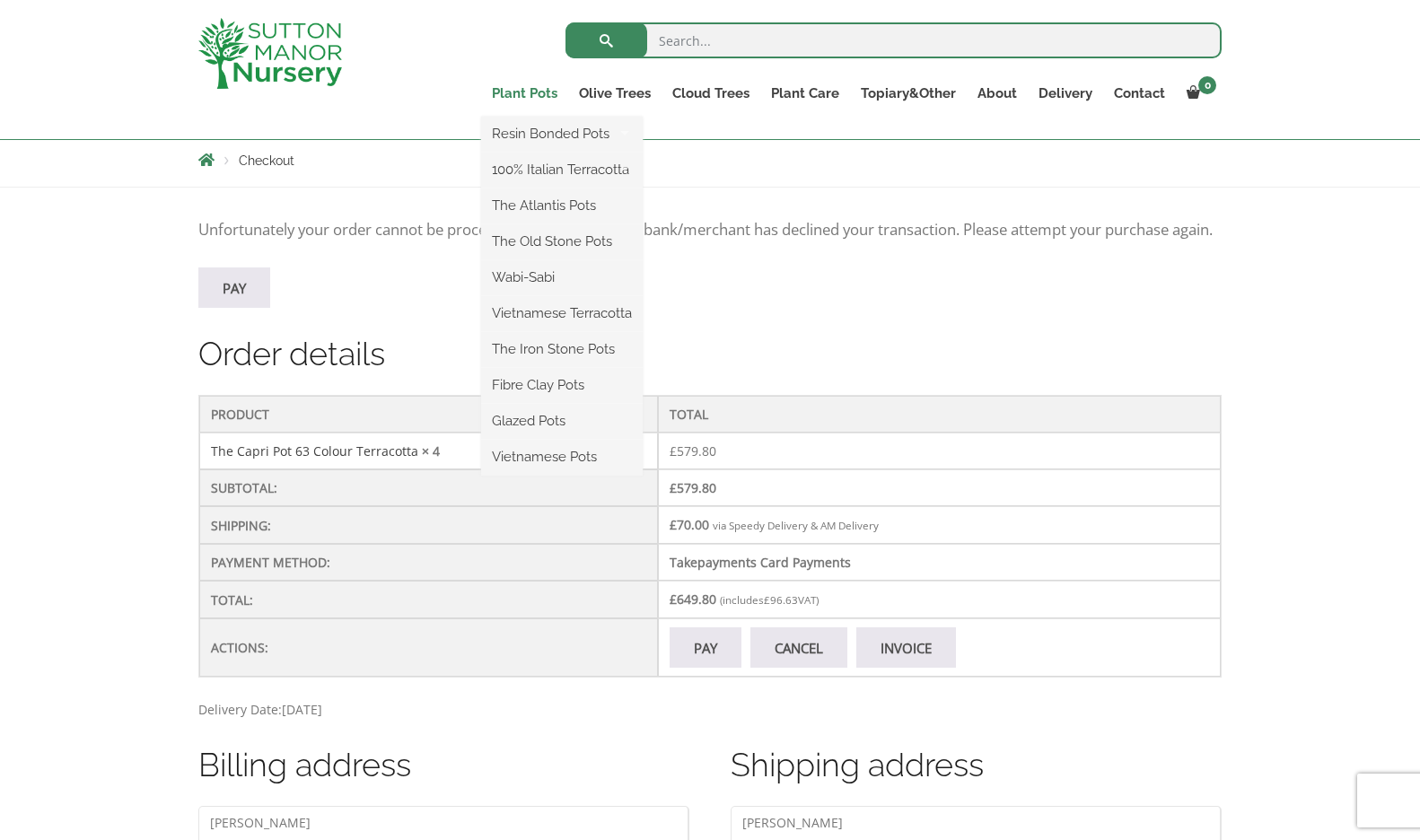
scroll to position [337, 0]
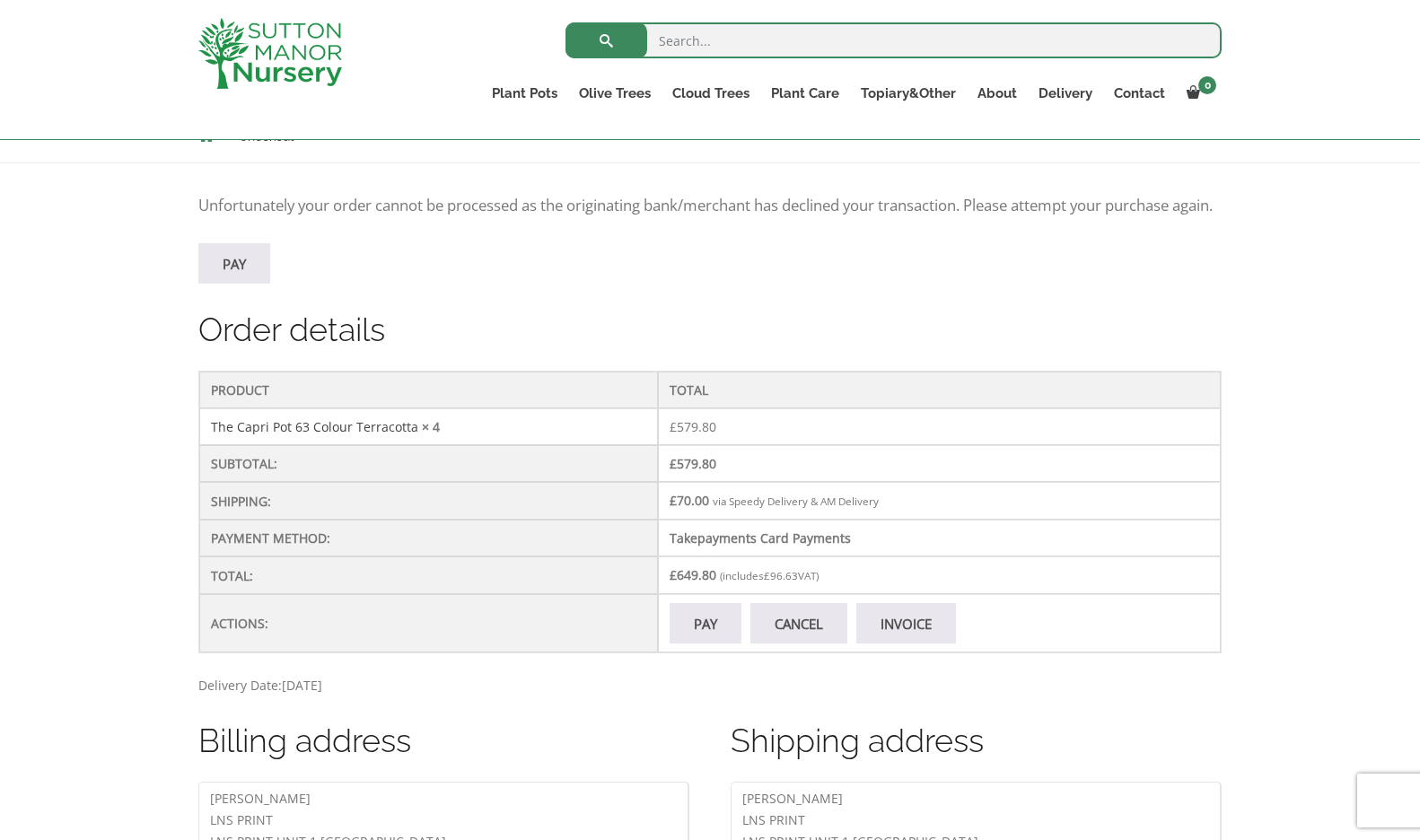
click at [882, 35] on input "search" at bounding box center [893, 40] width 656 height 36
type input "THE CAPRI POT 63TERRACOTTA"
click at [565, 23] on button "submit" at bounding box center [606, 40] width 82 height 36
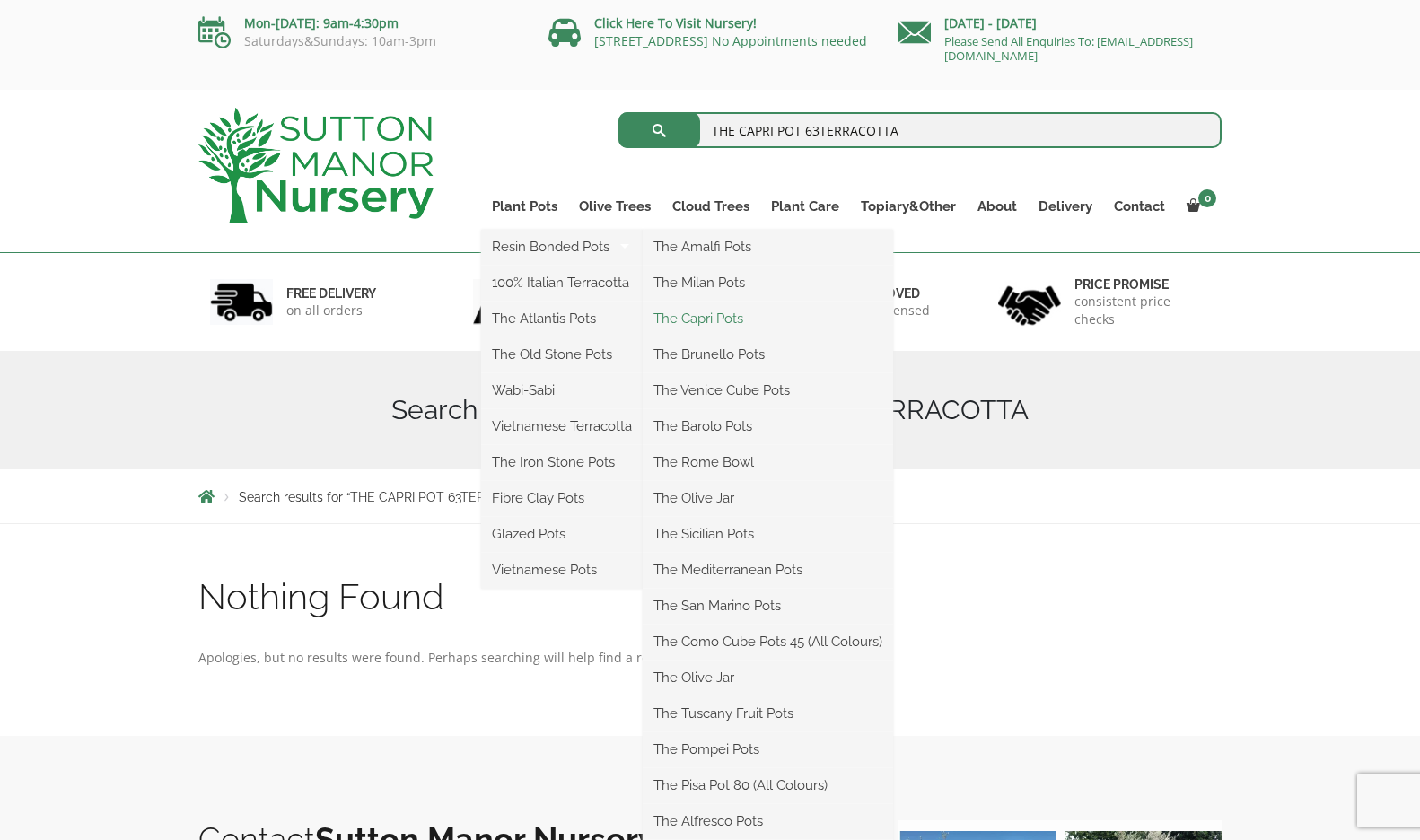
click at [696, 322] on link "The Capri Pots" at bounding box center [768, 319] width 251 height 27
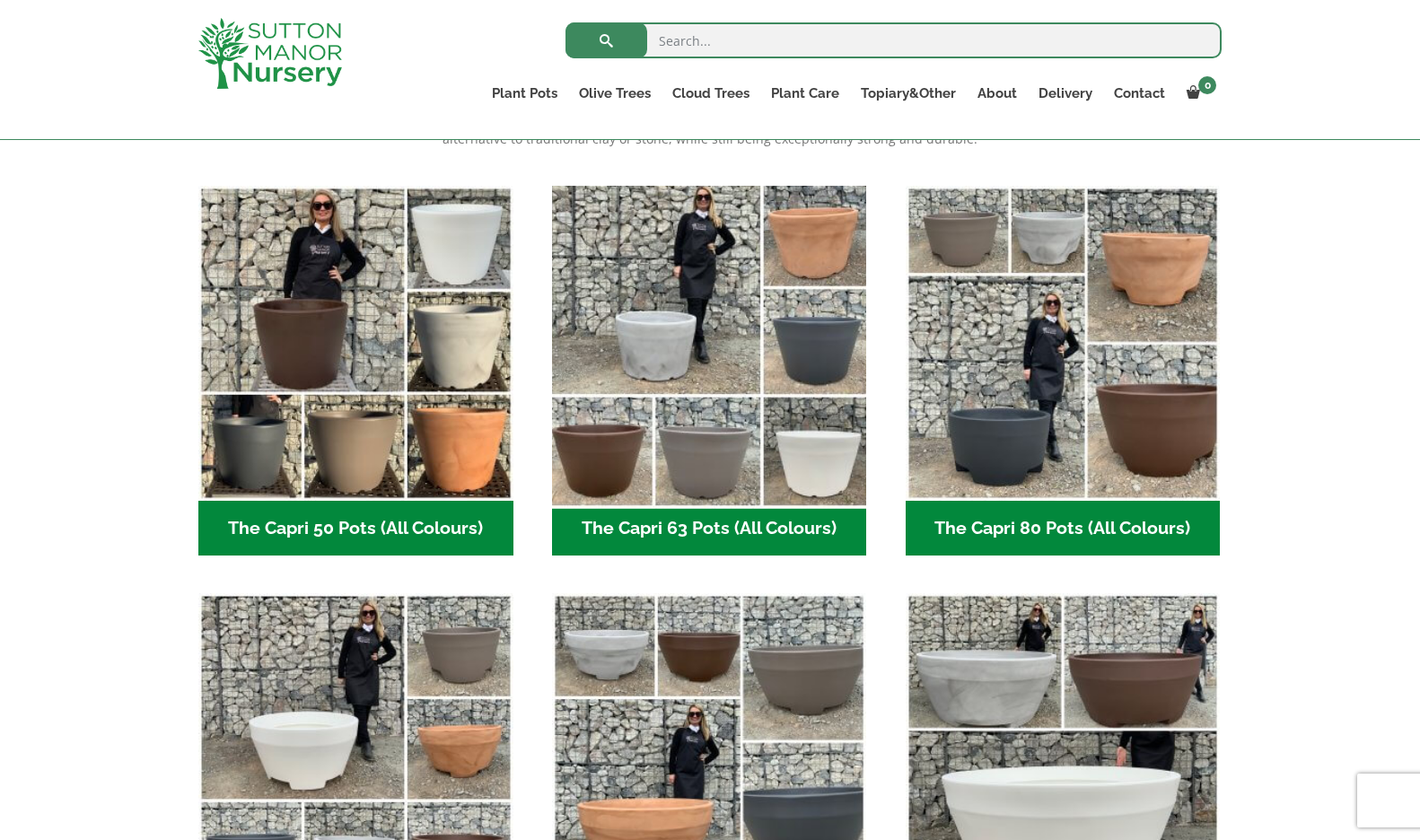
scroll to position [426, 0]
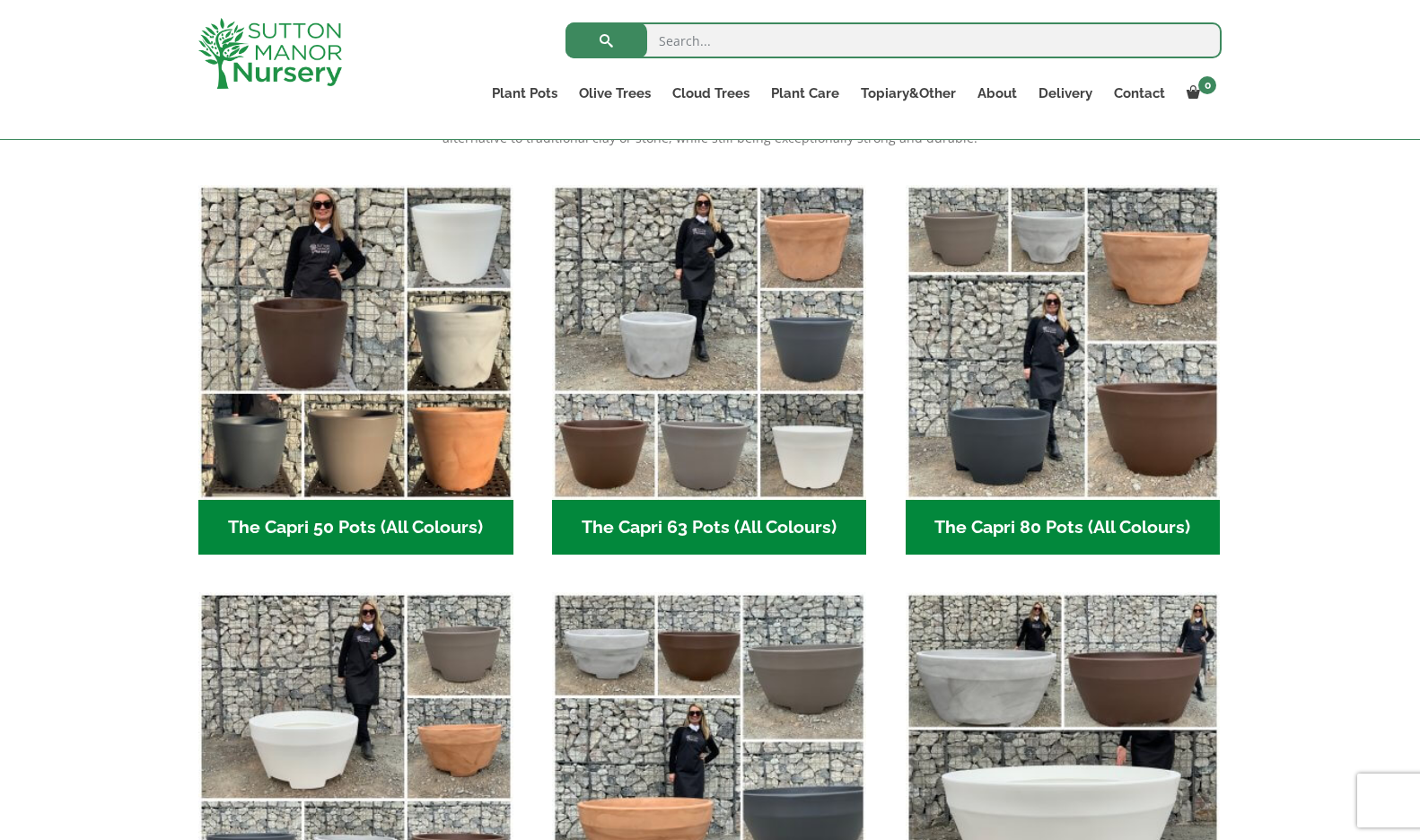
click at [750, 520] on h2 "The Capri 63 Pots (All Colours) (6)" at bounding box center [709, 527] width 315 height 56
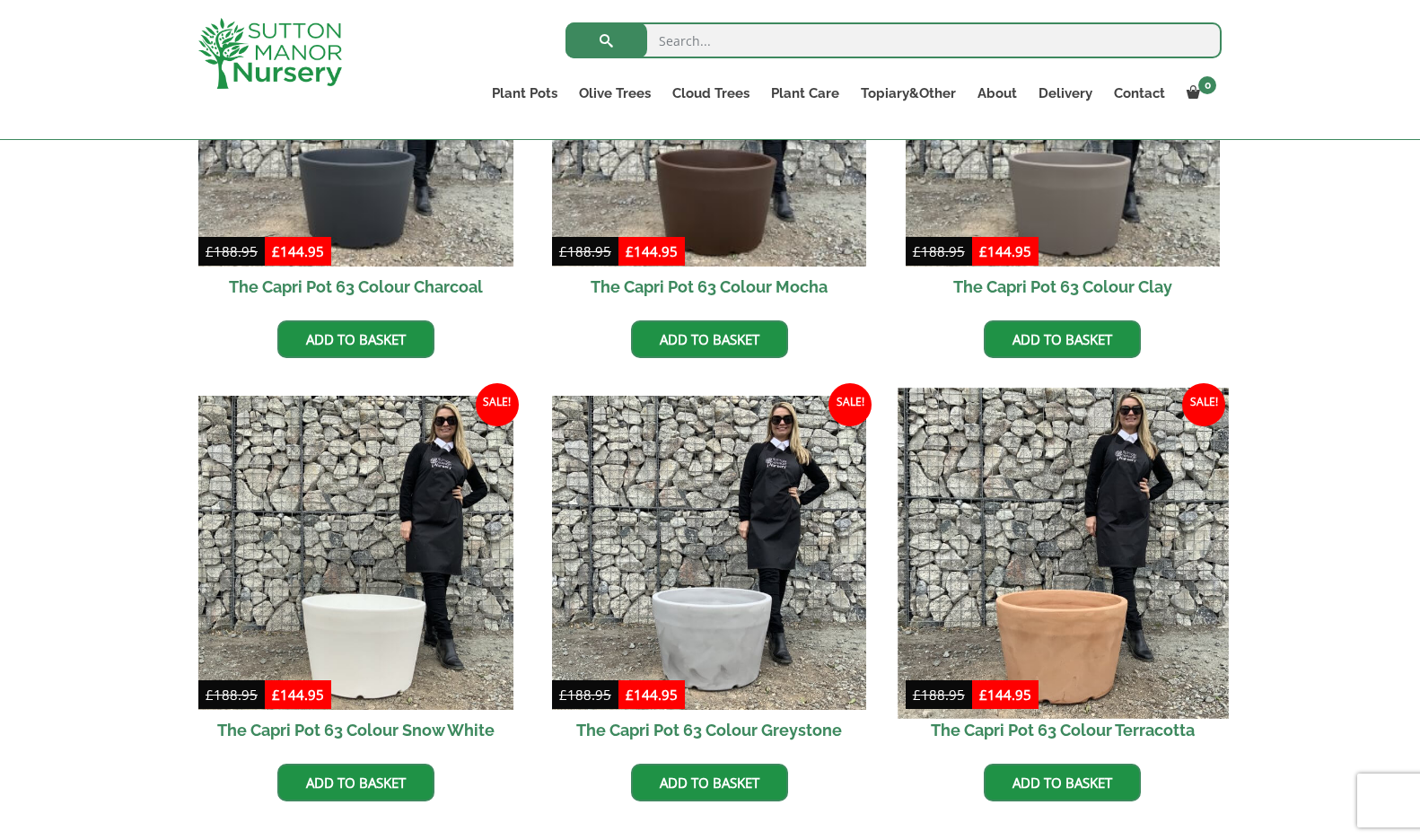
scroll to position [654, 0]
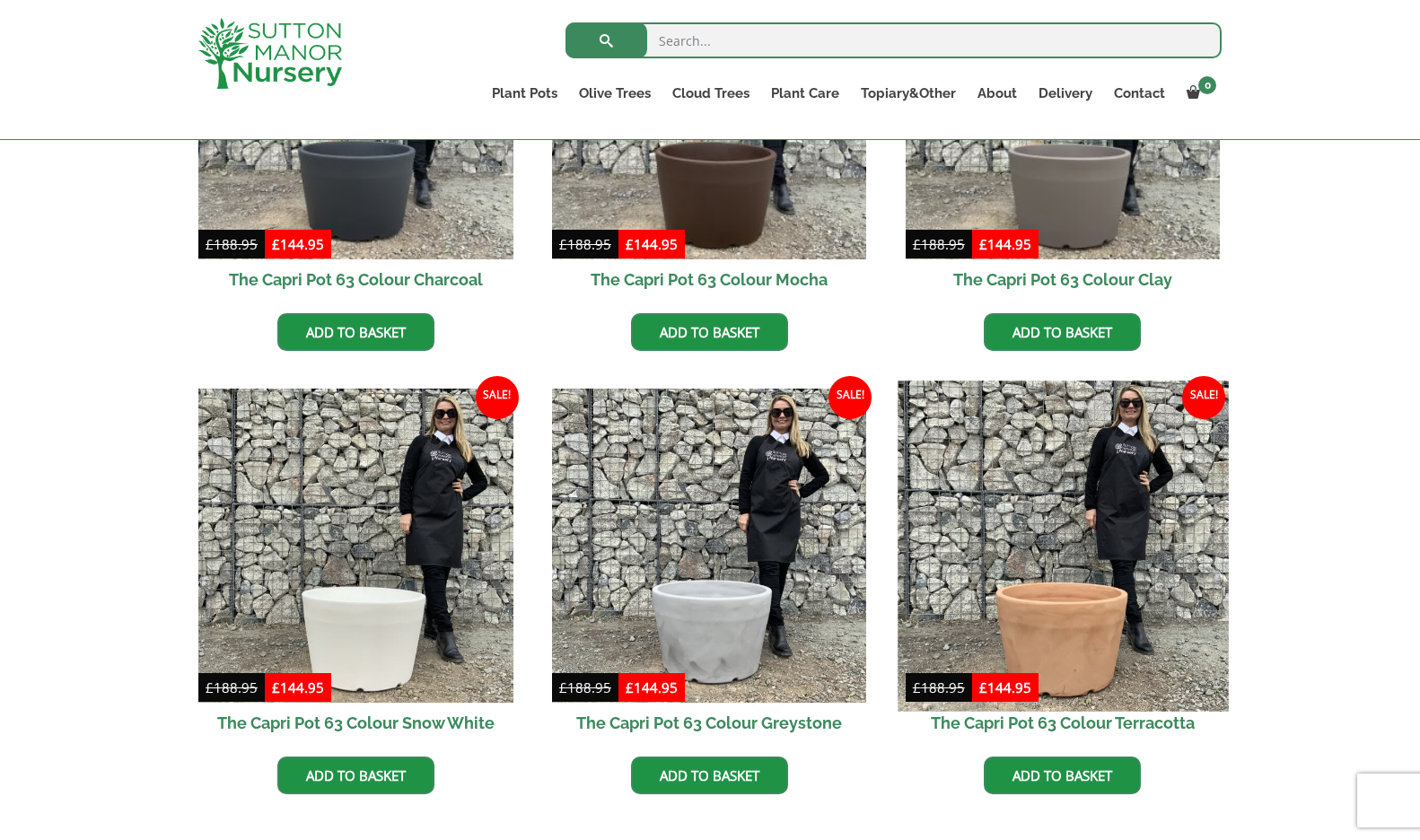
click at [1032, 552] on img at bounding box center [1062, 545] width 330 height 330
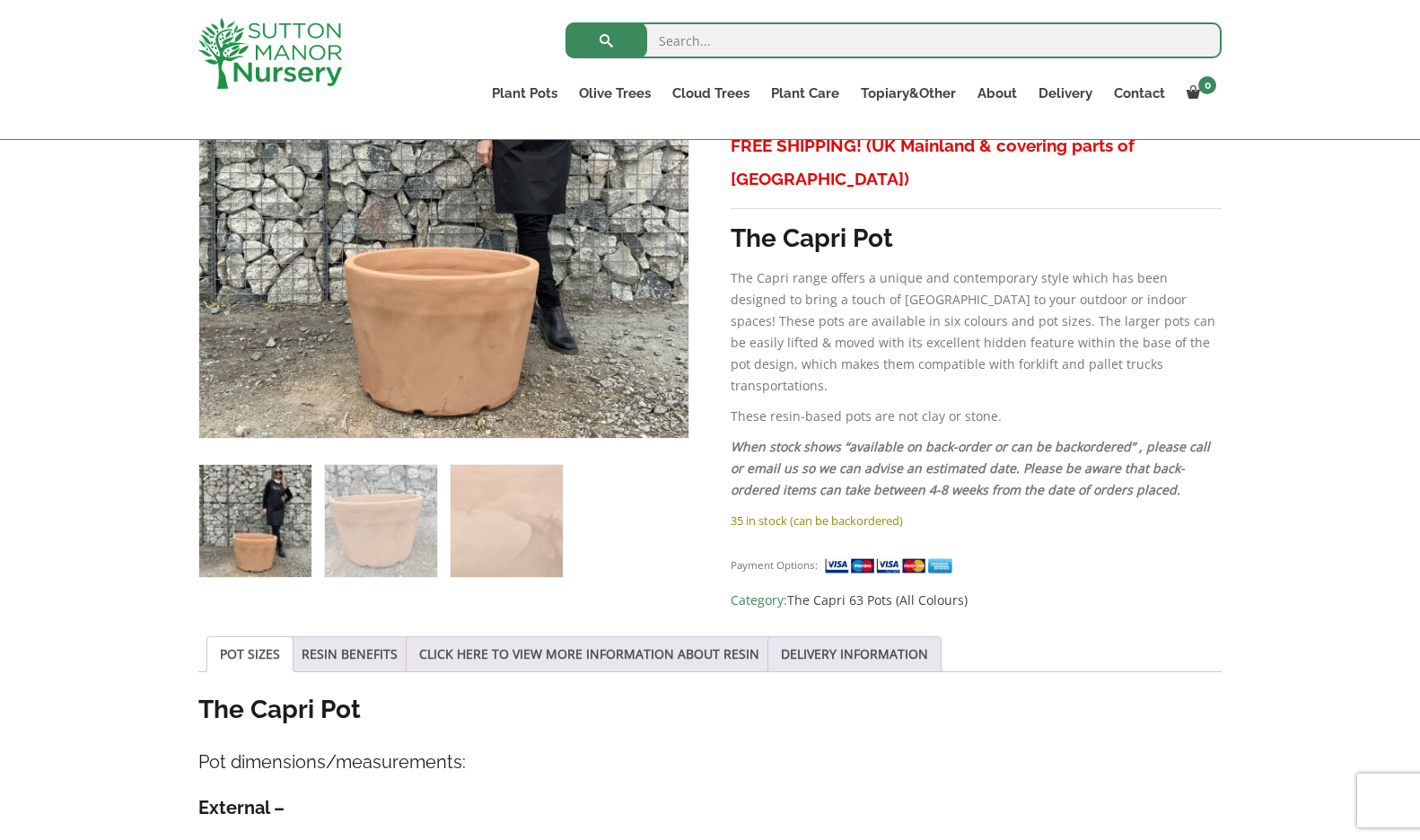
scroll to position [486, 0]
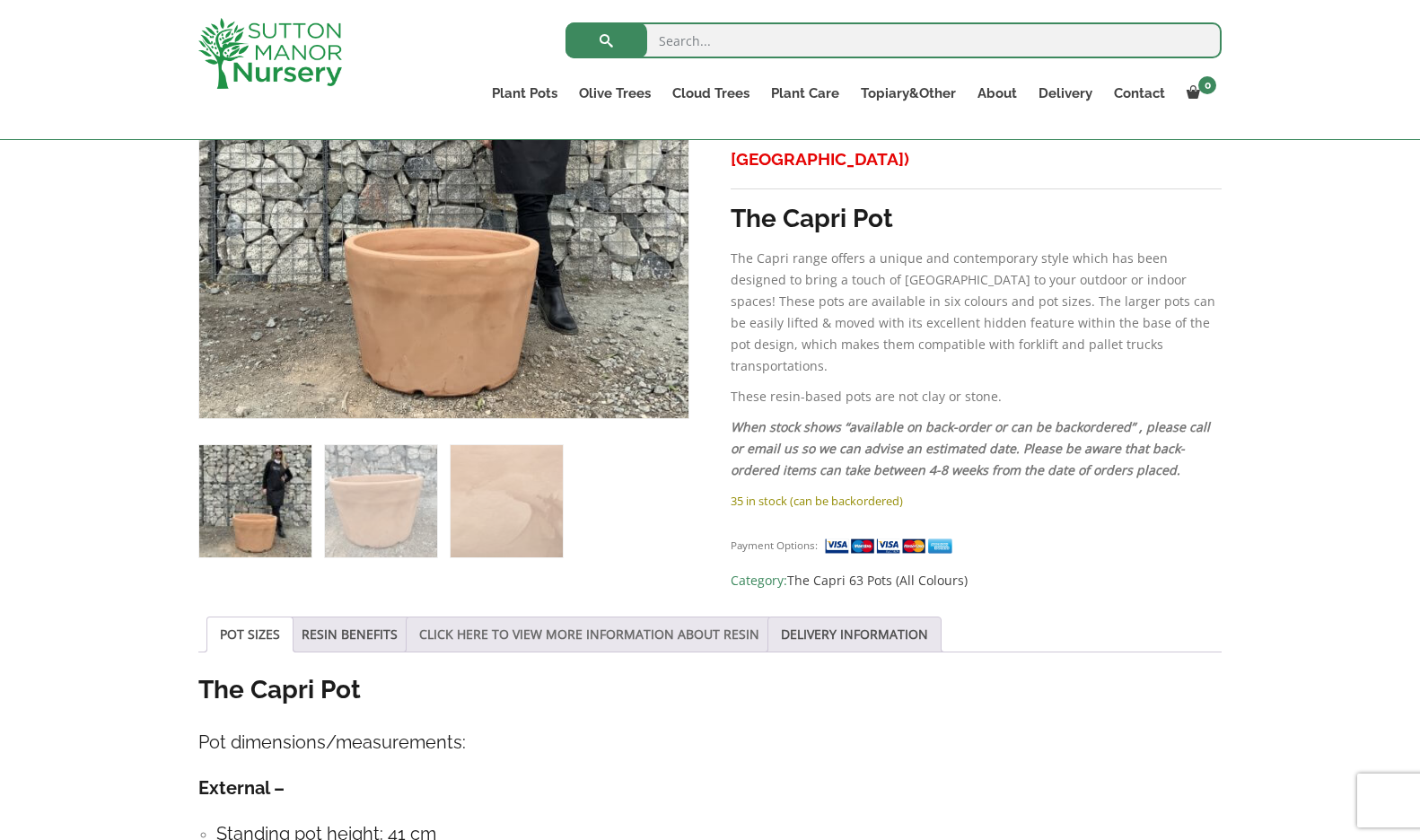
click at [539, 627] on link "CLICK HERE TO VIEW MORE INFORMATION ABOUT RESIN" at bounding box center [589, 634] width 340 height 34
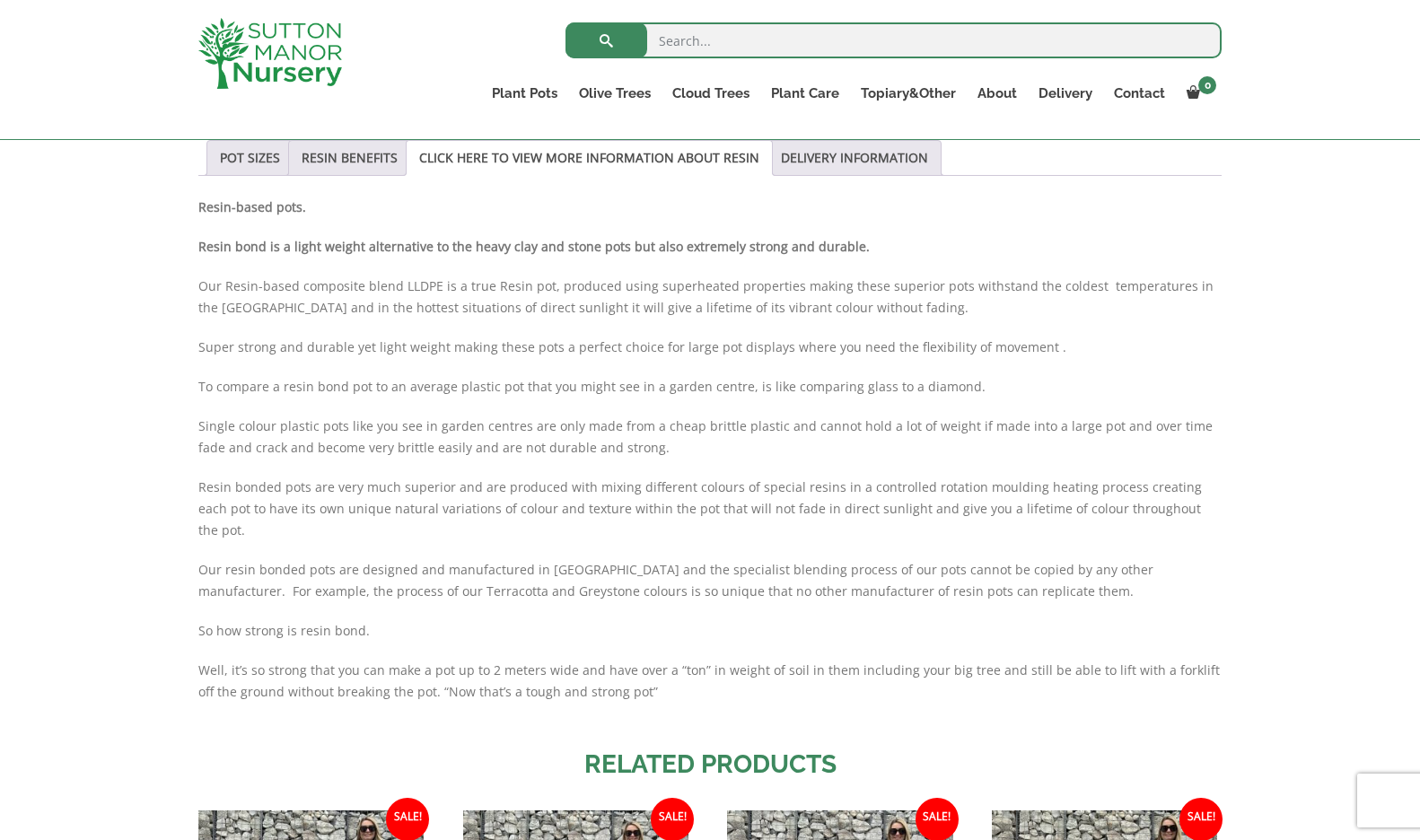
scroll to position [940, 0]
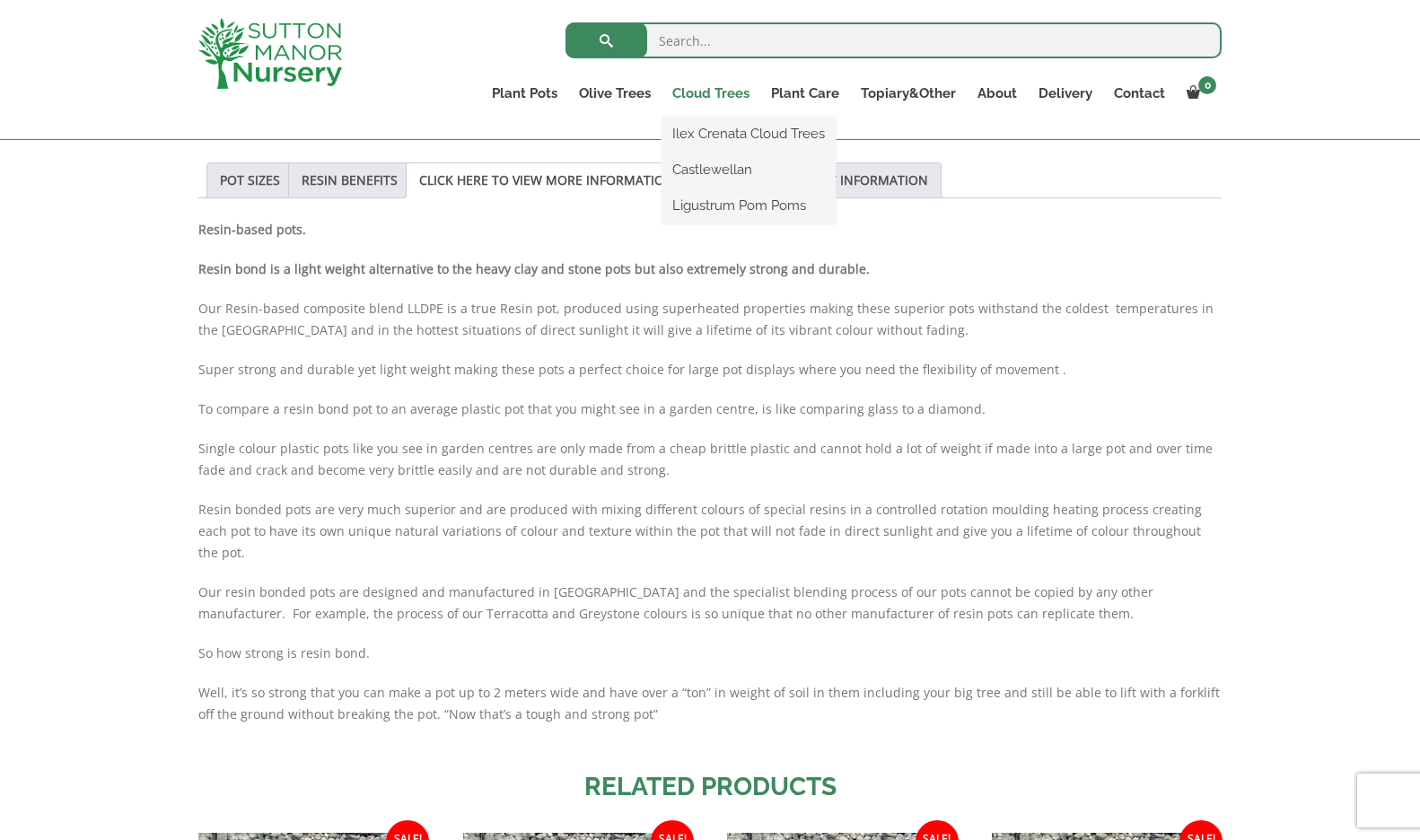
click at [716, 93] on link "Cloud Trees" at bounding box center [710, 94] width 98 height 26
click at [745, 126] on link "Ilex Crenata Cloud Trees" at bounding box center [748, 134] width 174 height 27
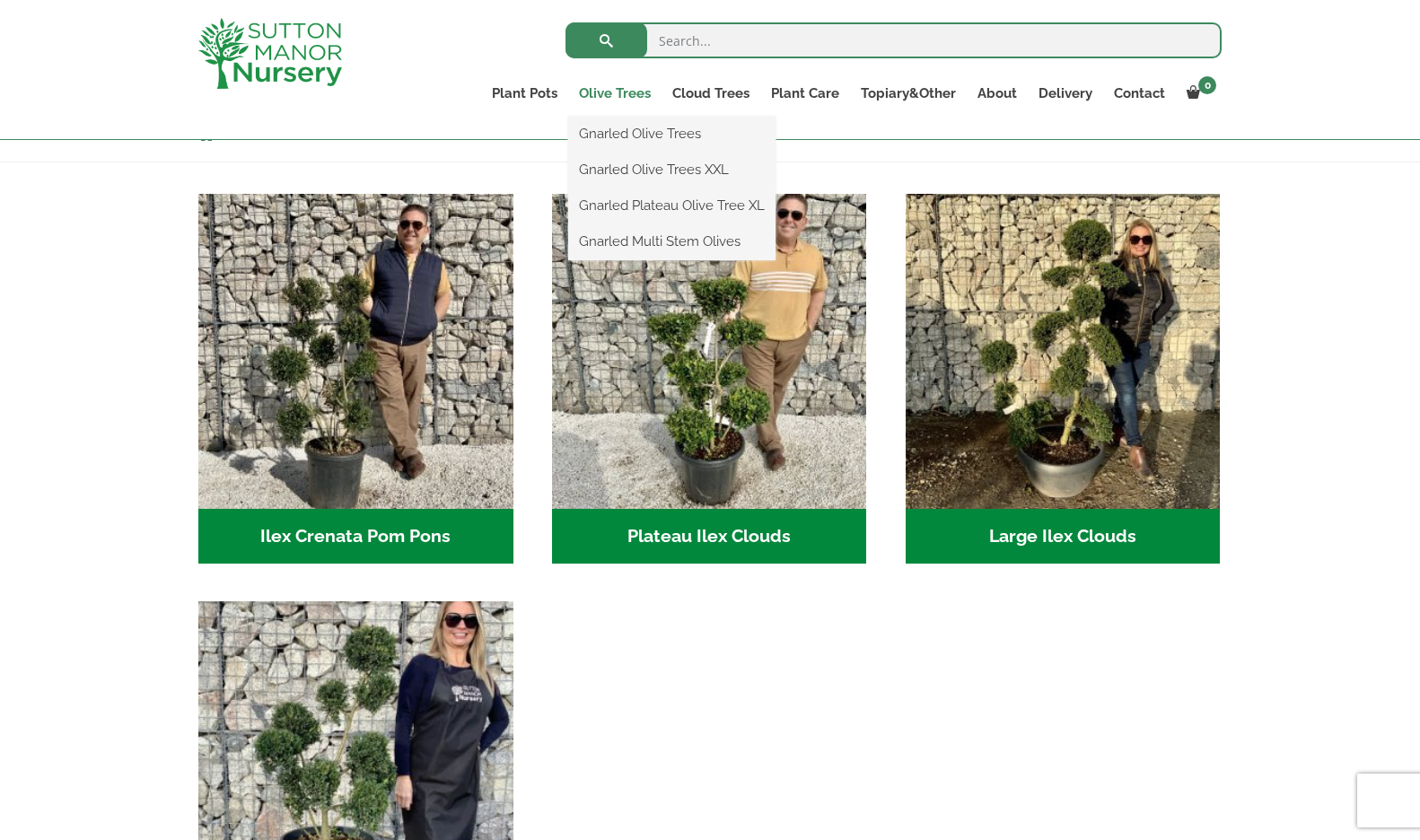
scroll to position [335, 0]
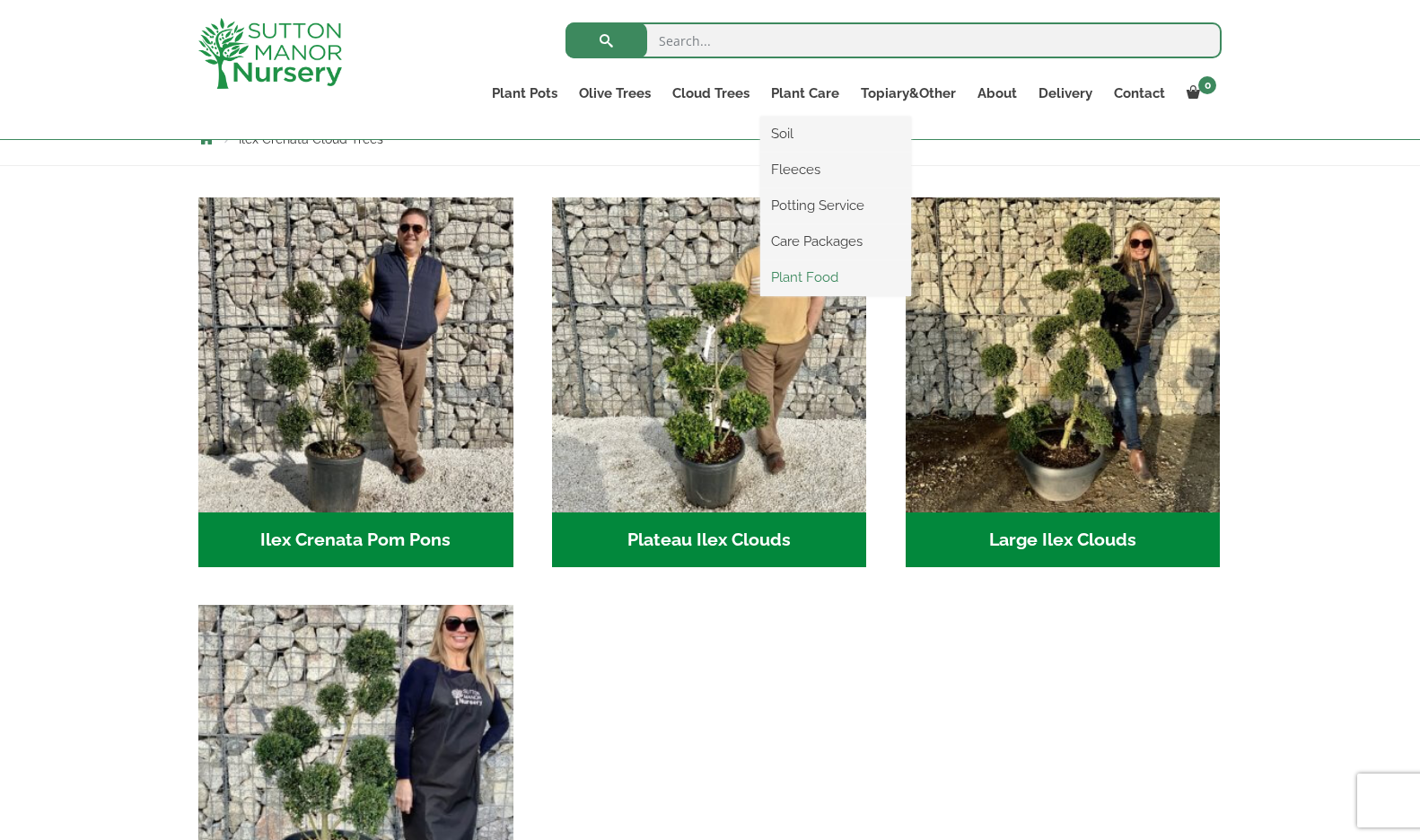
click at [817, 277] on link "Plant Food" at bounding box center [835, 277] width 150 height 27
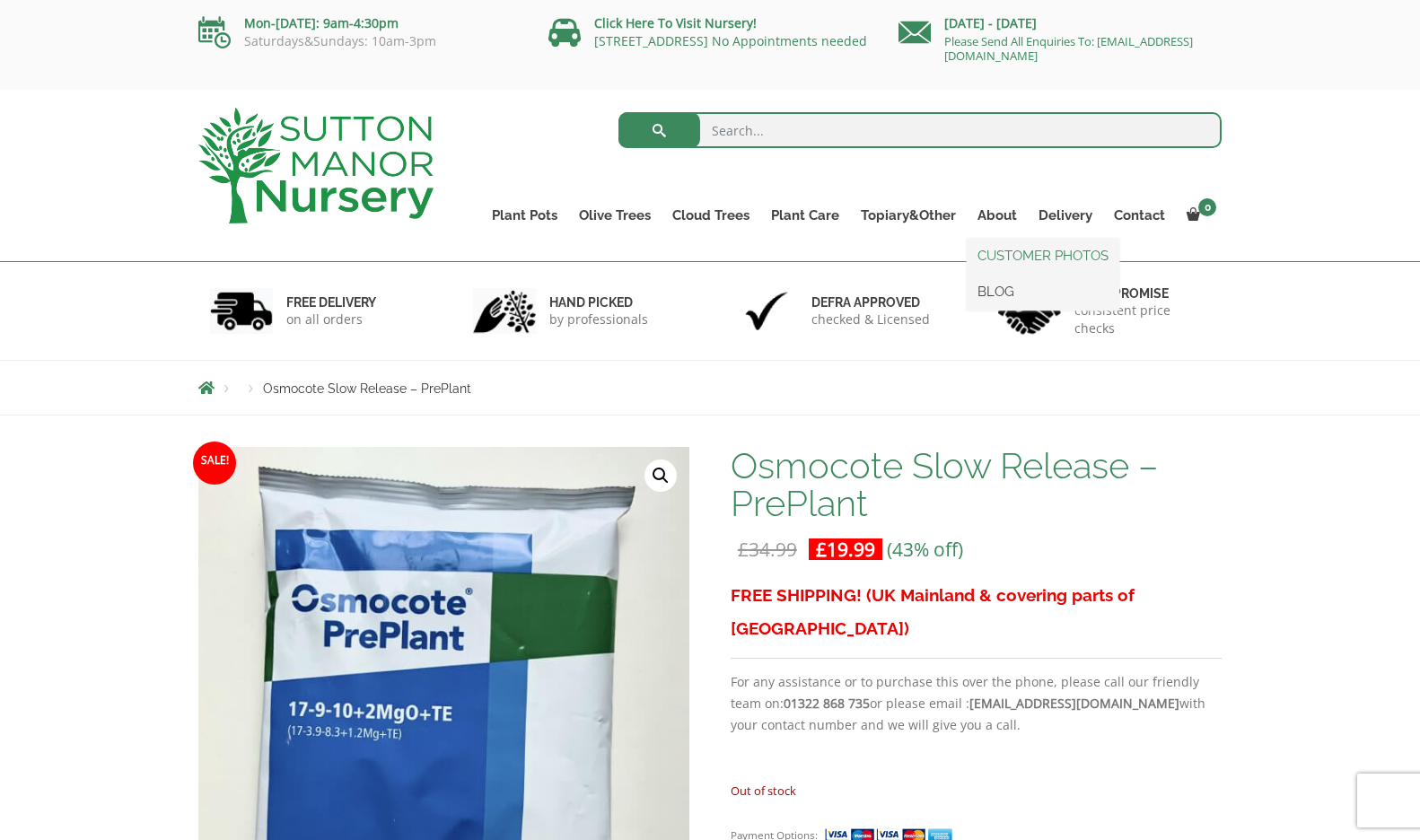
click at [1013, 255] on link "CUSTOMER PHOTOS" at bounding box center [1042, 256] width 152 height 27
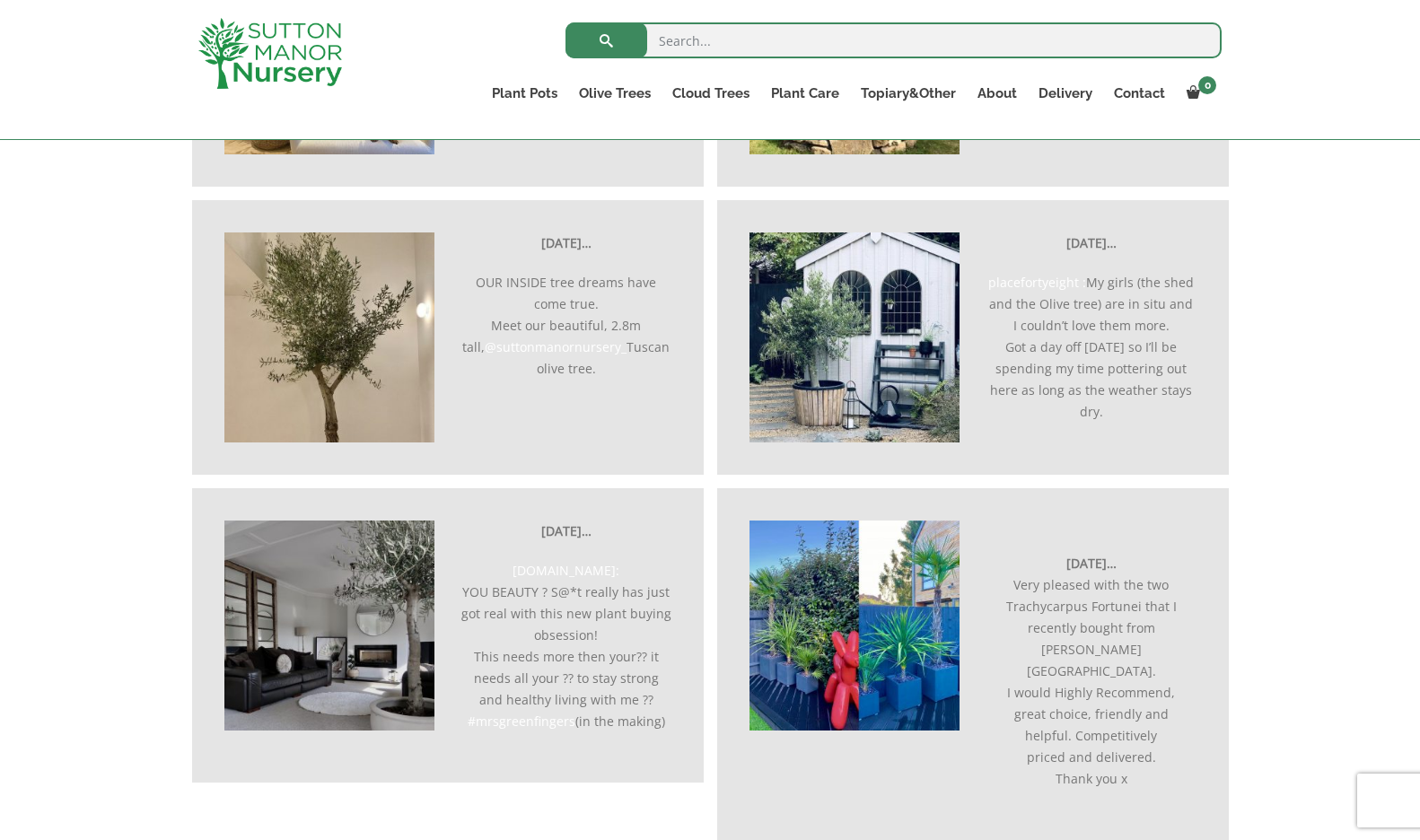
scroll to position [2532, 0]
